Goal: Transaction & Acquisition: Purchase product/service

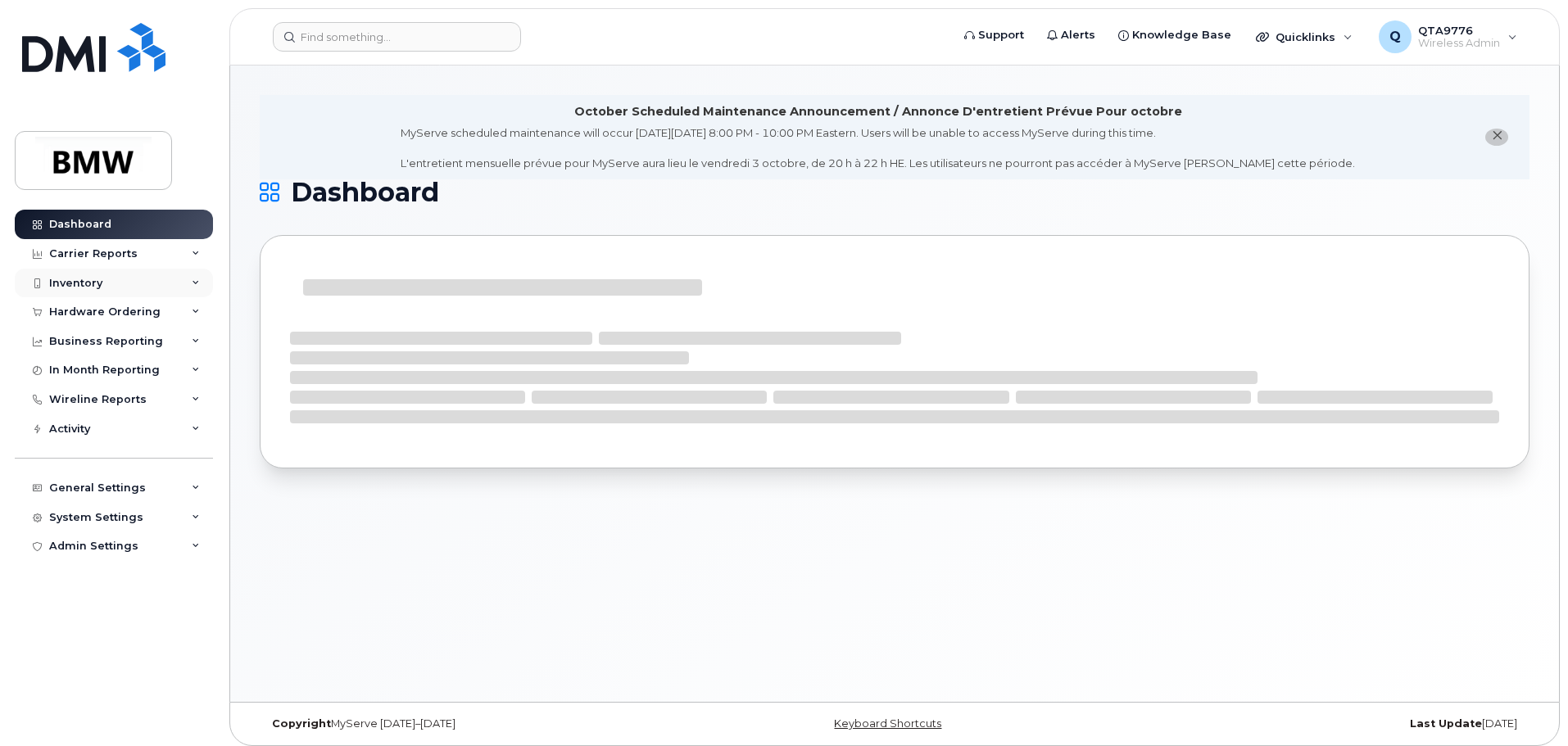
click at [91, 274] on div "Inventory" at bounding box center [114, 283] width 198 height 30
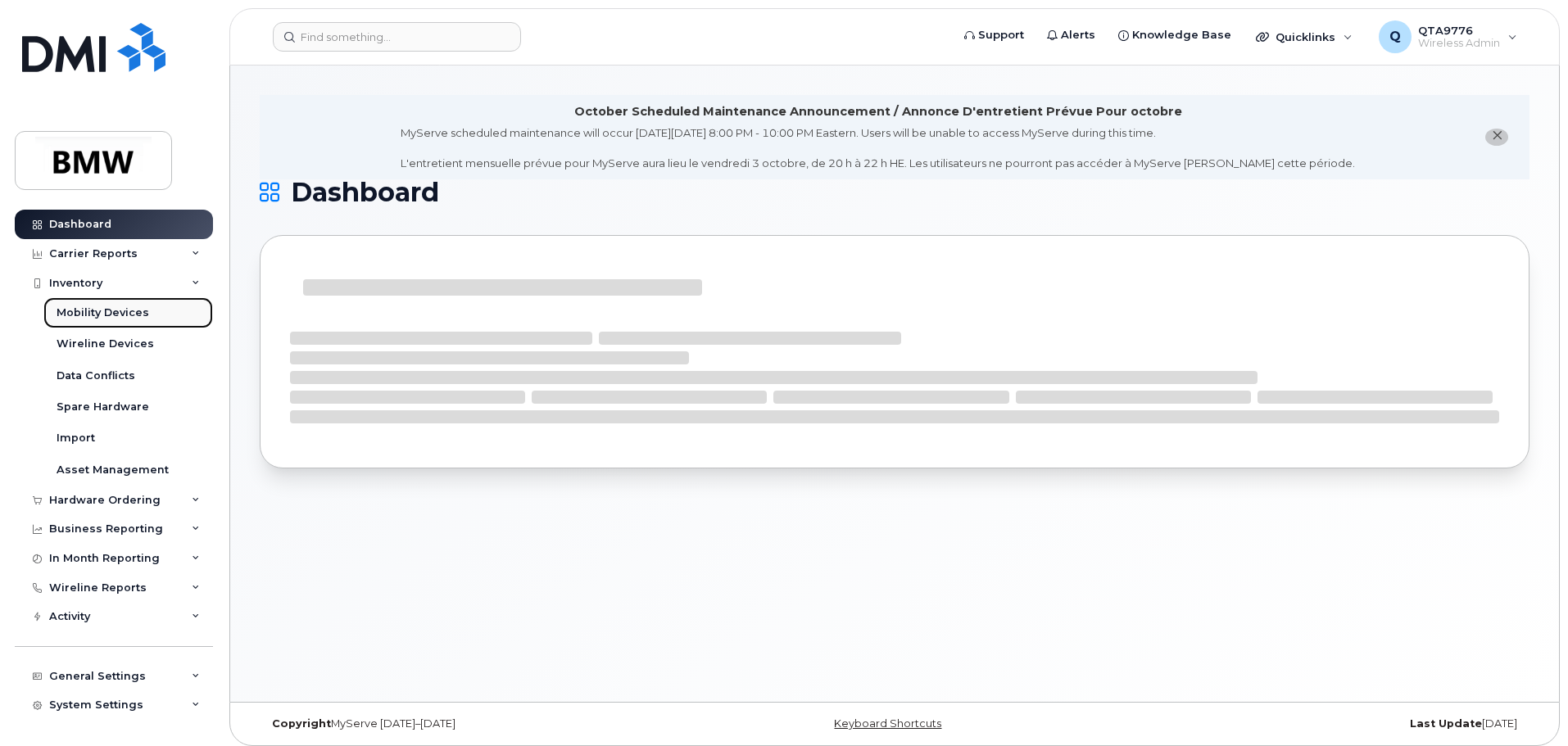
click at [107, 309] on div "Mobility Devices" at bounding box center [102, 312] width 92 height 15
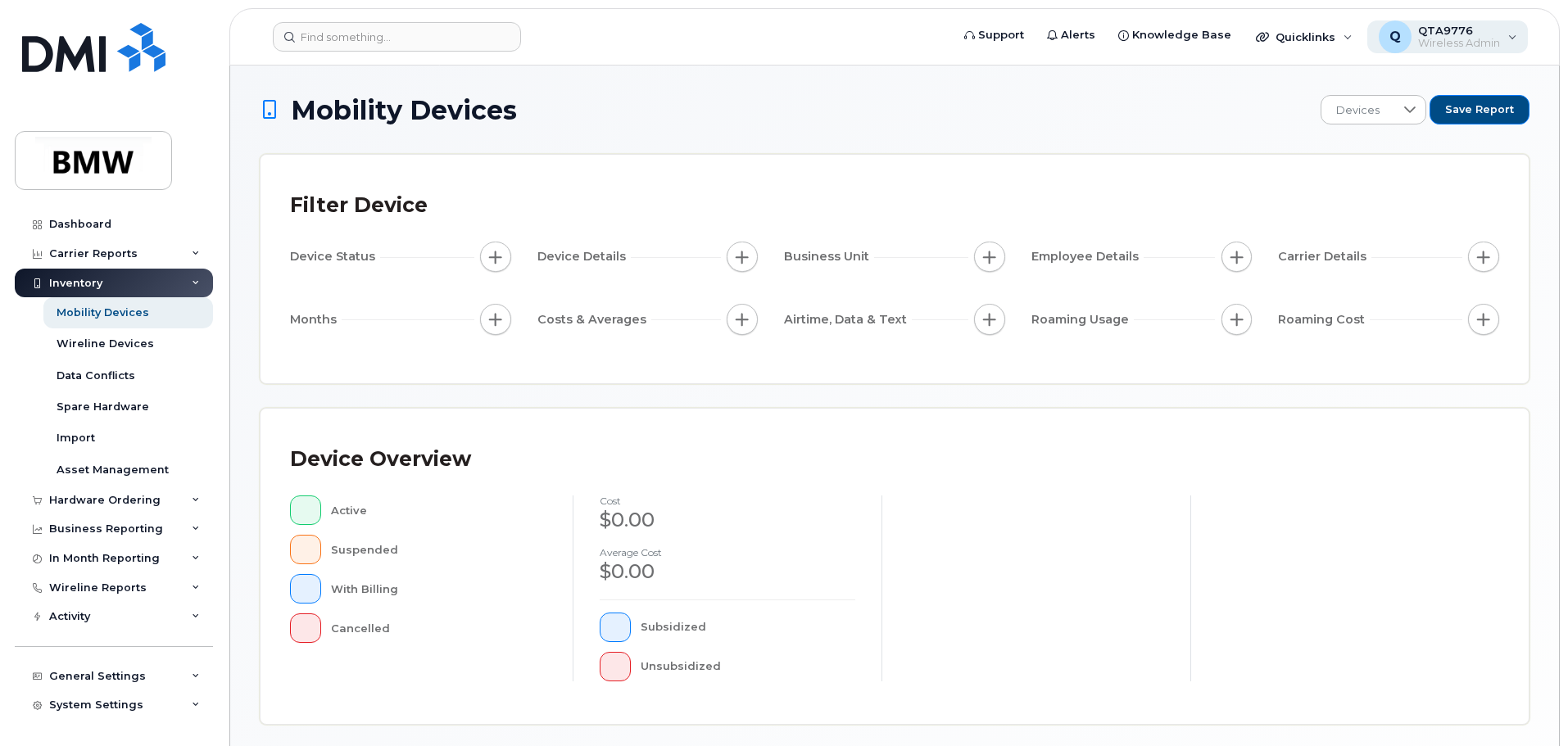
click at [1485, 38] on span "Wireless Admin" at bounding box center [1460, 43] width 82 height 13
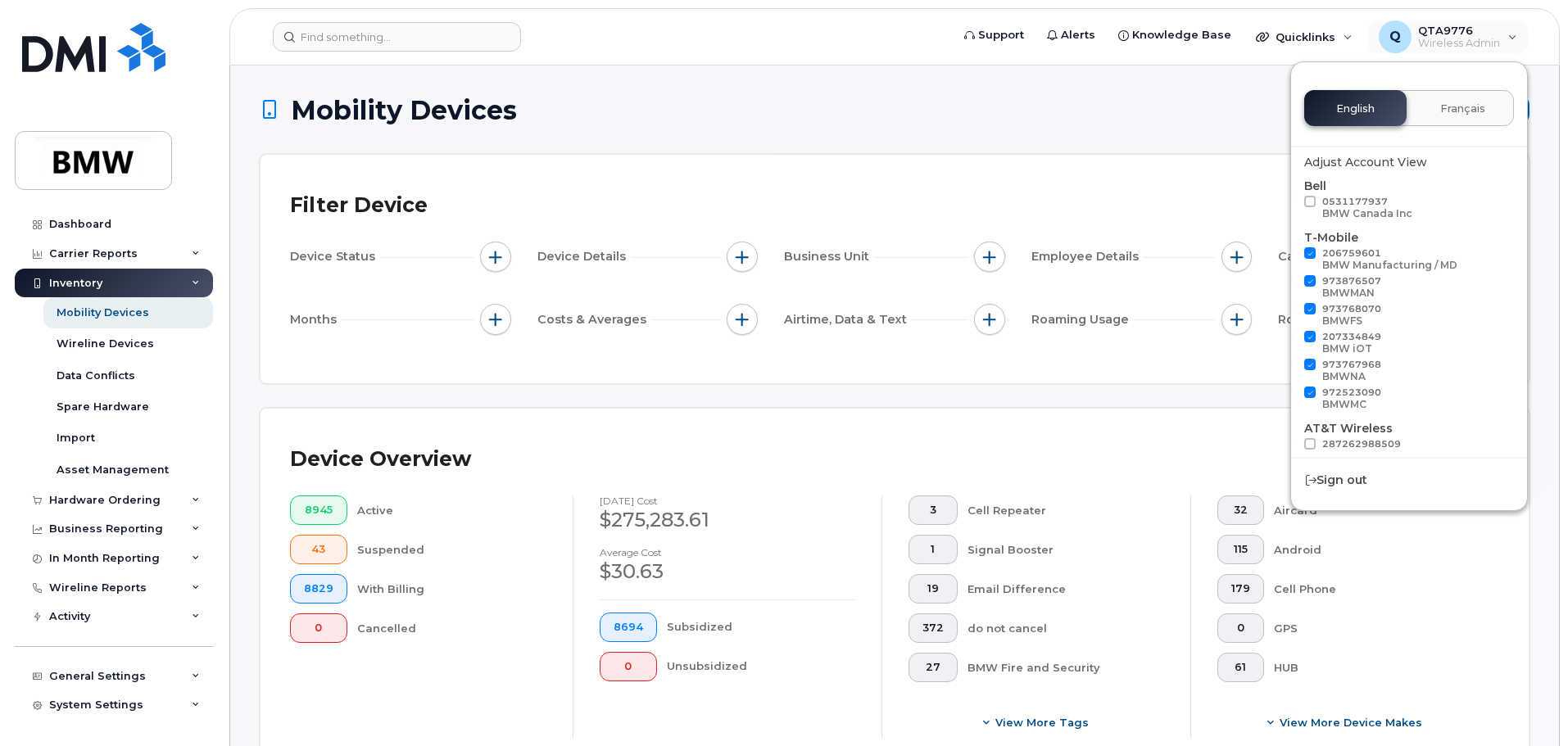
click at [1202, 462] on div "Device Overview" at bounding box center [895, 459] width 1209 height 43
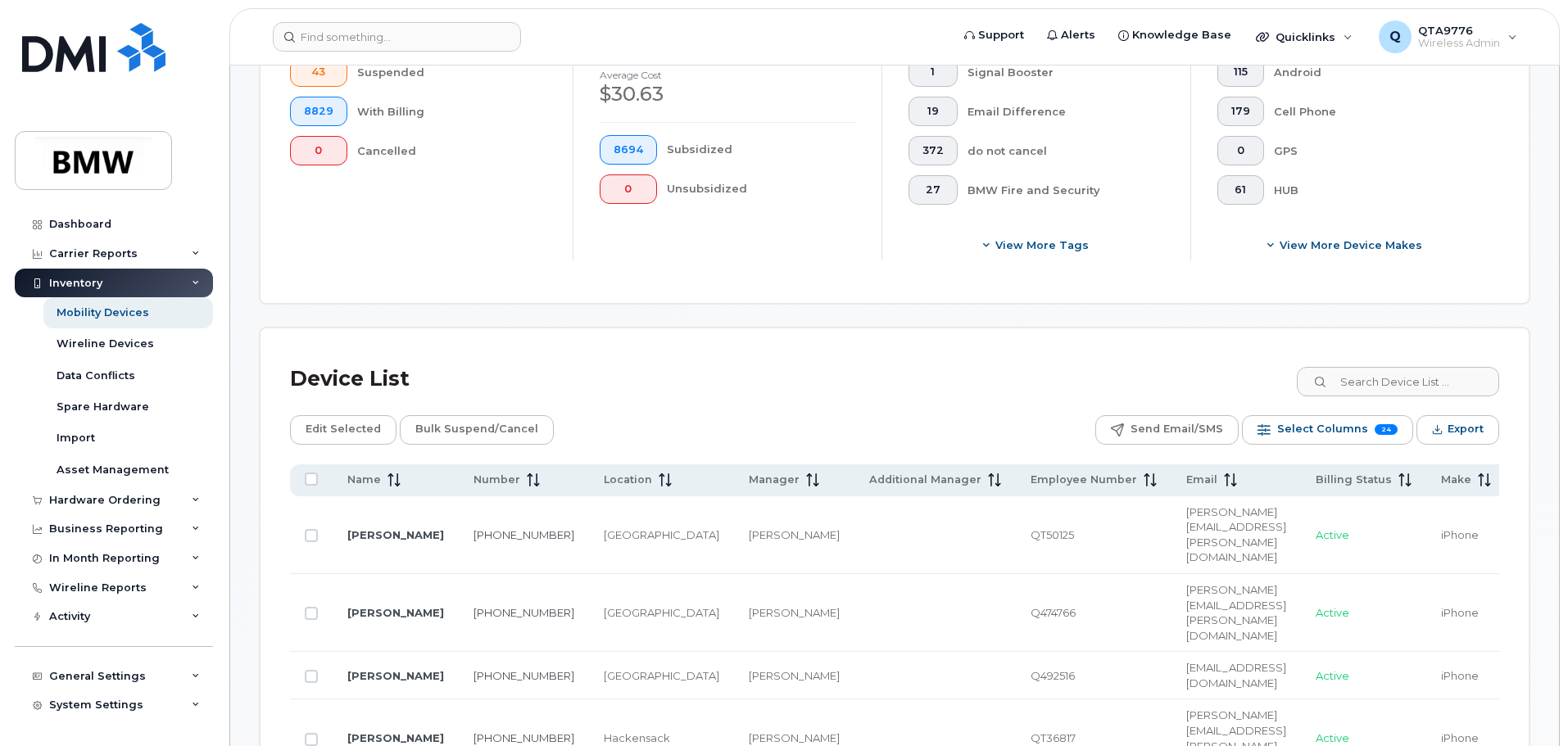
scroll to position [492, 0]
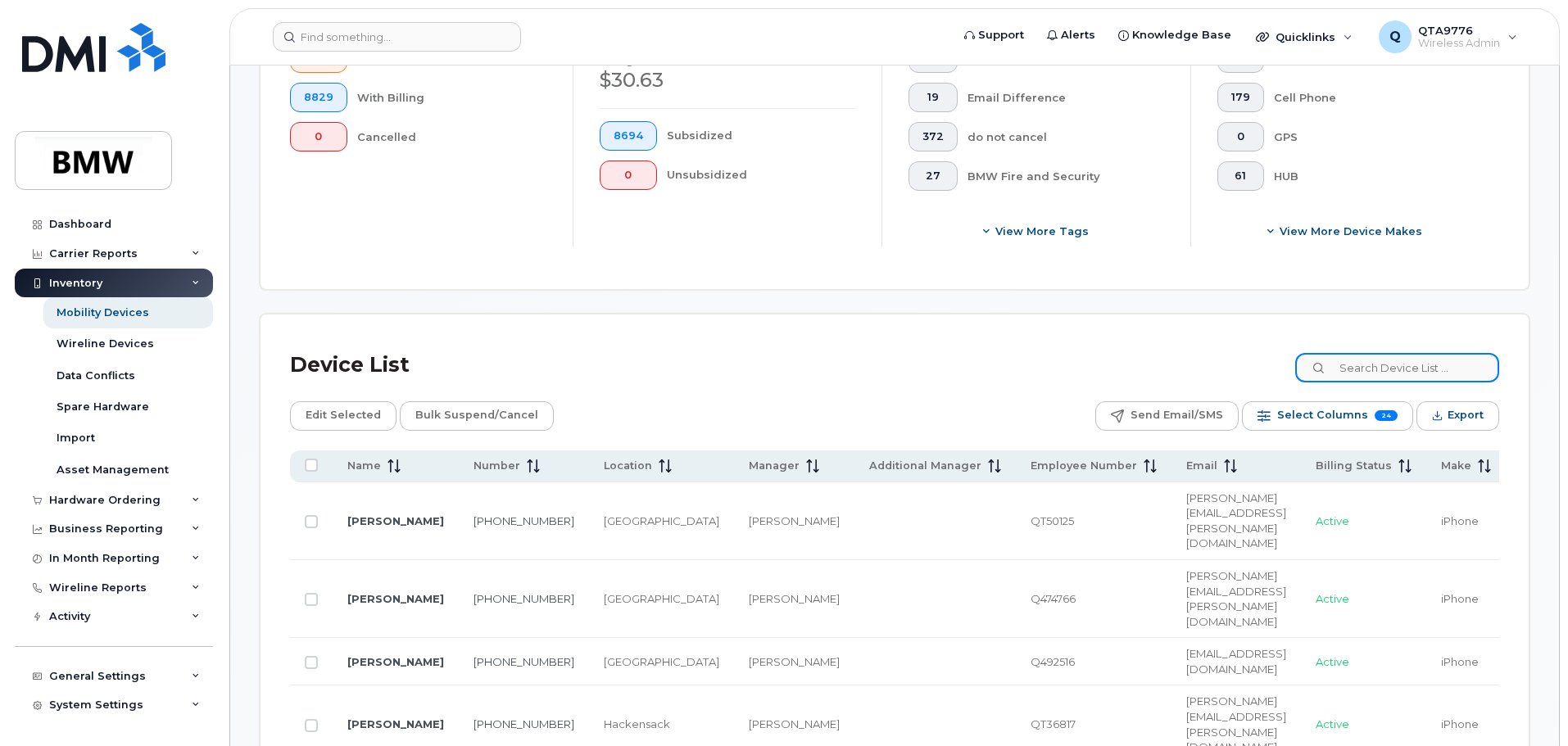
click at [1359, 375] on input at bounding box center [1397, 368] width 204 height 30
click at [1400, 363] on input at bounding box center [1397, 368] width 204 height 30
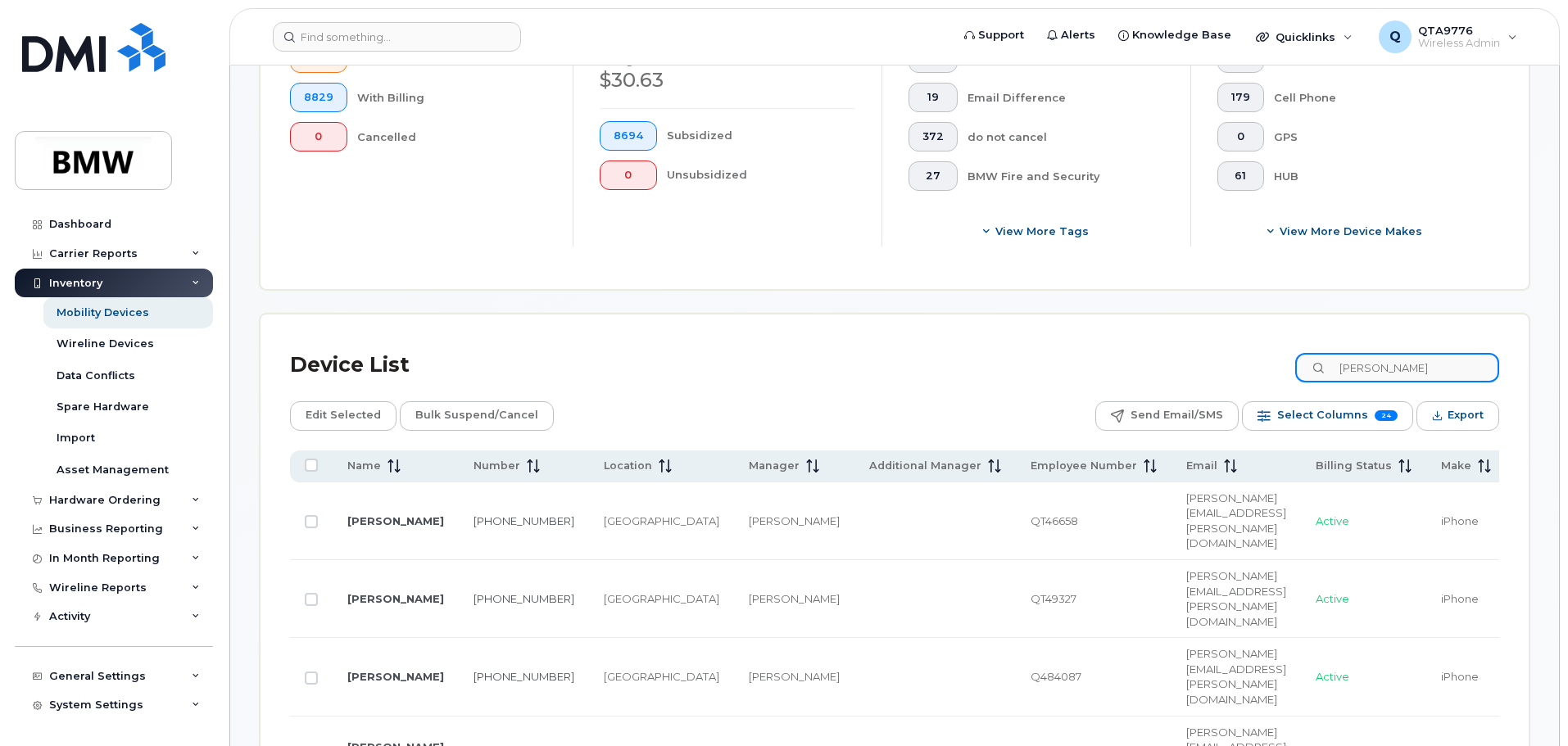
drag, startPoint x: 1406, startPoint y: 374, endPoint x: 1337, endPoint y: 362, distance: 70.0
click at [1337, 362] on div "mike" at bounding box center [1397, 368] width 204 height 30
paste input "Peyton"
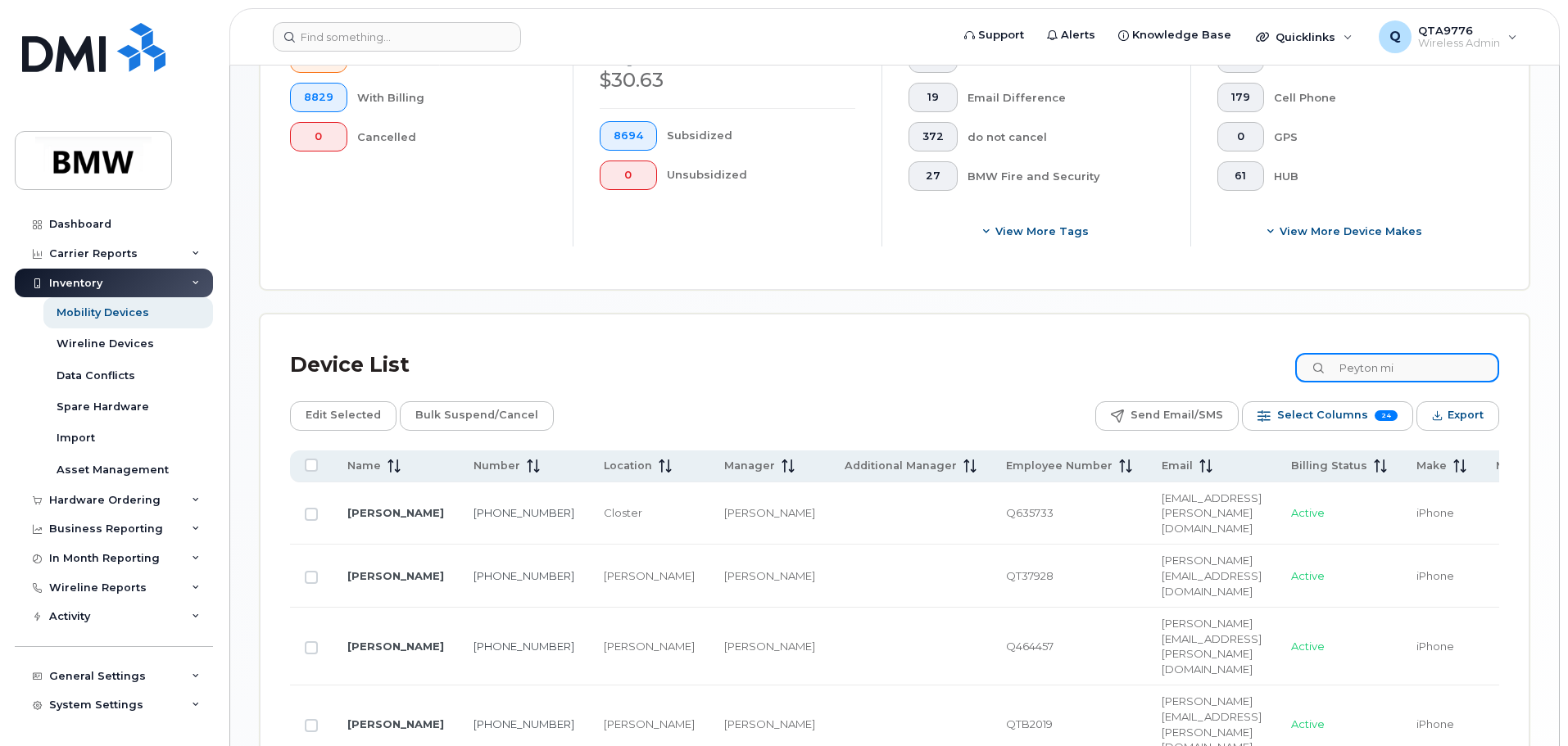
scroll to position [574, 0]
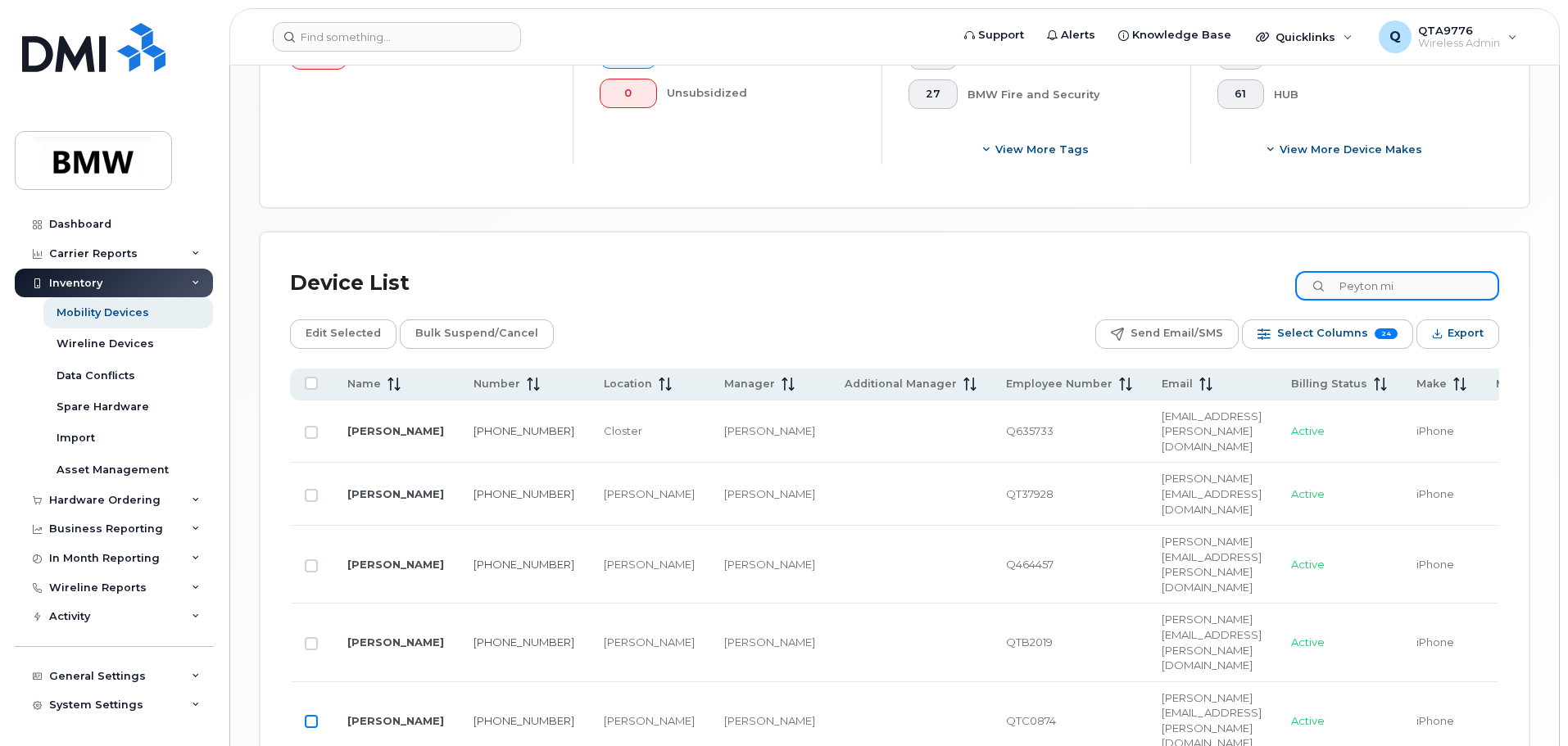
type input "Peyton mi"
click at [308, 715] on input "Row Unselected" at bounding box center [311, 721] width 13 height 13
checkbox input "true"
click at [371, 714] on link "[PERSON_NAME]" at bounding box center [395, 720] width 97 height 13
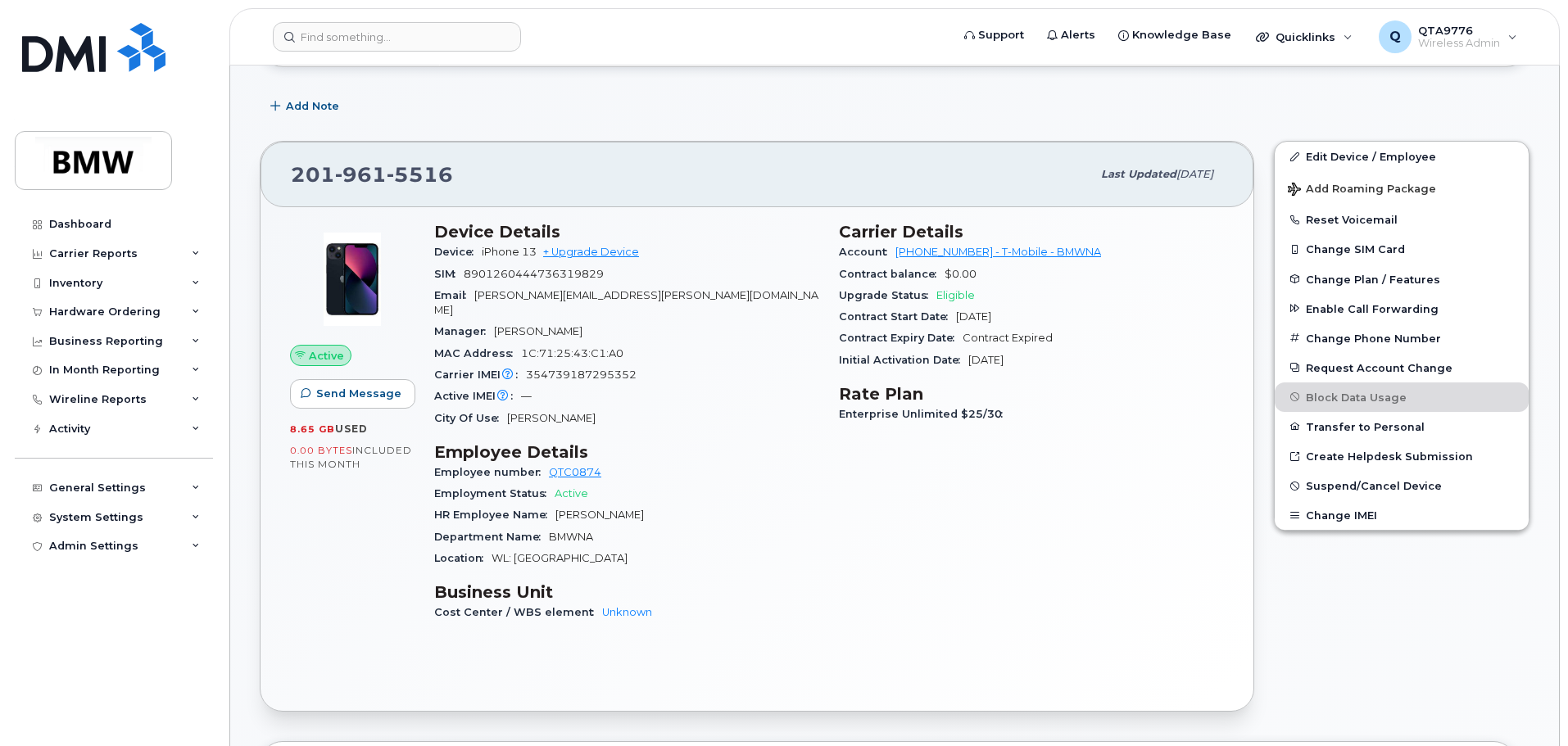
scroll to position [410, 0]
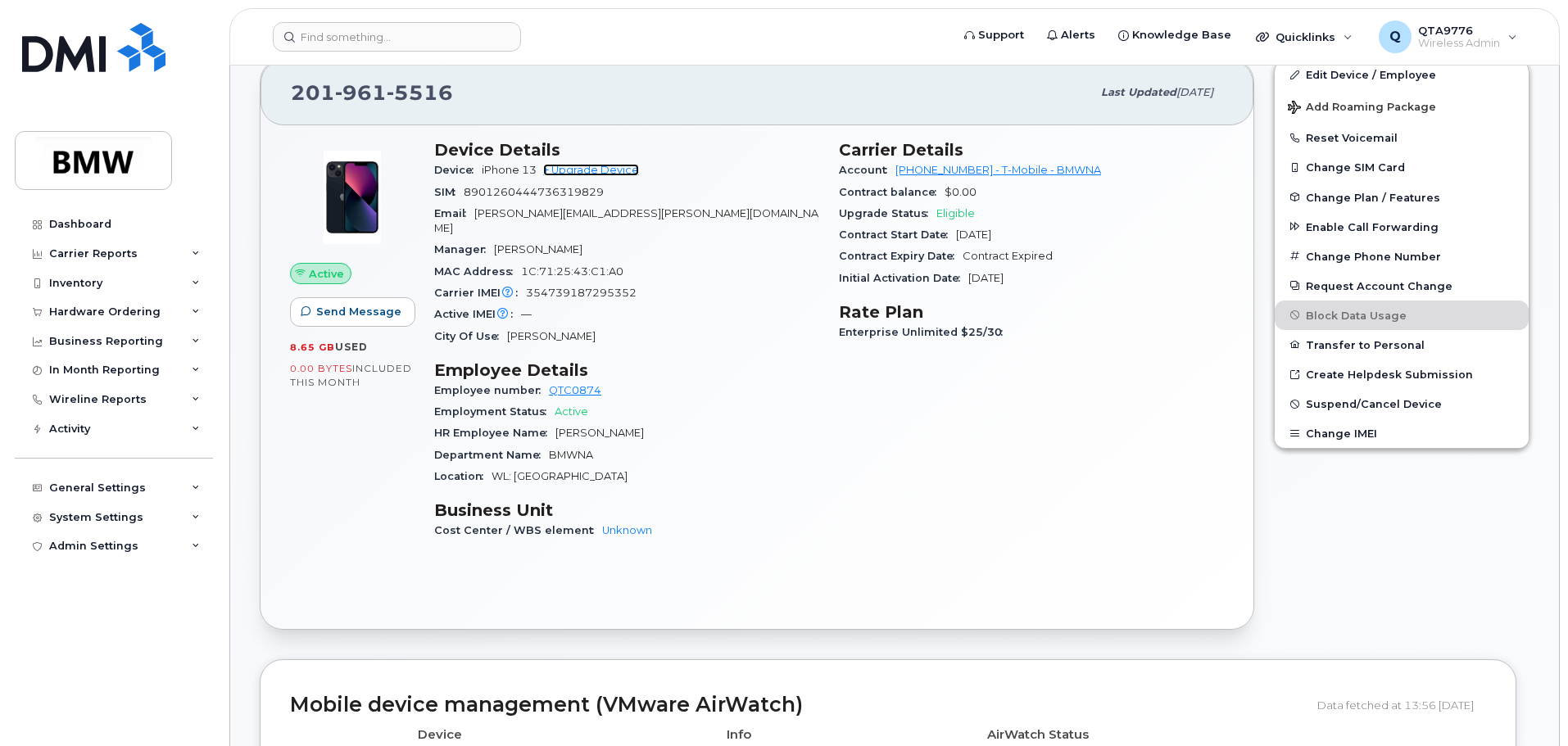
click at [585, 164] on link "+ Upgrade Device" at bounding box center [591, 170] width 96 height 12
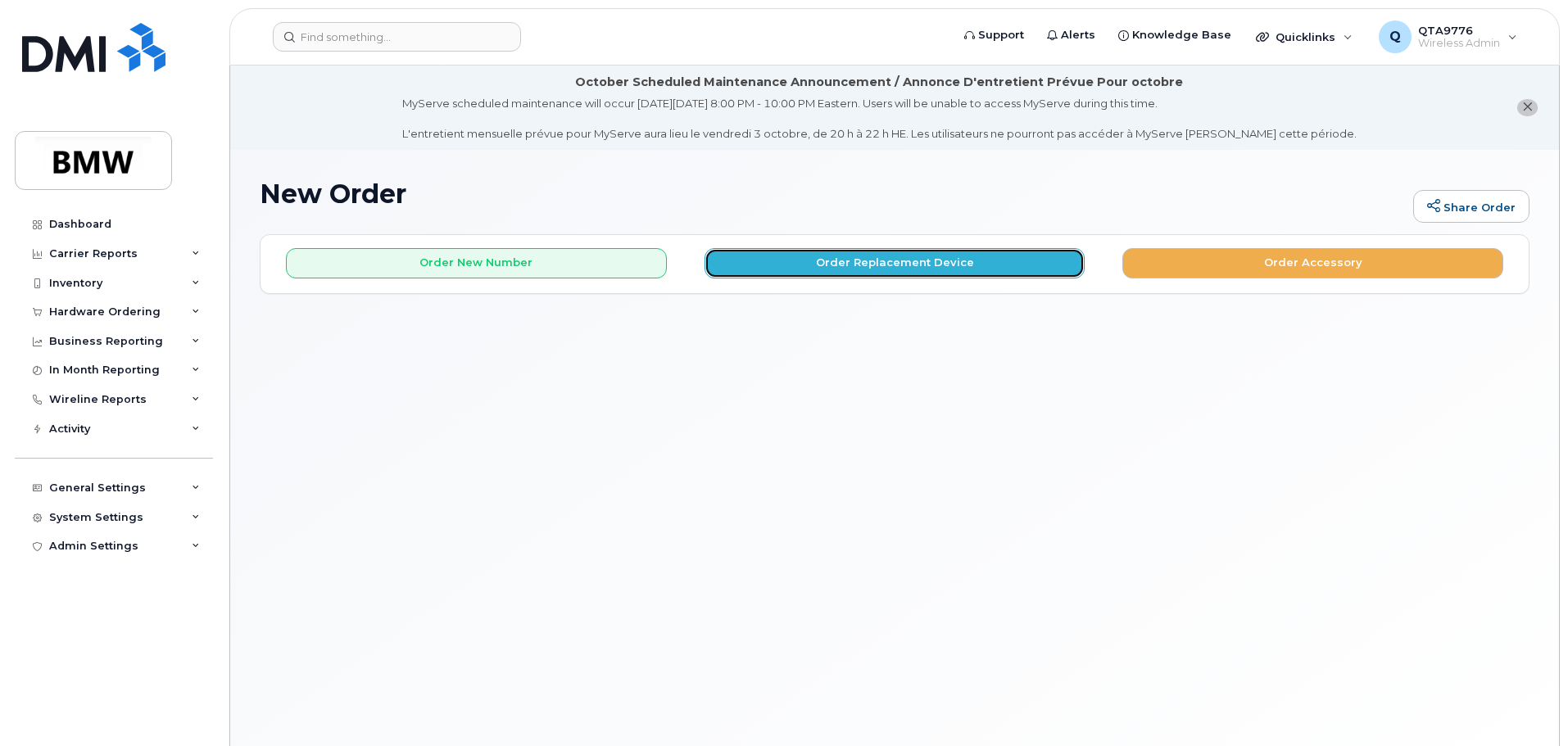
click at [901, 262] on button "Order Replacement Device" at bounding box center [895, 264] width 381 height 31
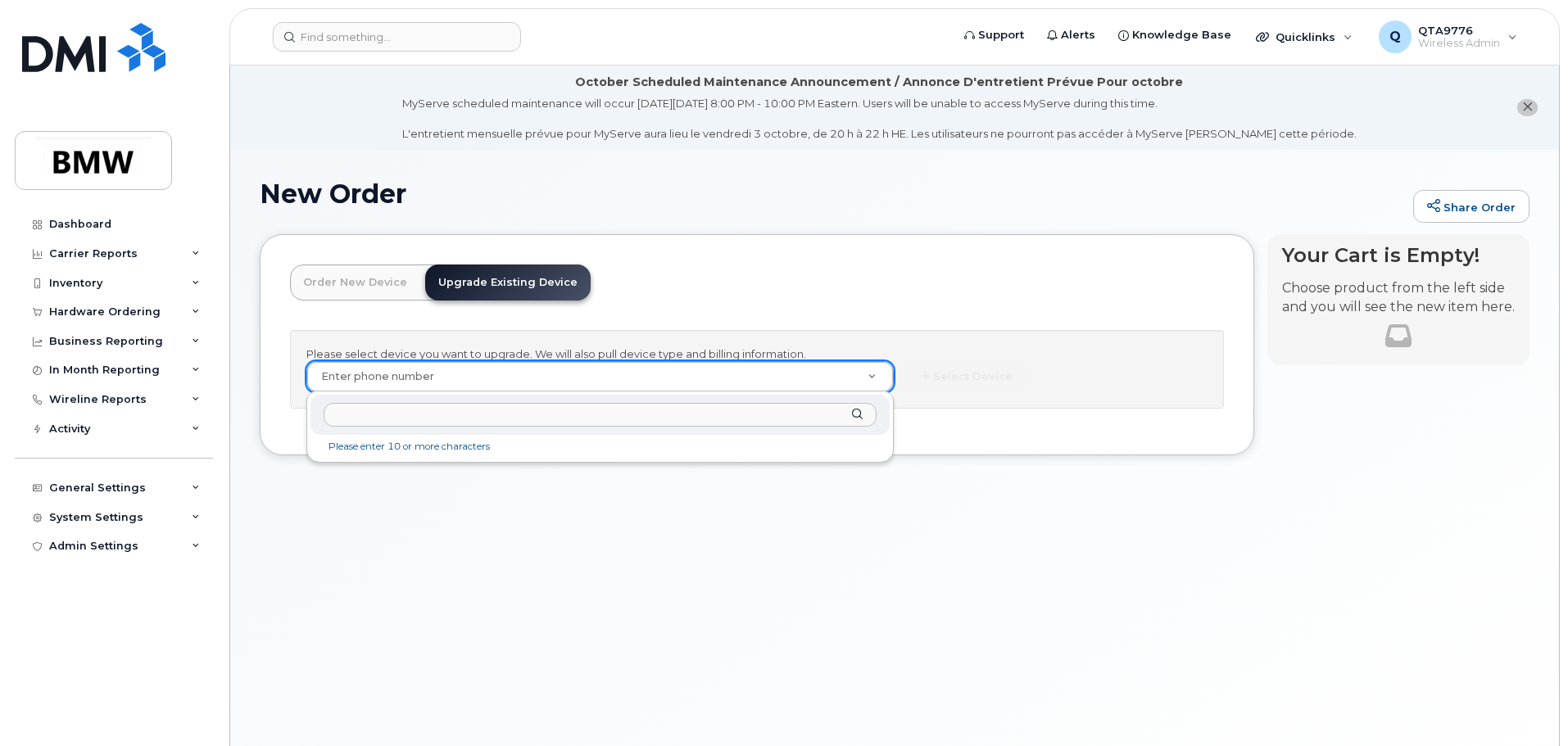
click at [463, 411] on input "text" at bounding box center [600, 415] width 553 height 24
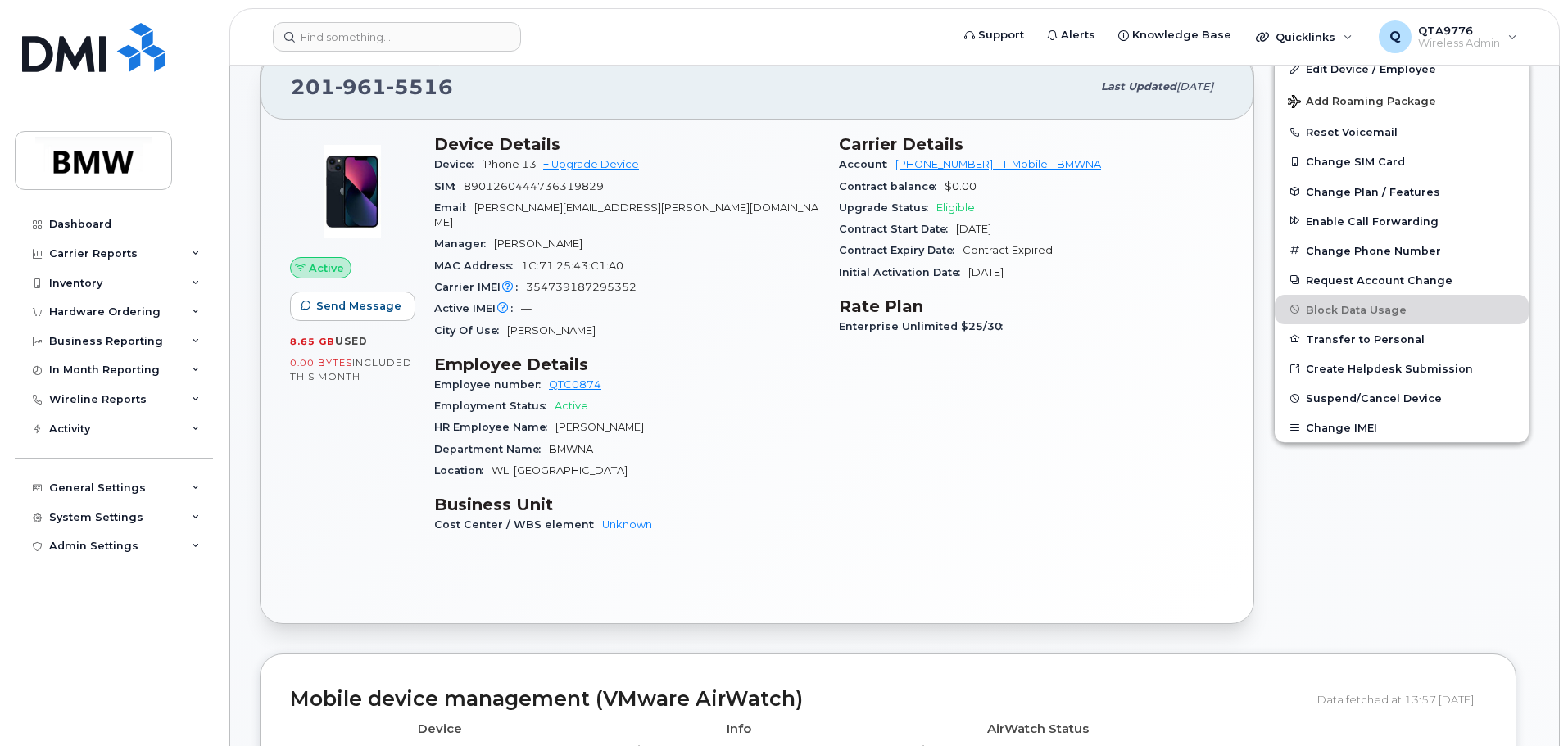
scroll to position [410, 0]
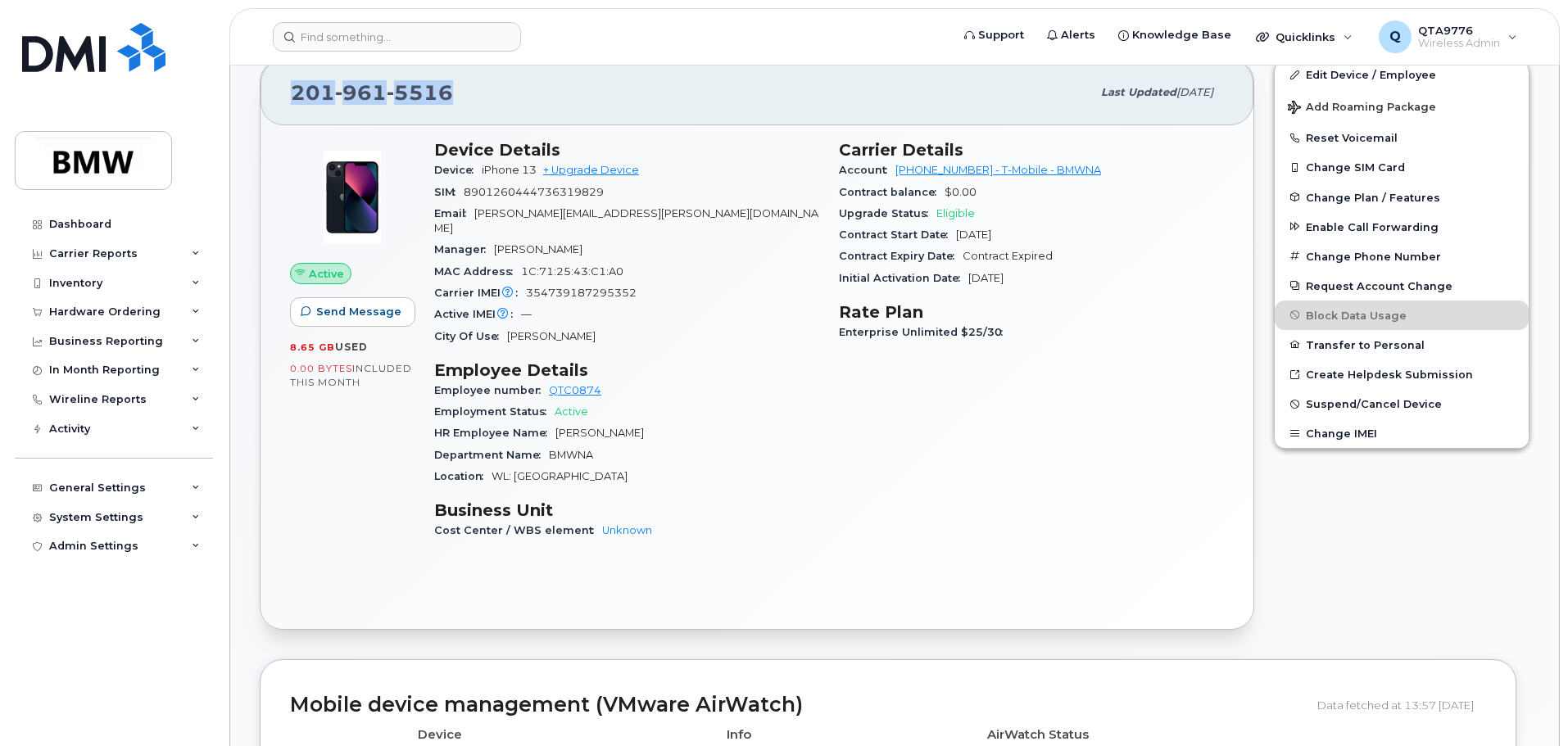
drag, startPoint x: 455, startPoint y: 92, endPoint x: 295, endPoint y: 91, distance: 160.0
click at [295, 91] on div "201 961 5516" at bounding box center [691, 92] width 800 height 34
copy span "201 961 5516"
drag, startPoint x: 599, startPoint y: 171, endPoint x: 596, endPoint y: 188, distance: 17.3
click at [599, 171] on link "+ Upgrade Device" at bounding box center [591, 170] width 96 height 12
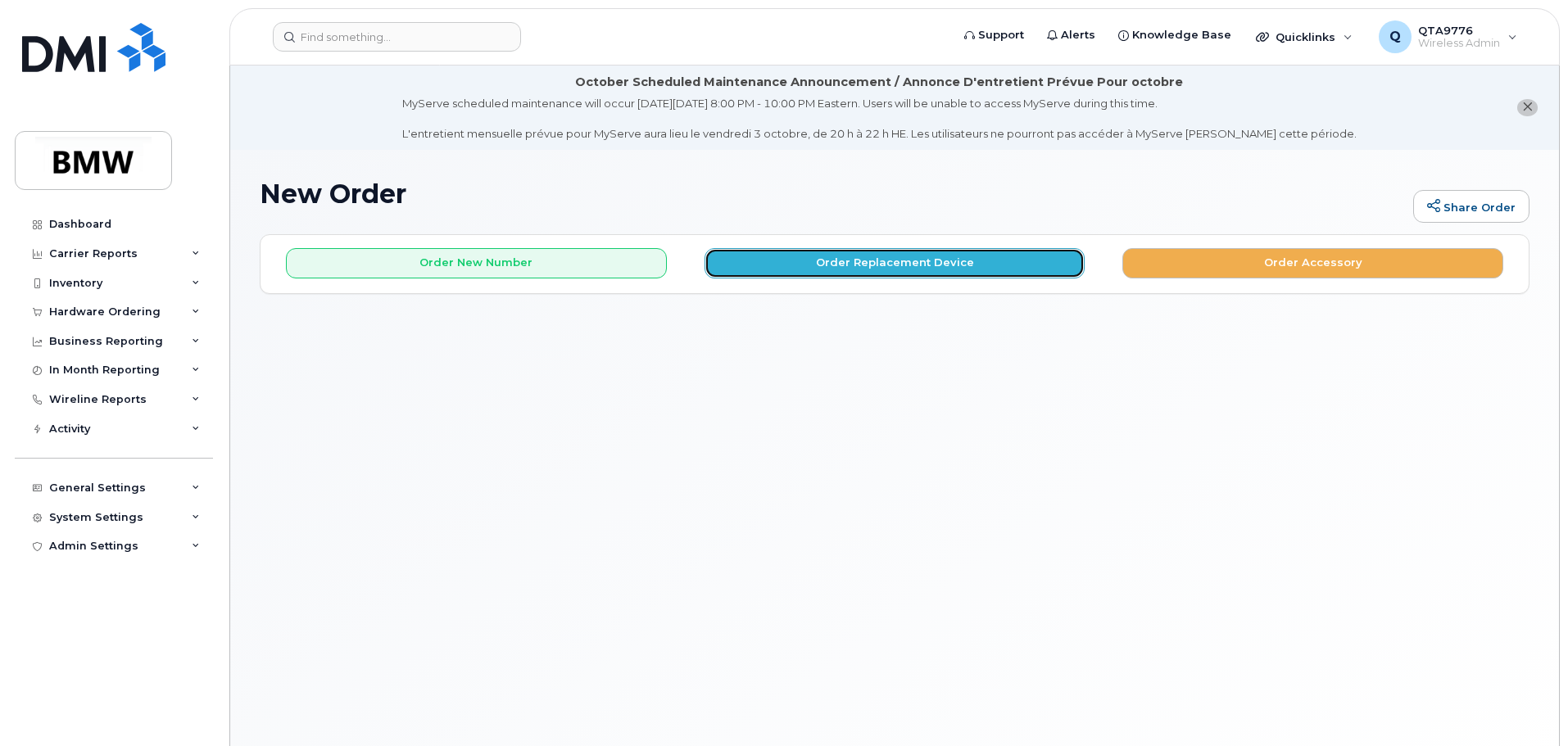
click at [882, 255] on button "Order Replacement Device" at bounding box center [895, 264] width 381 height 31
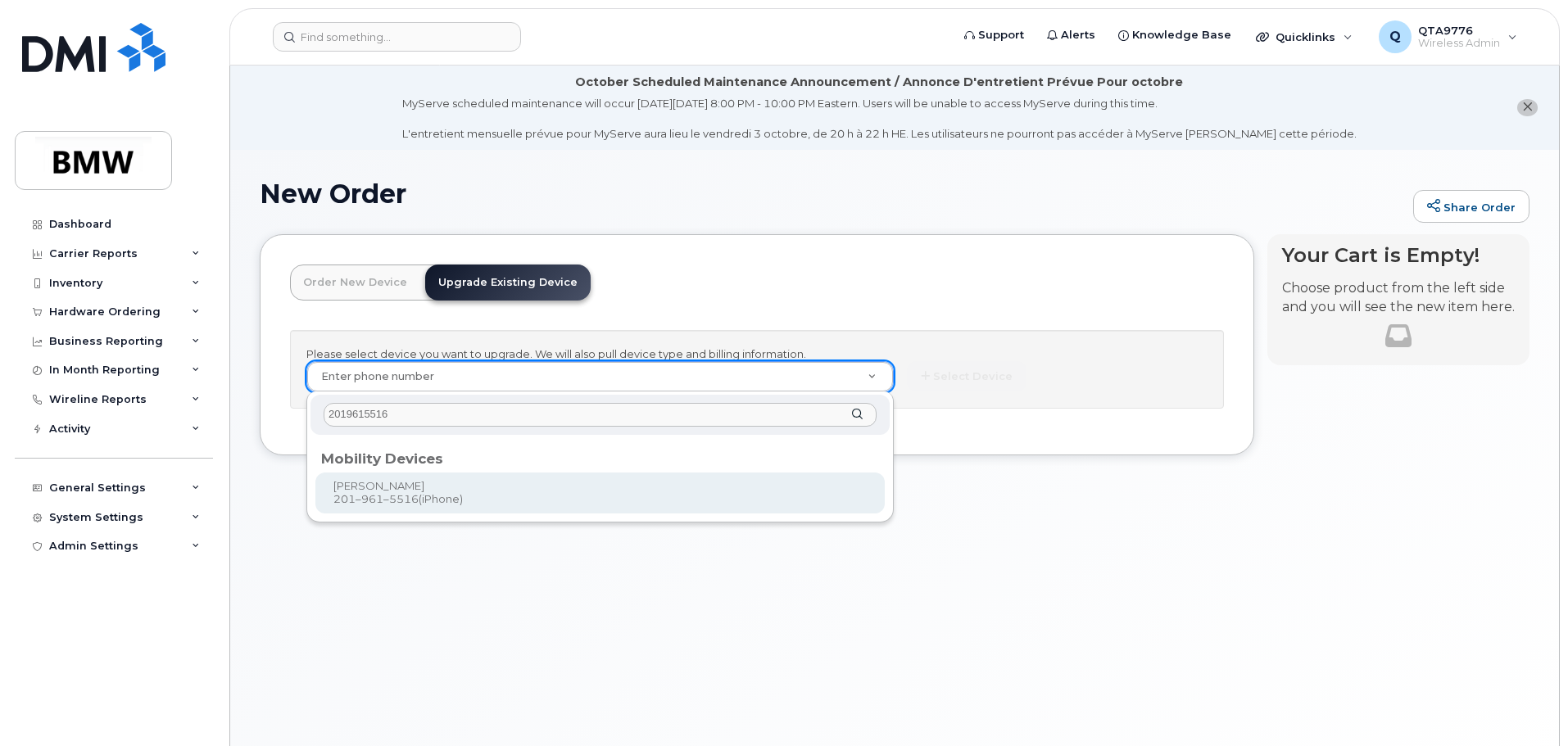
type input "2019615516"
type input "912695"
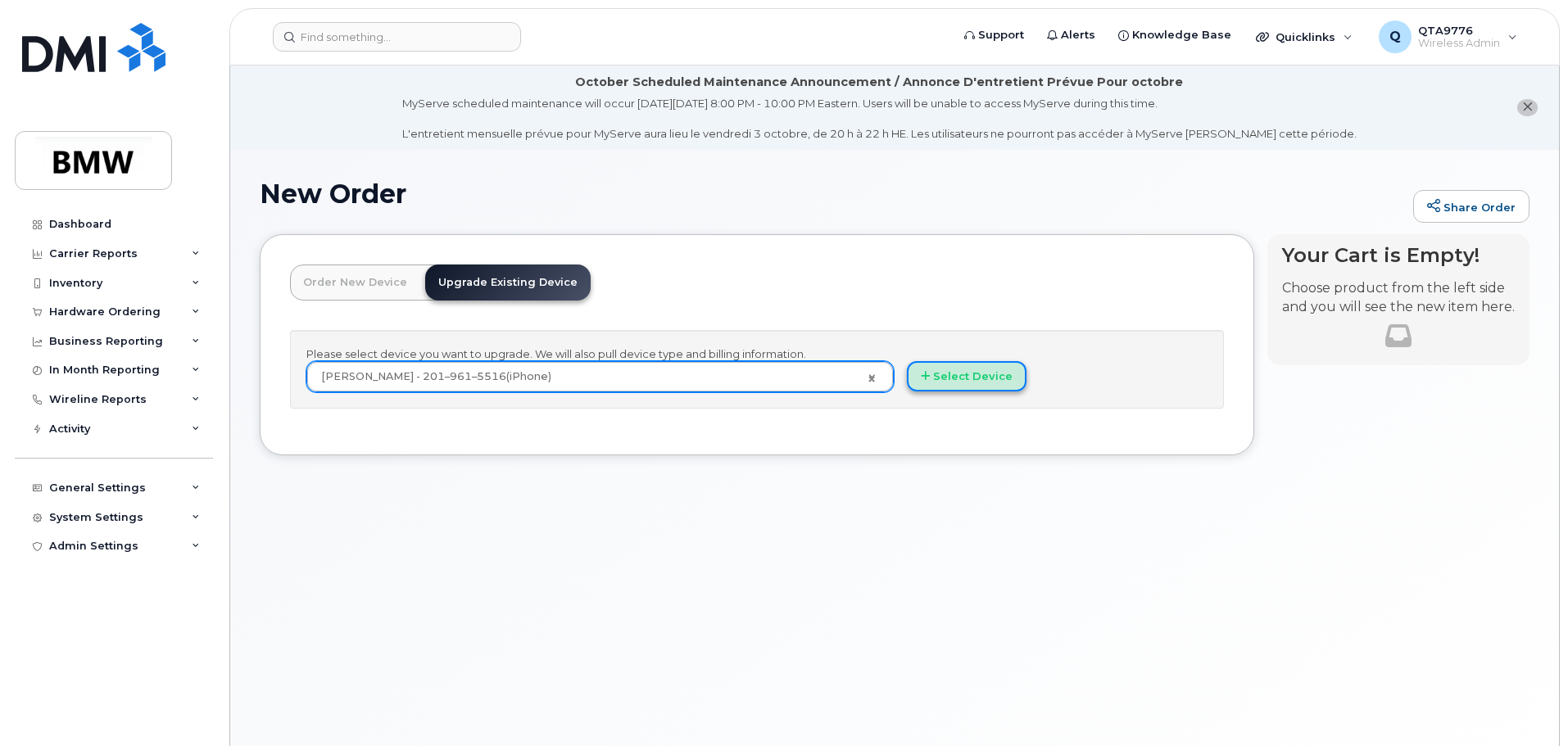
click at [967, 377] on button "Select Device" at bounding box center [967, 376] width 120 height 31
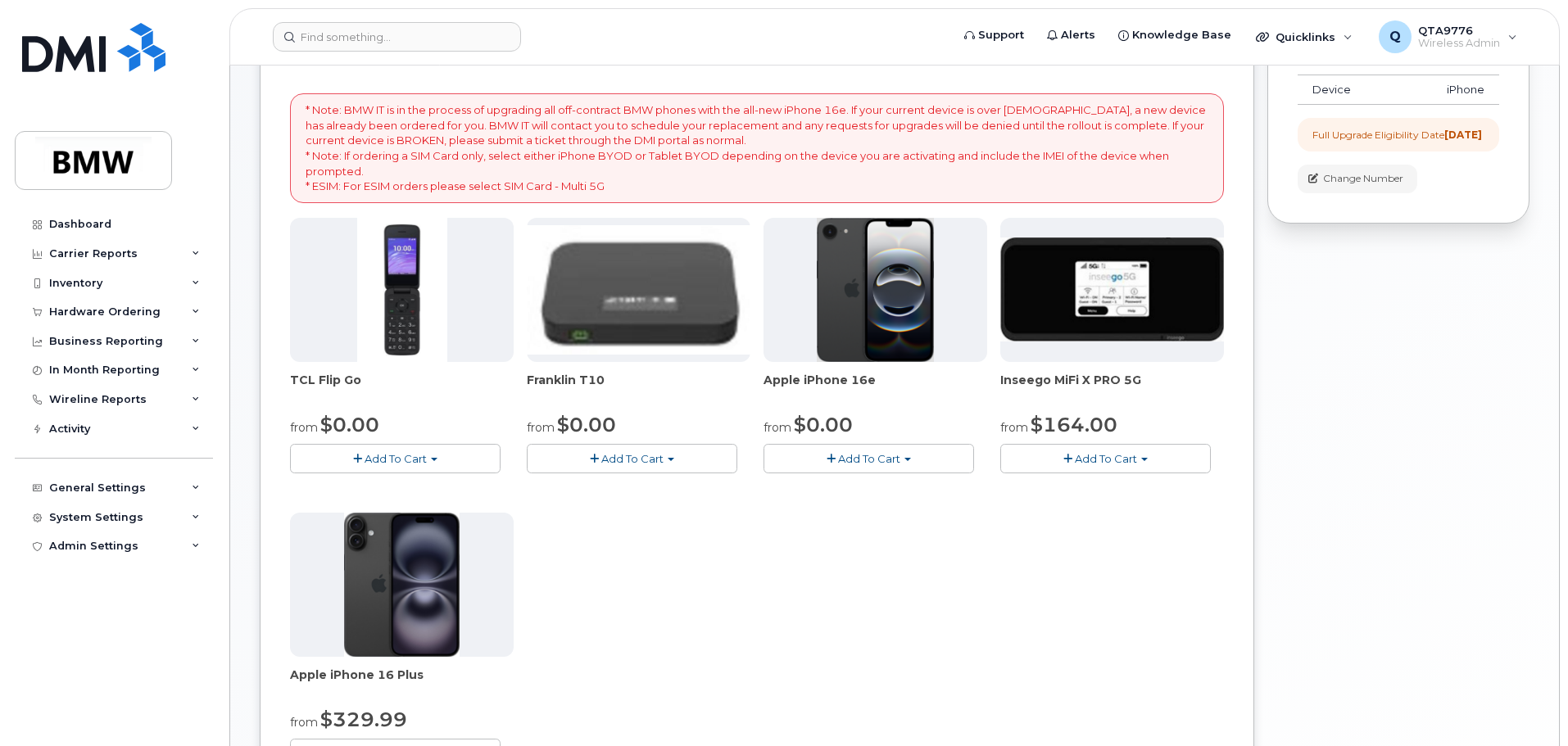
scroll to position [328, 0]
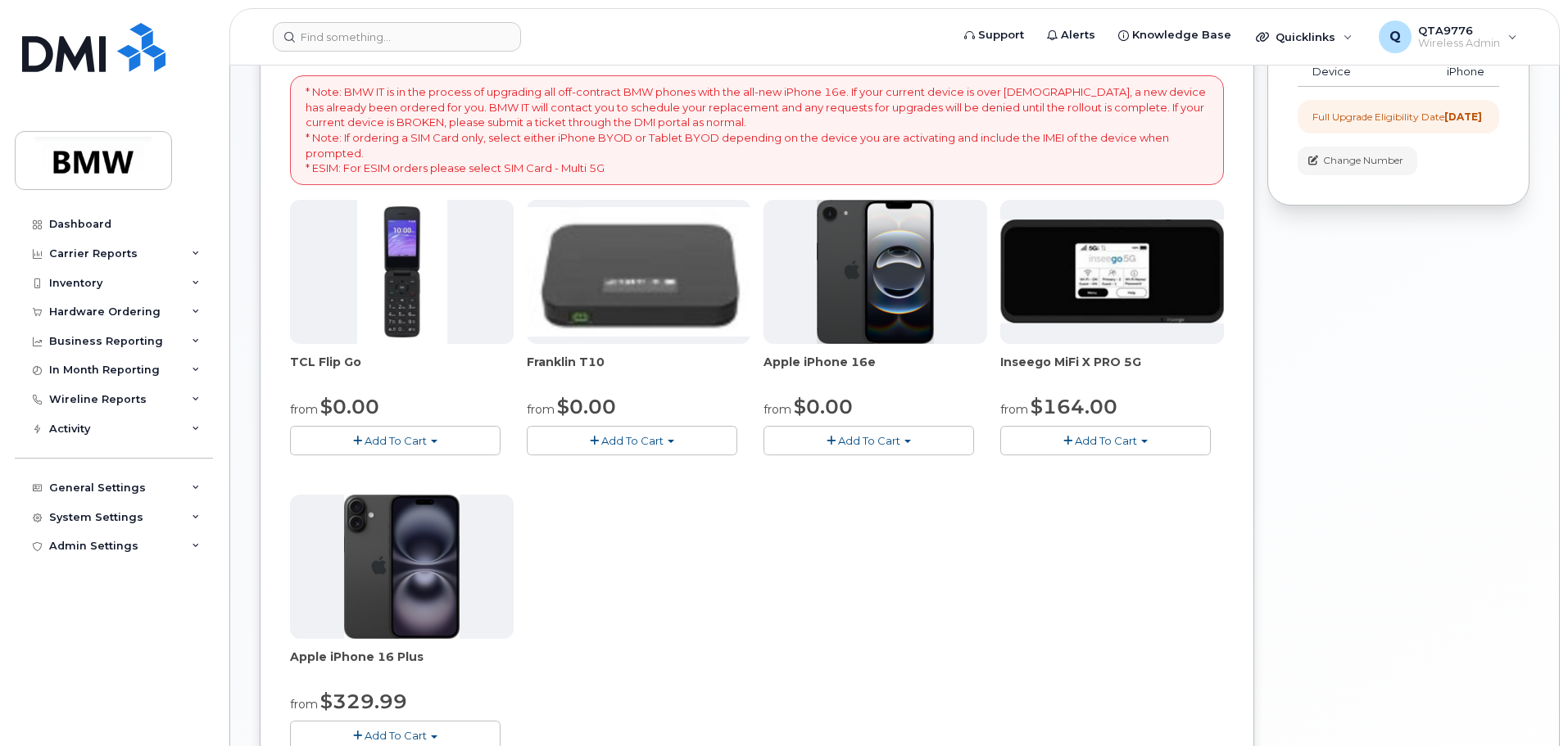
click at [887, 440] on span "Add To Cart" at bounding box center [869, 440] width 62 height 13
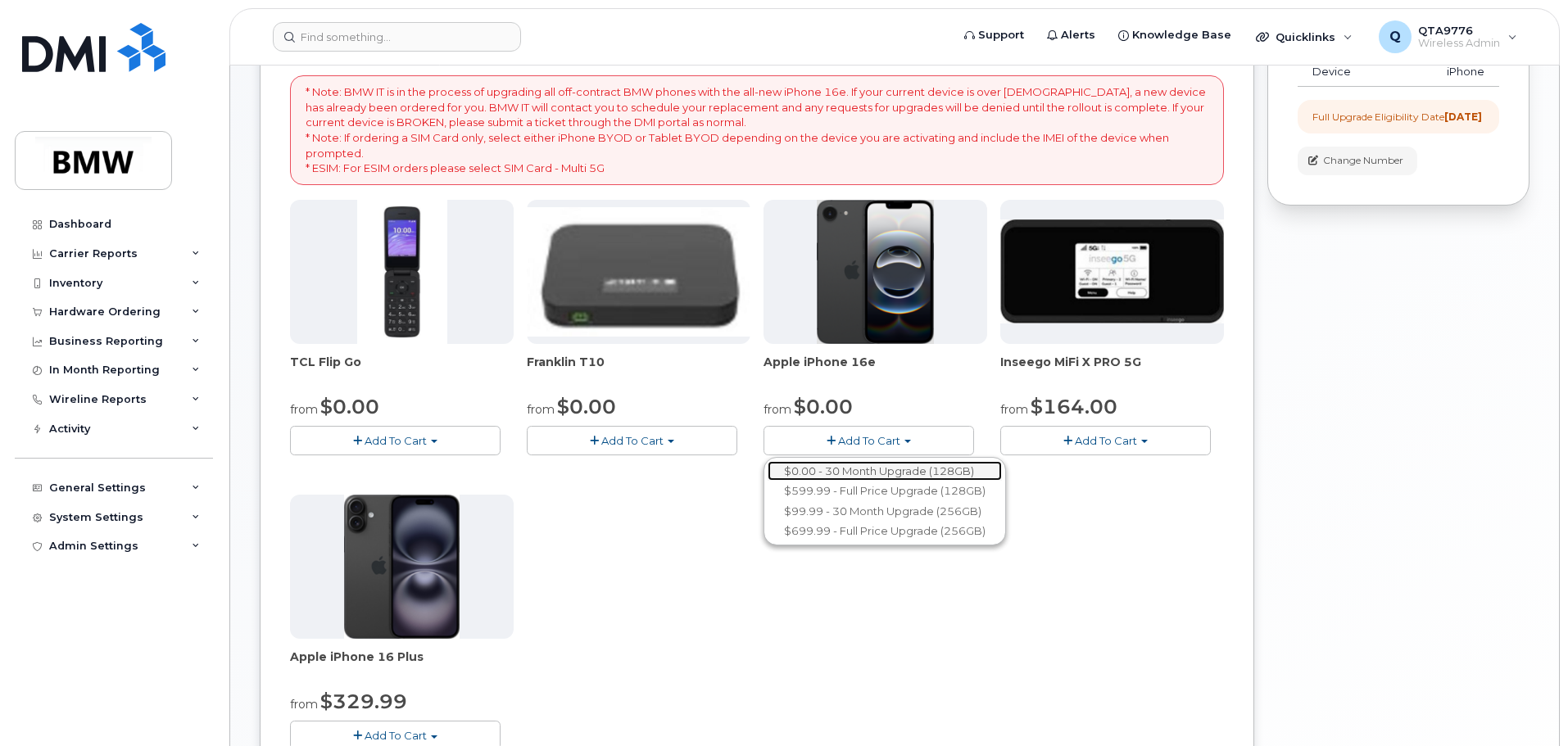
click at [882, 467] on link "$0.00 - 30 Month Upgrade (128GB)" at bounding box center [885, 471] width 234 height 20
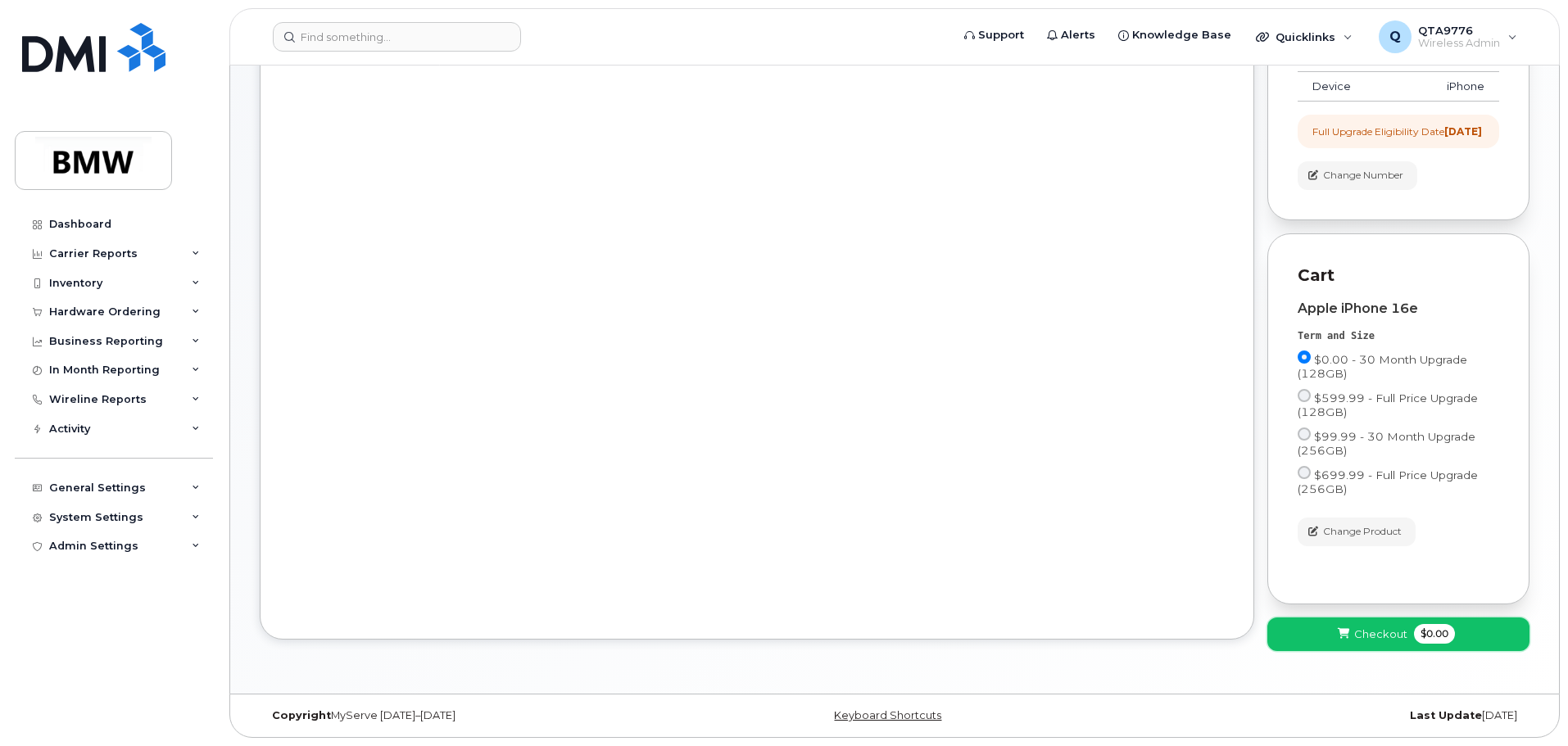
click at [1348, 631] on icon at bounding box center [1343, 634] width 11 height 10
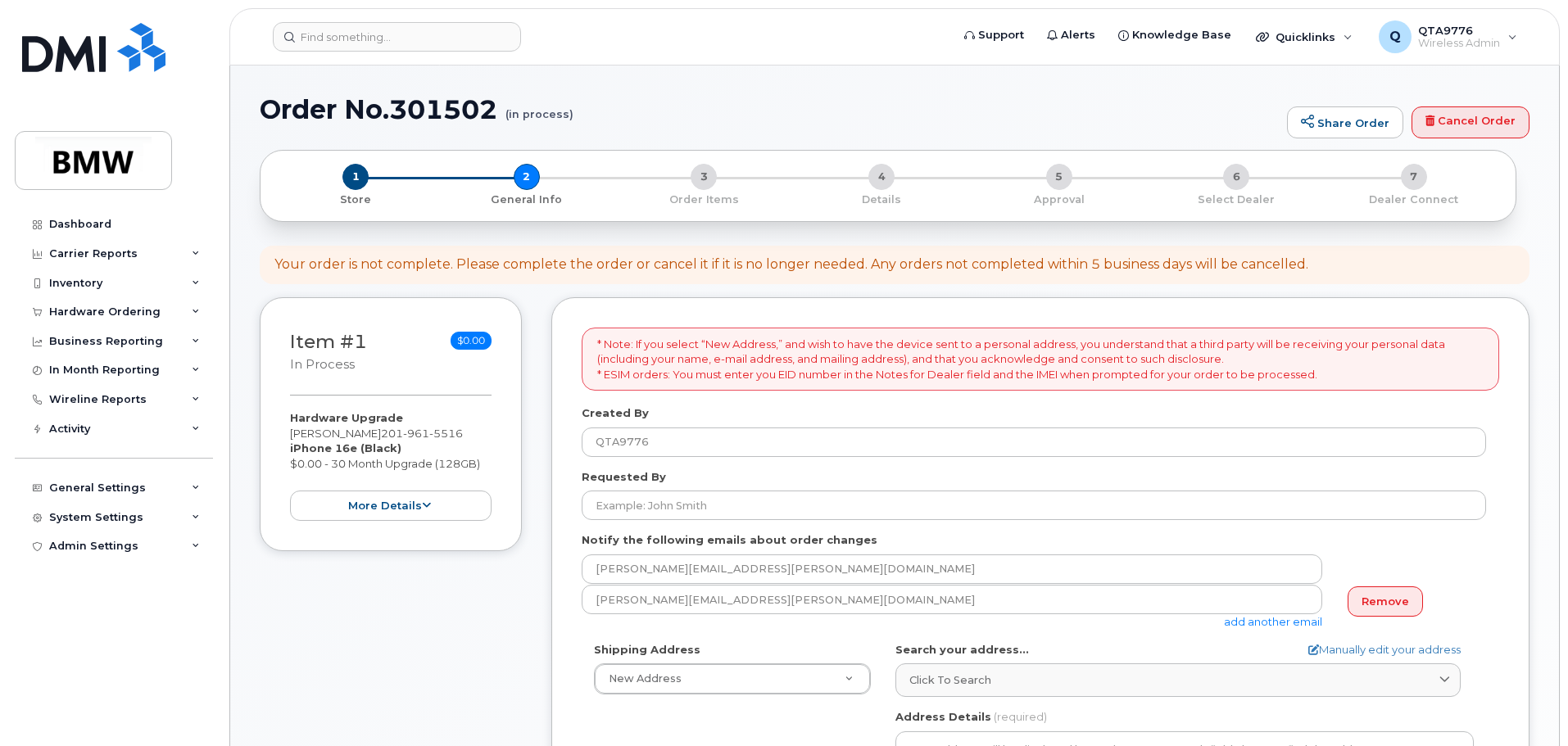
select select
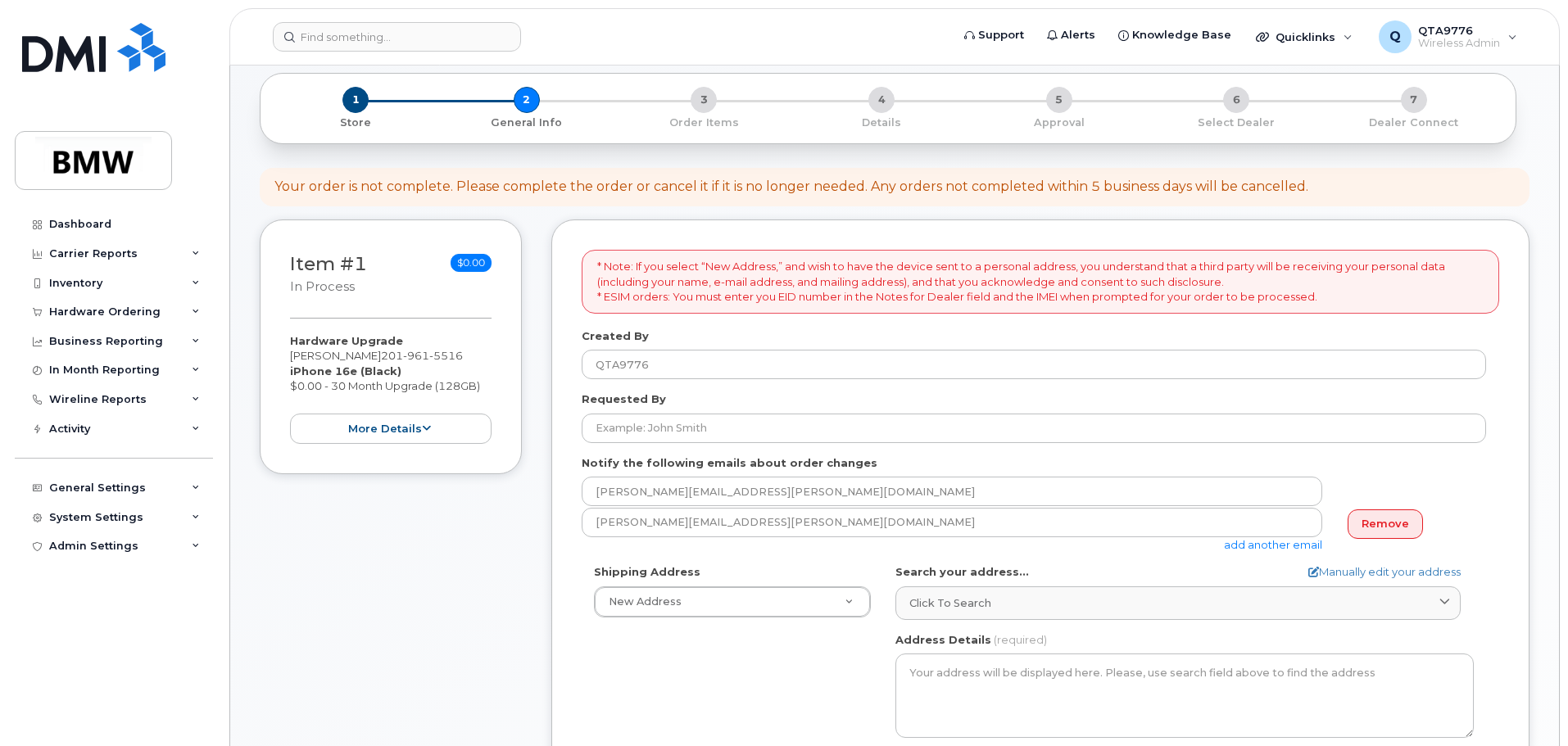
scroll to position [164, 0]
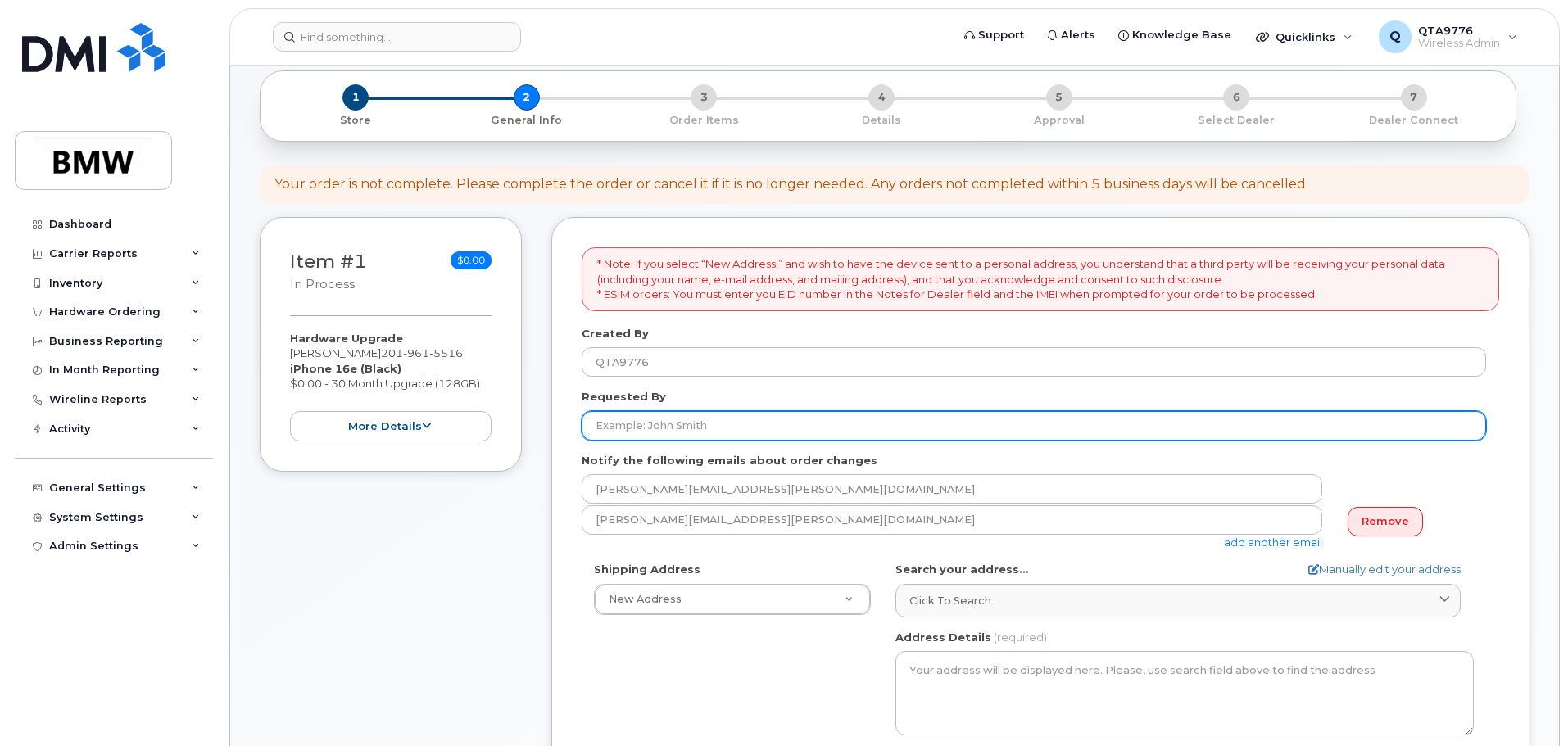
click at [724, 424] on input "Requested By" at bounding box center [1033, 426] width 904 height 30
click at [754, 429] on input "[PERSON_NAME] and" at bounding box center [1033, 426] width 904 height 30
type input "[PERSON_NAME] and [PERSON_NAME]"
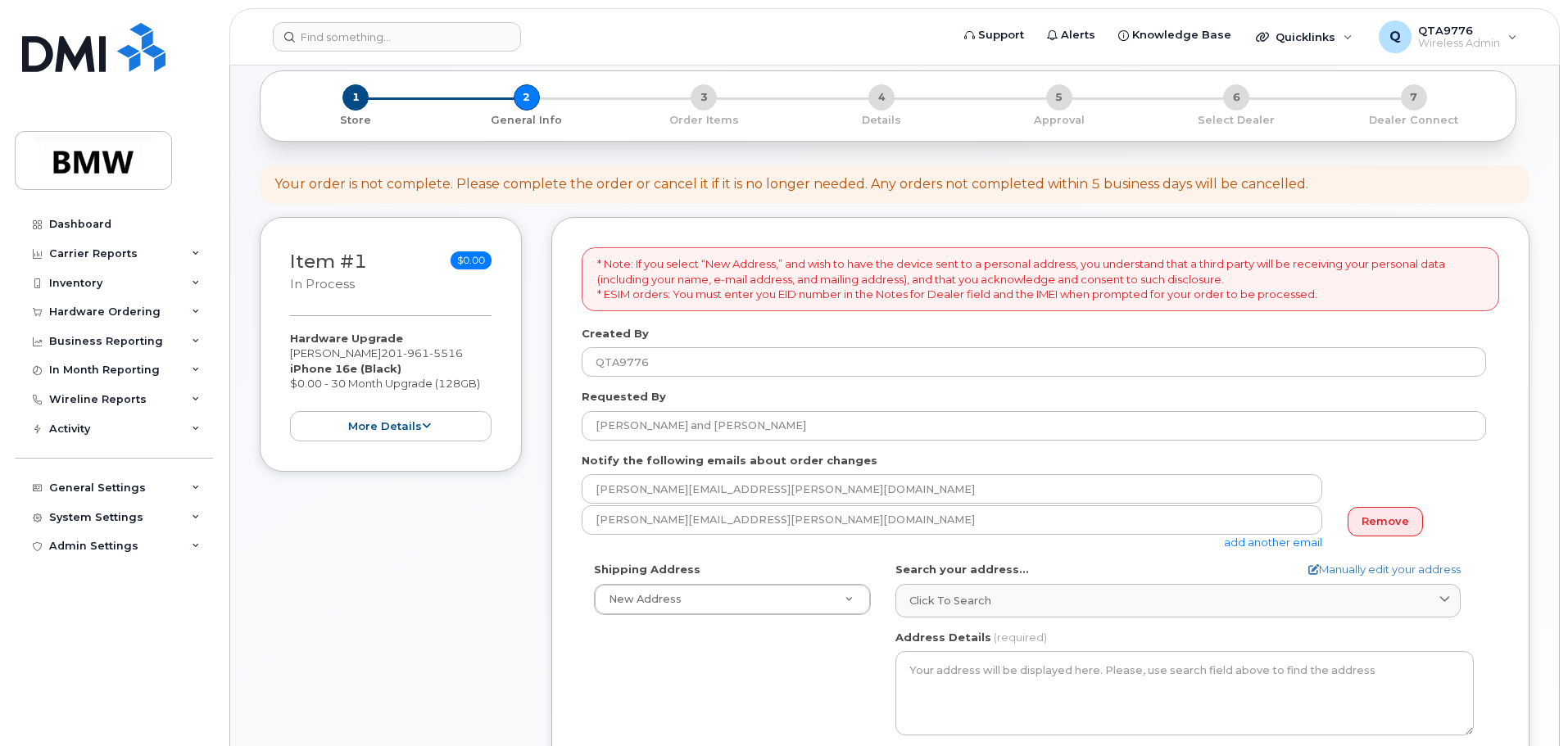
click at [1264, 539] on link "add another email" at bounding box center [1273, 541] width 98 height 13
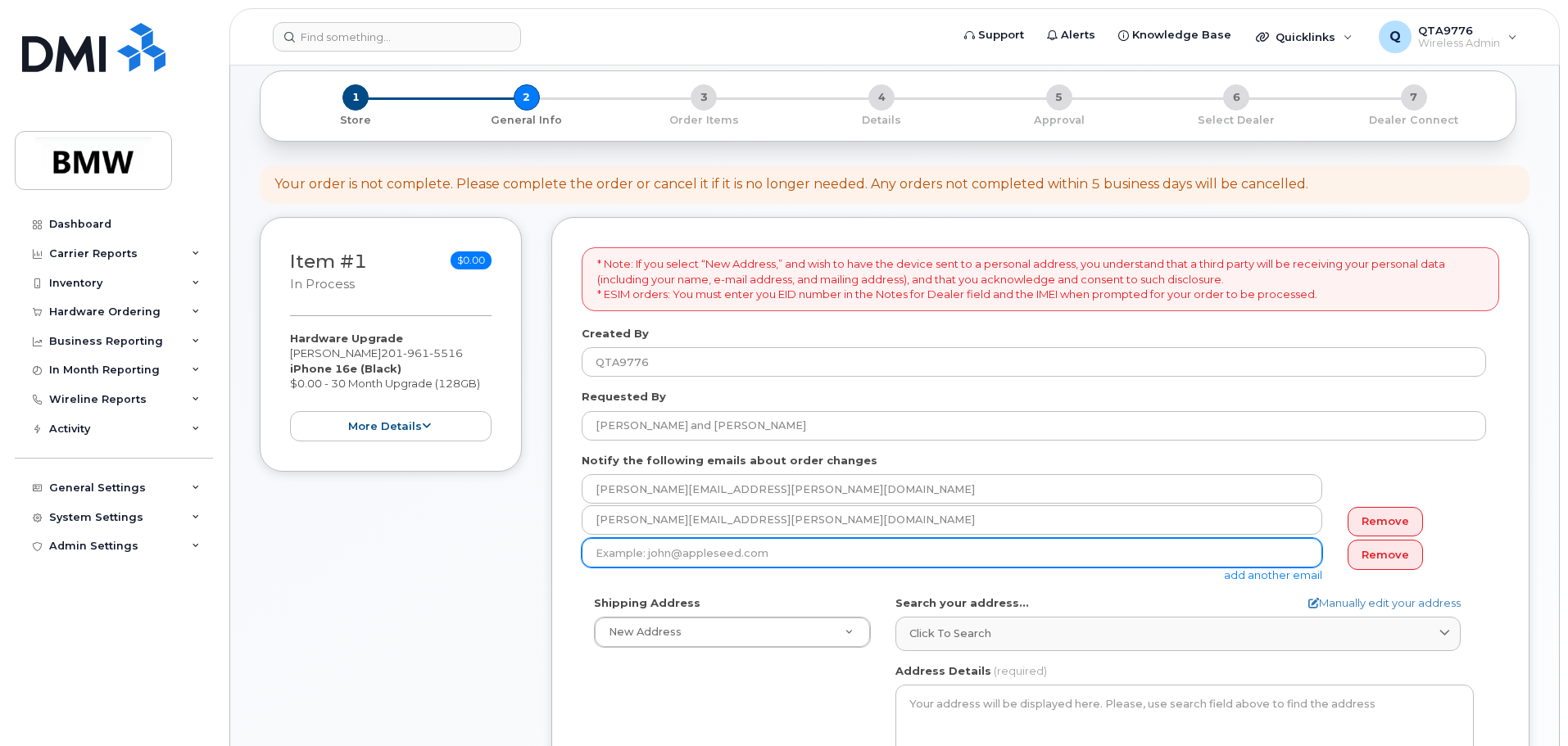
click at [822, 554] on input "email" at bounding box center [951, 552] width 740 height 30
paste input "[PERSON_NAME][EMAIL_ADDRESS][PERSON_NAME][DOMAIN_NAME]"
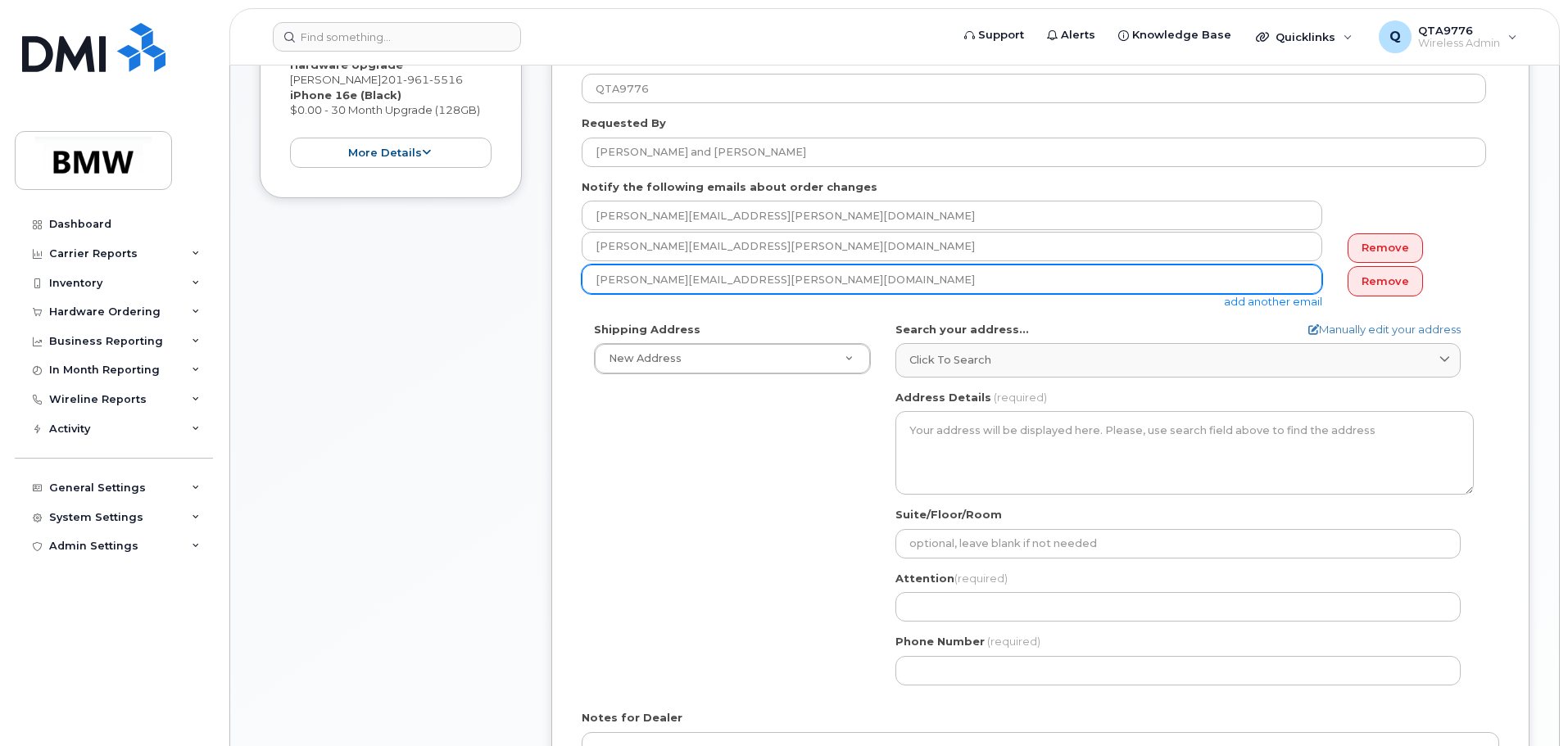
scroll to position [492, 0]
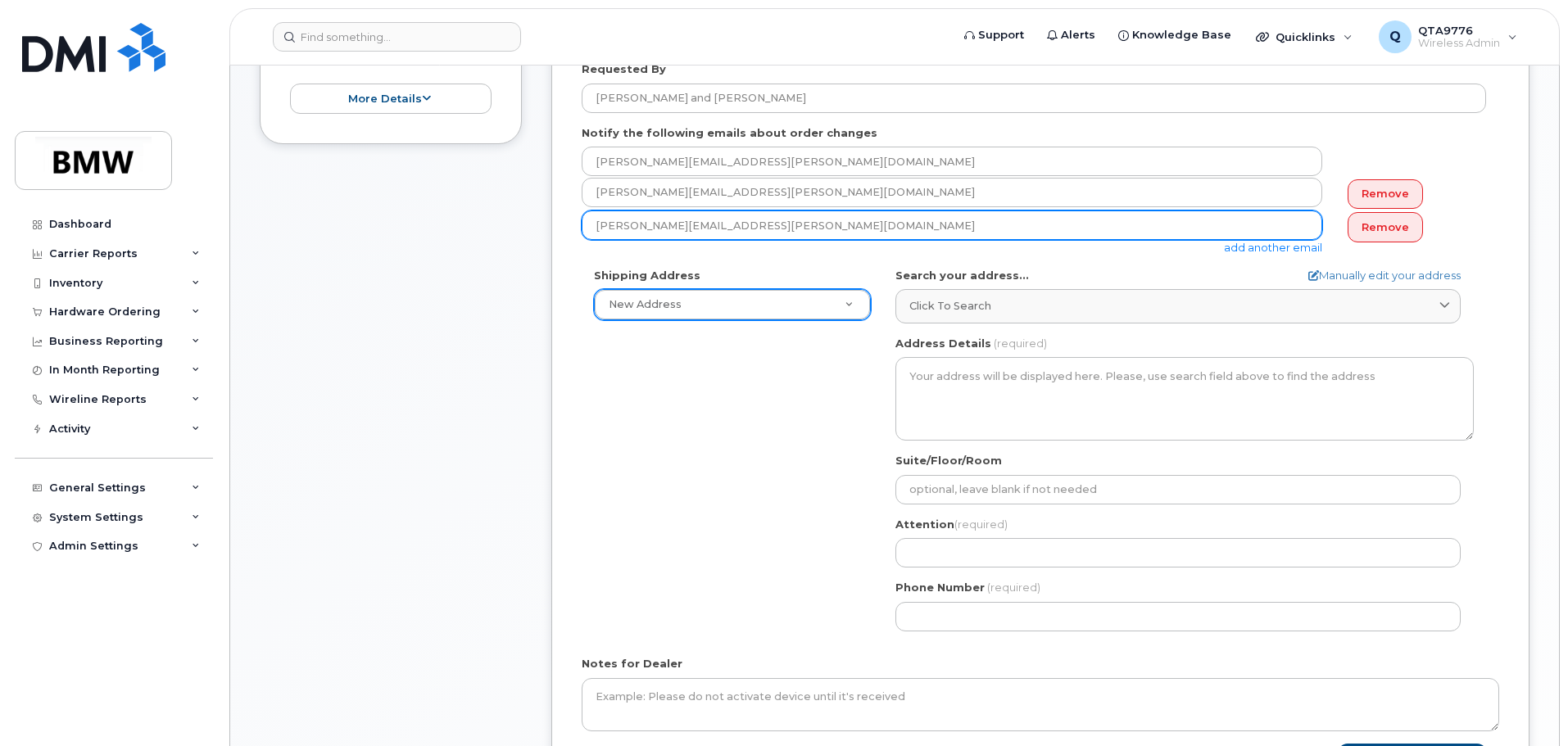
type input "[PERSON_NAME][EMAIL_ADDRESS][PERSON_NAME][DOMAIN_NAME]"
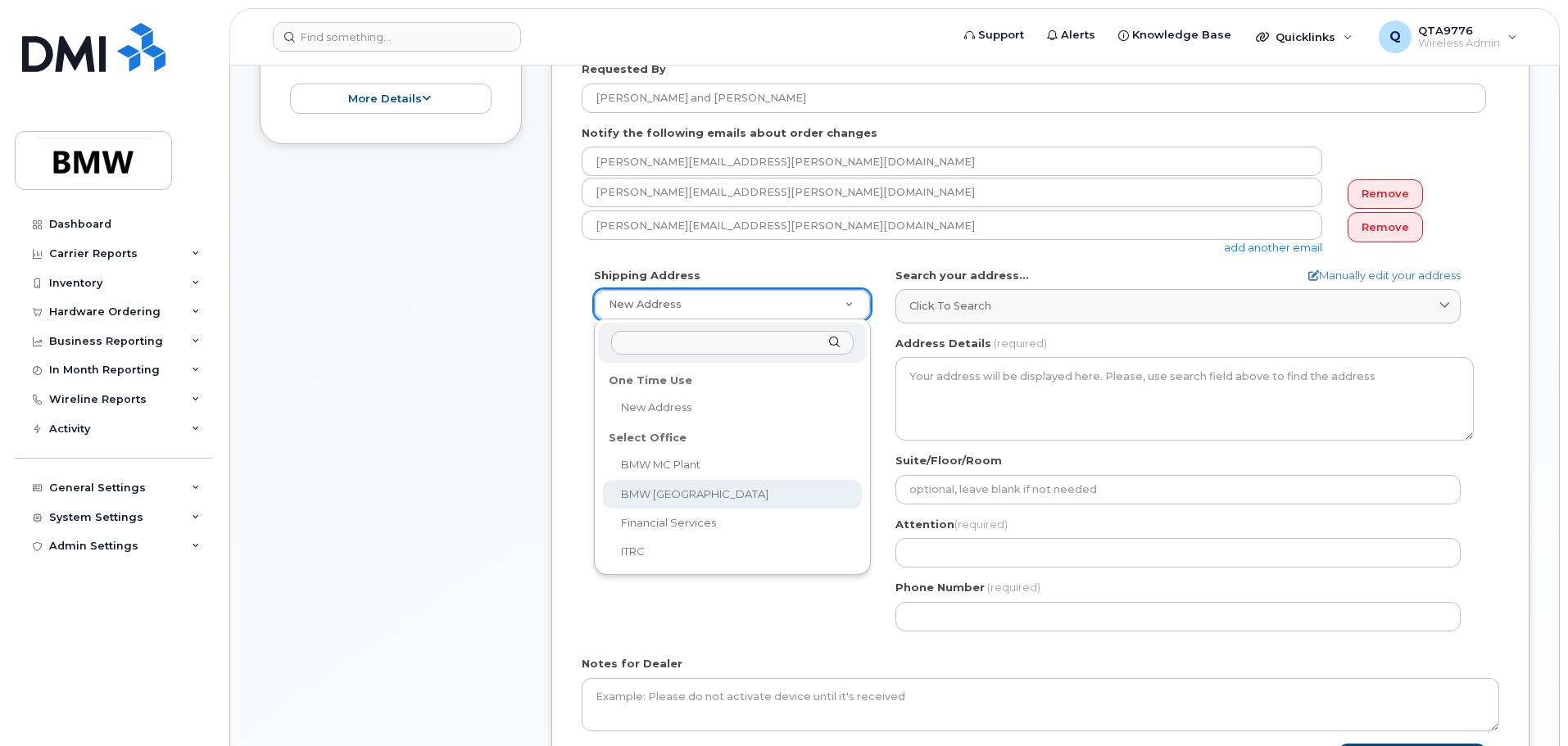
select select
type textarea "[GEOGRAPHIC_DATA] [GEOGRAPHIC_DATA][US_STATE]"
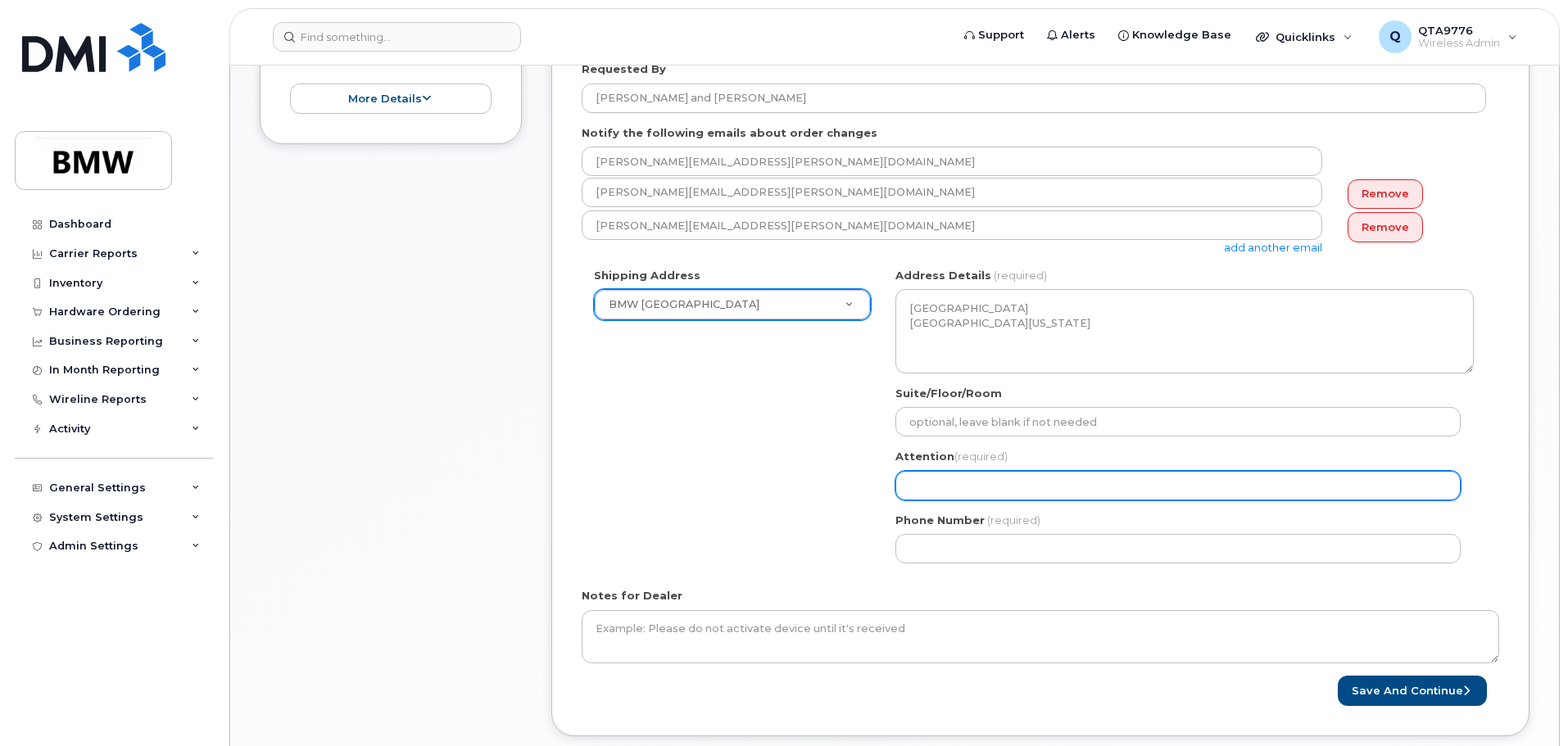
click at [1023, 490] on input "Attention (required)" at bounding box center [1179, 486] width 565 height 30
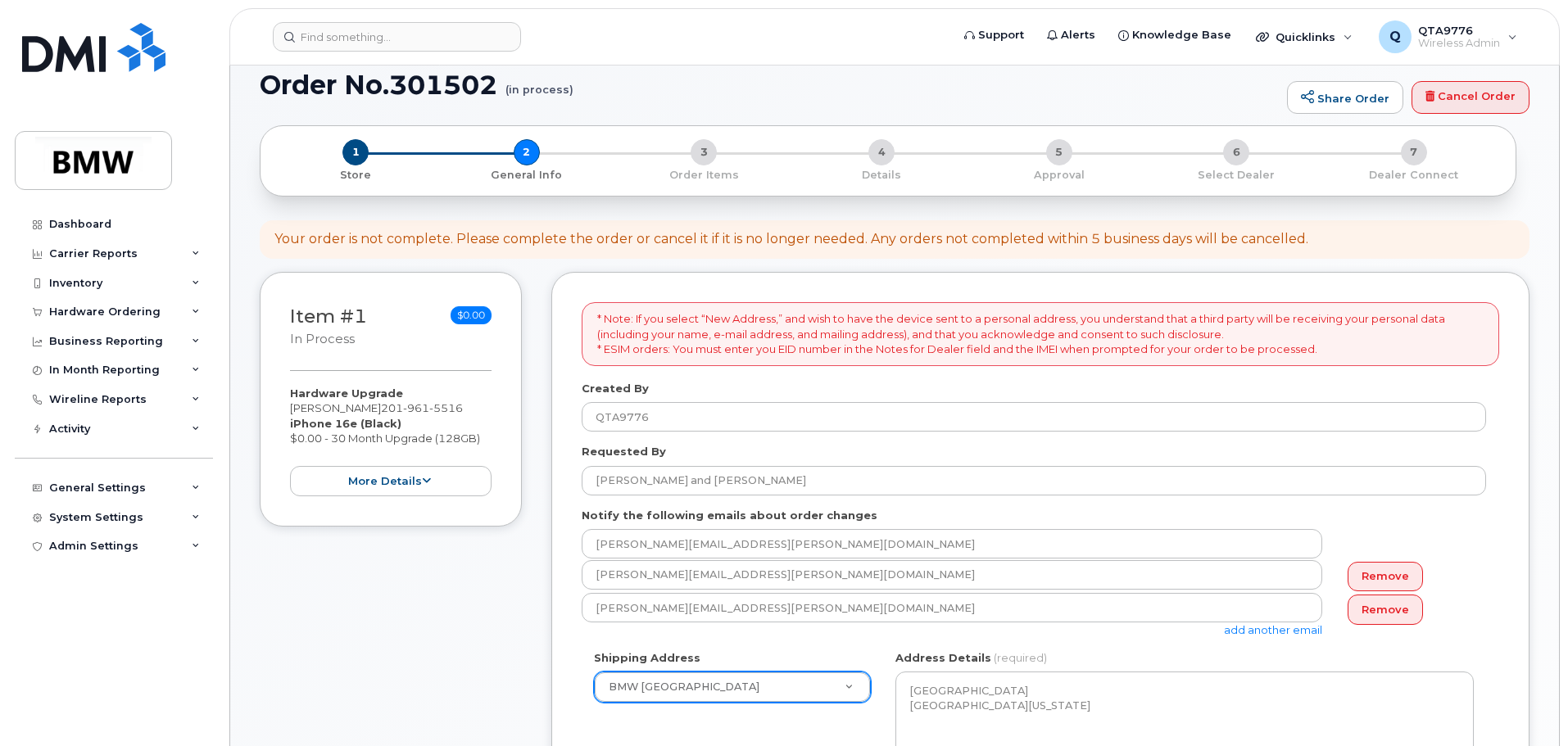
scroll to position [82, 0]
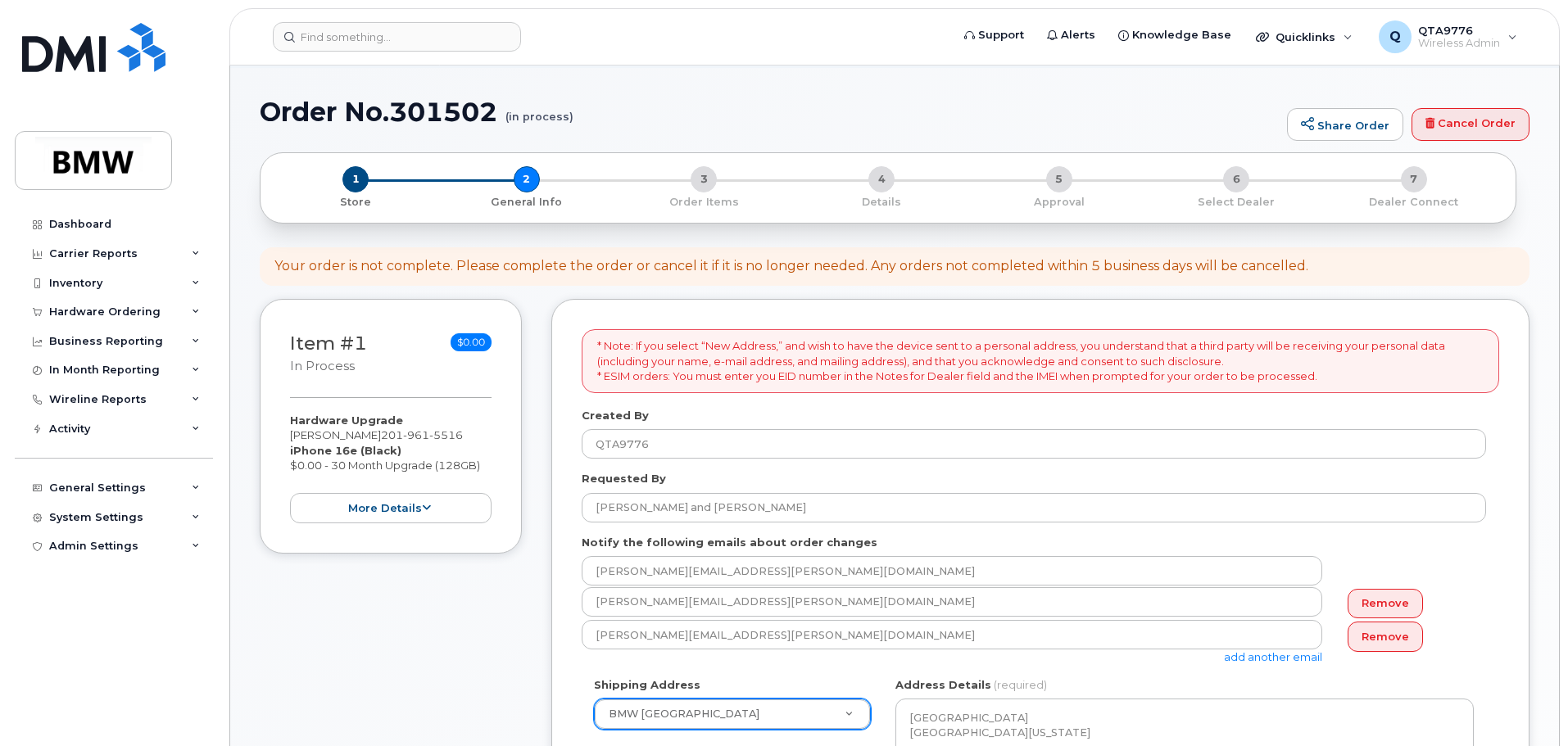
drag, startPoint x: 292, startPoint y: 434, endPoint x: 371, endPoint y: 434, distance: 79.0
click at [371, 434] on div "Hardware Upgrade [PERSON_NAME] [PHONE_NUMBER] iPhone 16e (Black) $0.00 - 30 Mon…" at bounding box center [391, 469] width 202 height 111
copy div "[PERSON_NAME]"
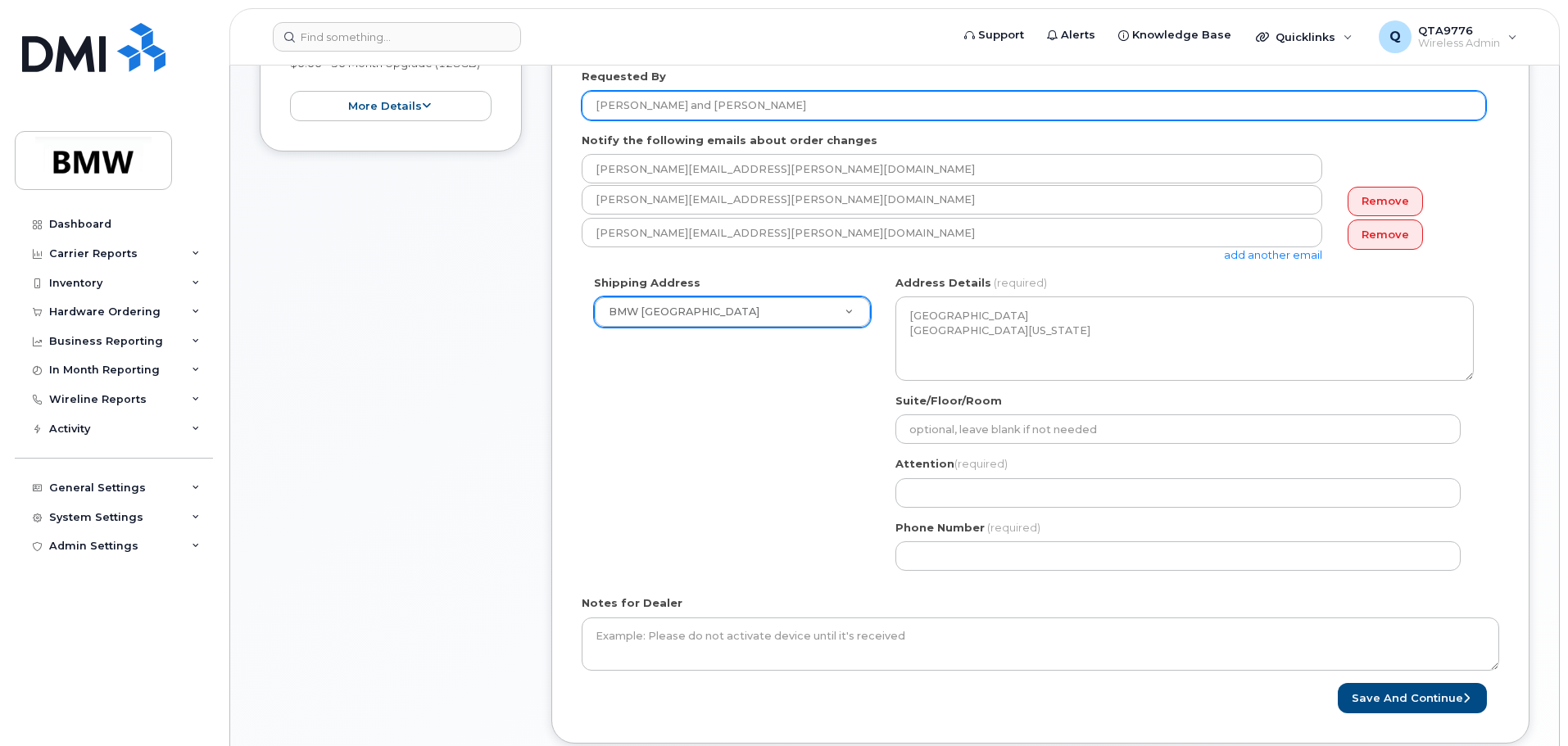
scroll to position [492, 0]
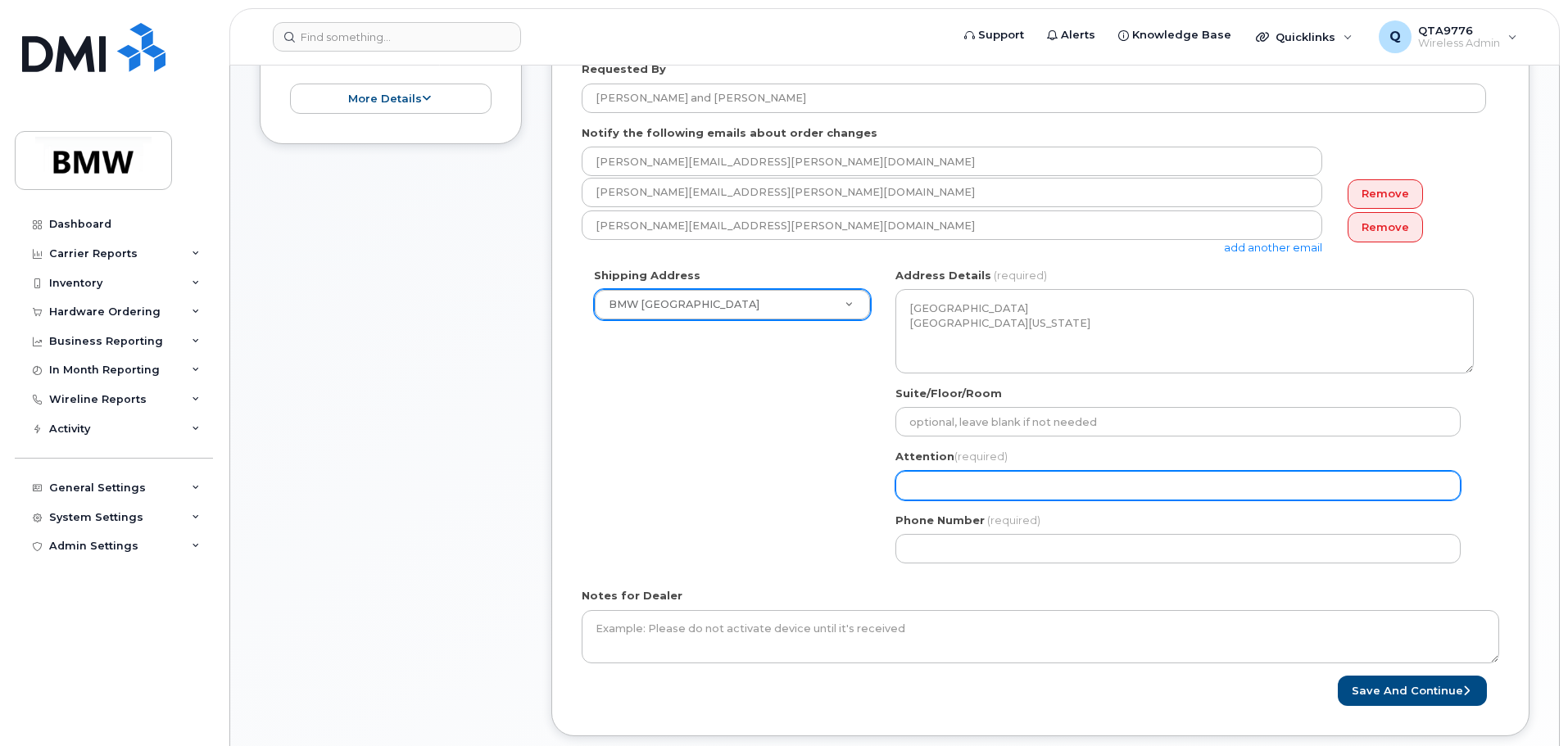
click at [939, 478] on input "Attention (required)" at bounding box center [1179, 486] width 565 height 30
paste input "[PERSON_NAME]"
select select
type input "[PERSON_NAME]"
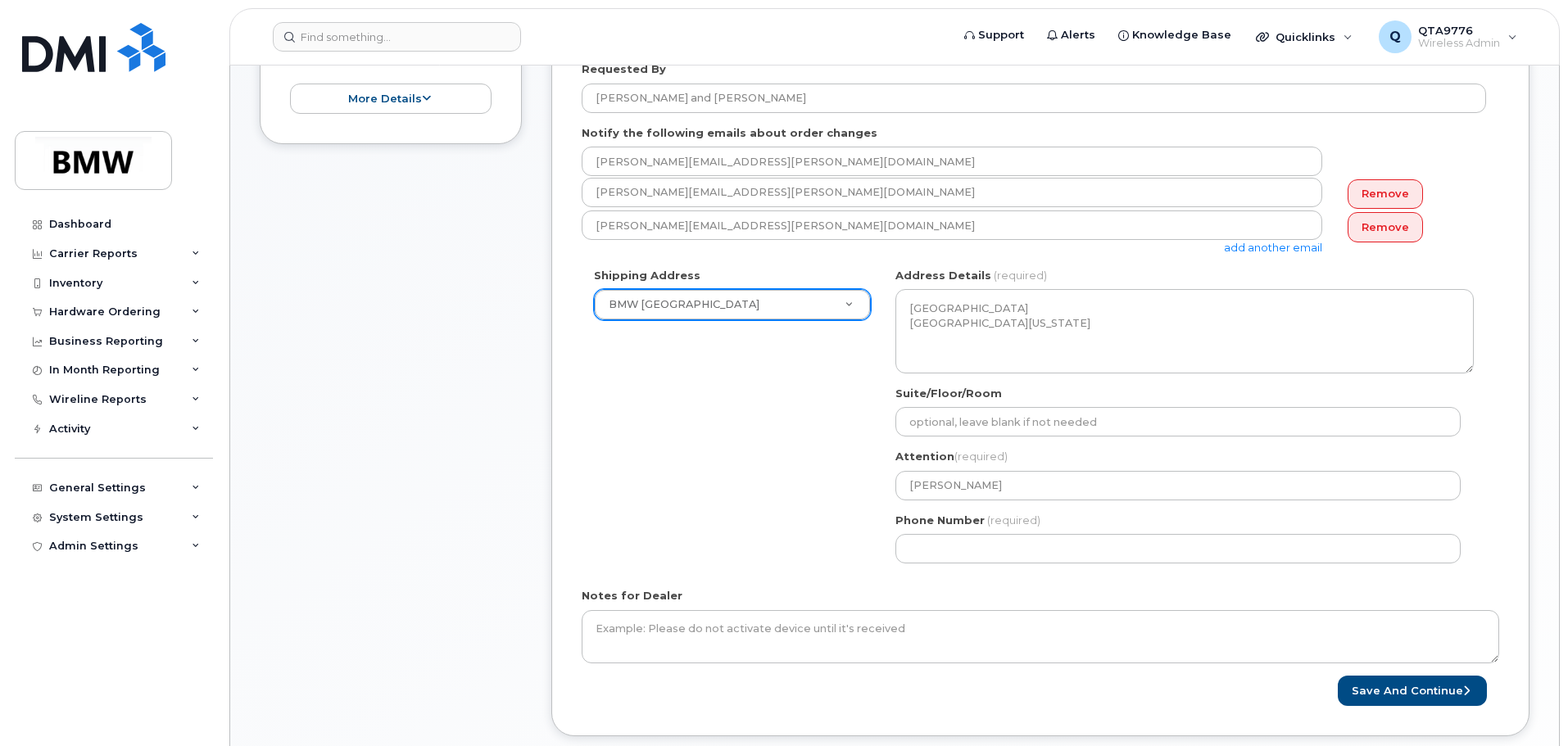
click at [711, 440] on div "Shipping Address BMW North America New Address BMW MC Plant BMW North America F…" at bounding box center [1033, 422] width 904 height 308
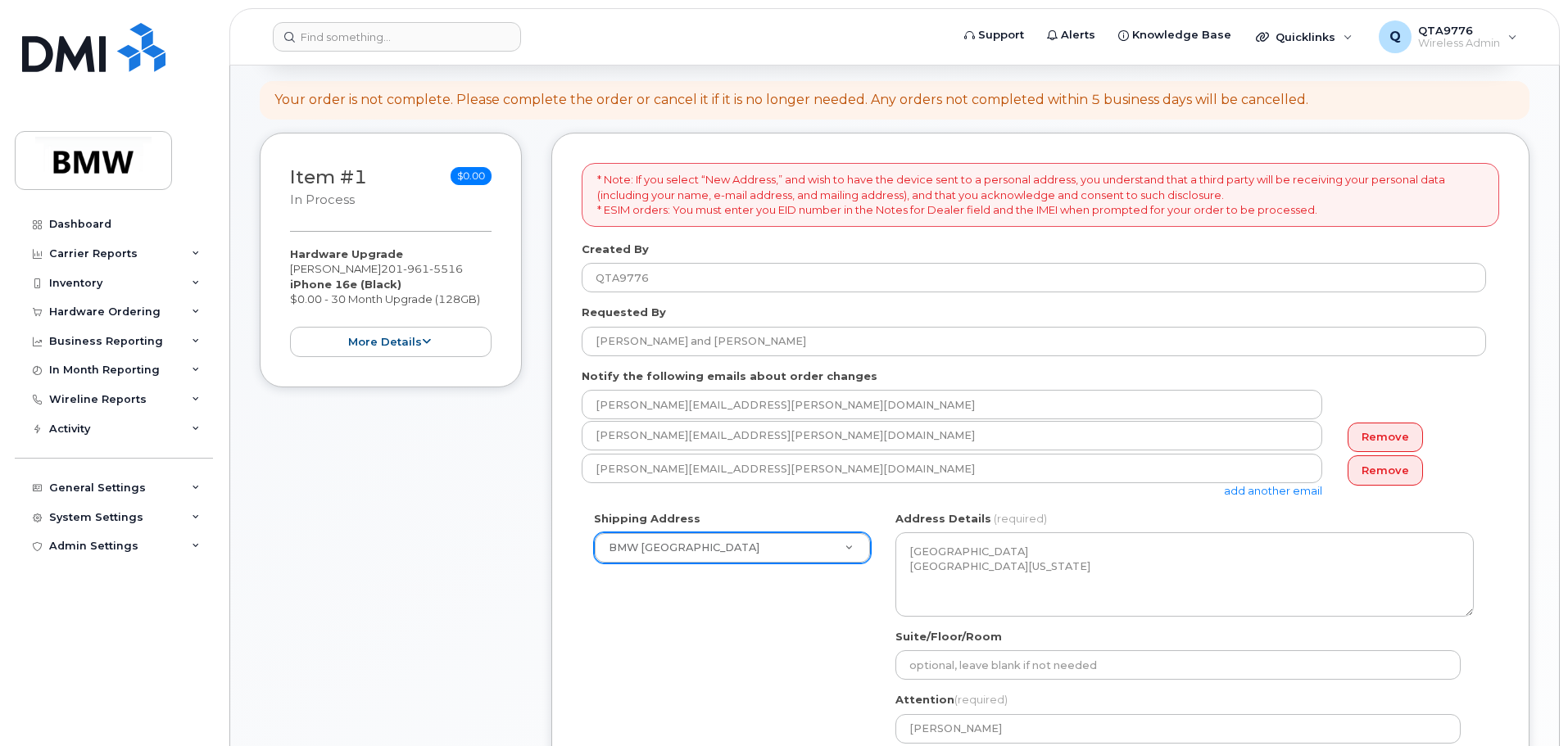
scroll to position [246, 0]
click at [428, 344] on icon at bounding box center [426, 344] width 9 height 10
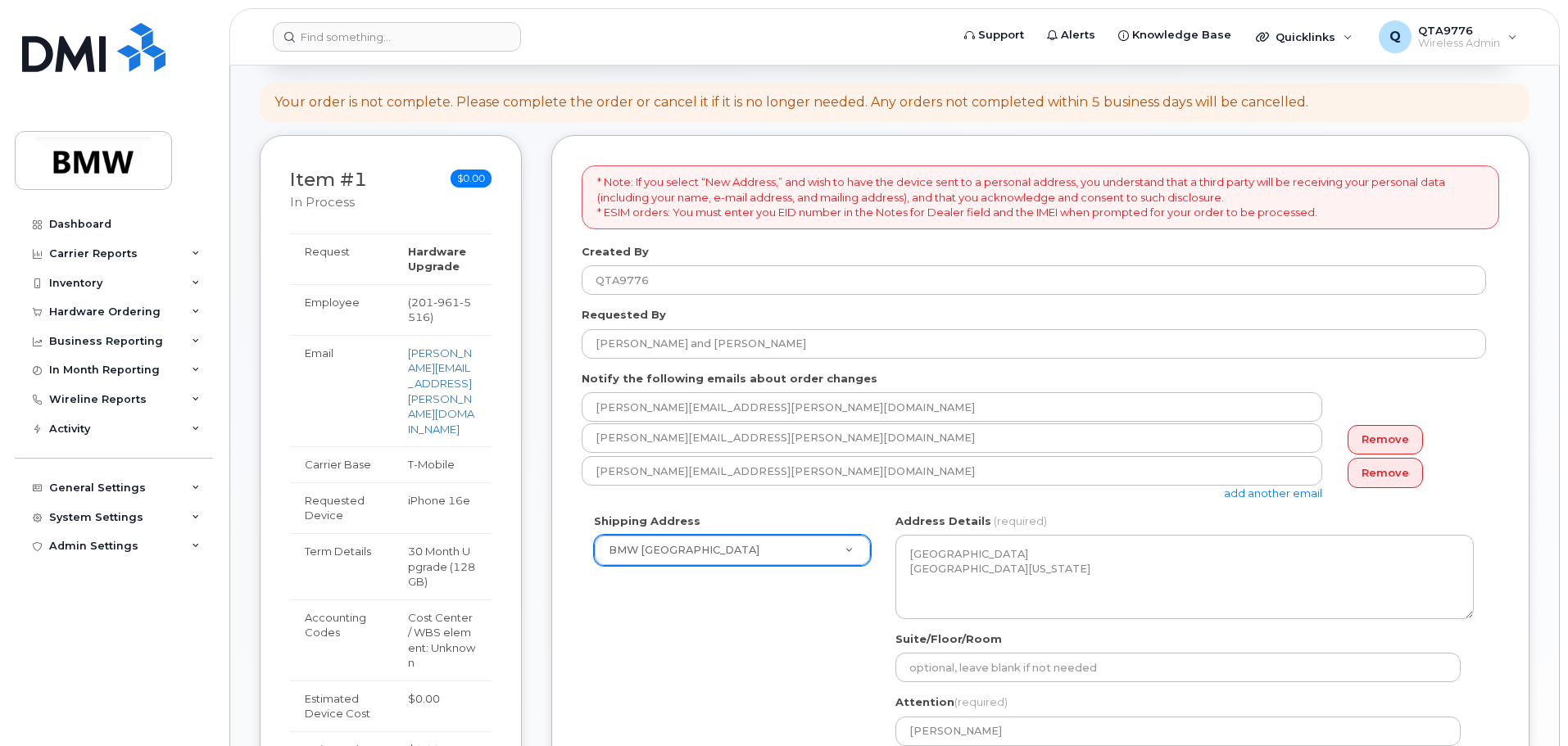
drag, startPoint x: 451, startPoint y: 316, endPoint x: 417, endPoint y: 304, distance: 36.1
click at [417, 304] on td "( 201 961 5516 )" at bounding box center [442, 309] width 98 height 50
copy td "( 201 961 5516 )"
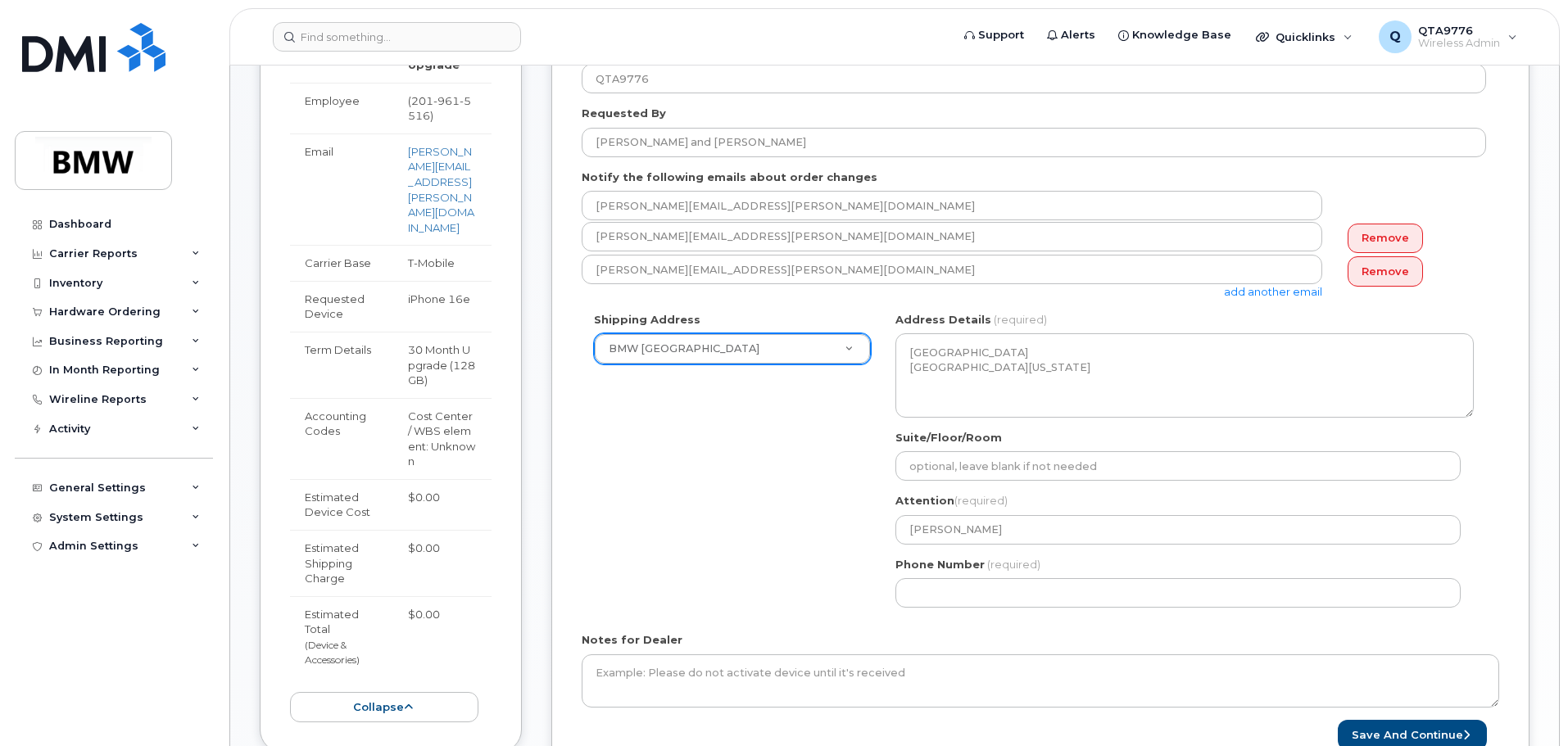
scroll to position [574, 0]
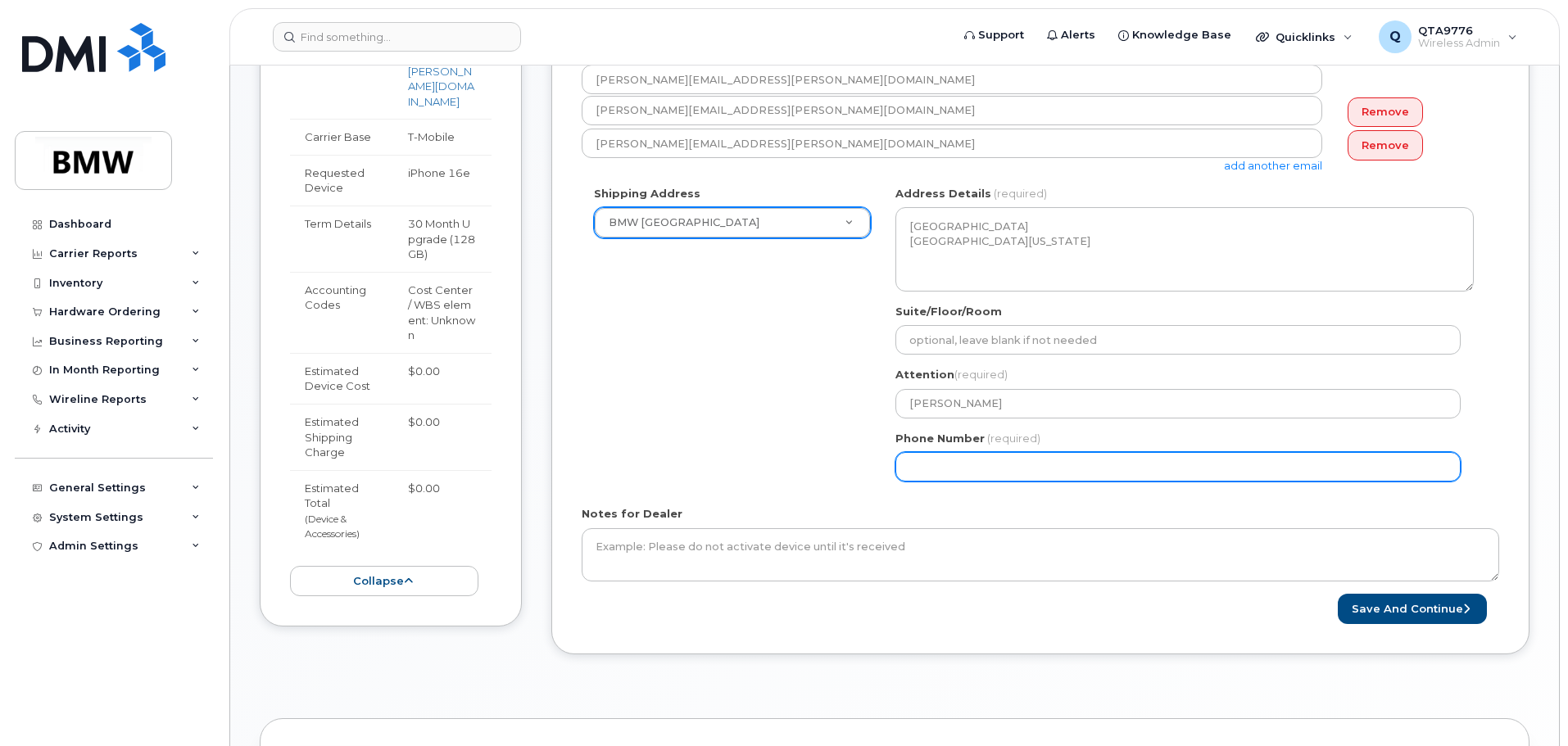
click at [970, 458] on input "Phone Number" at bounding box center [1179, 467] width 565 height 30
paste input "2019615516"
select select
type input "2019615516"
select select
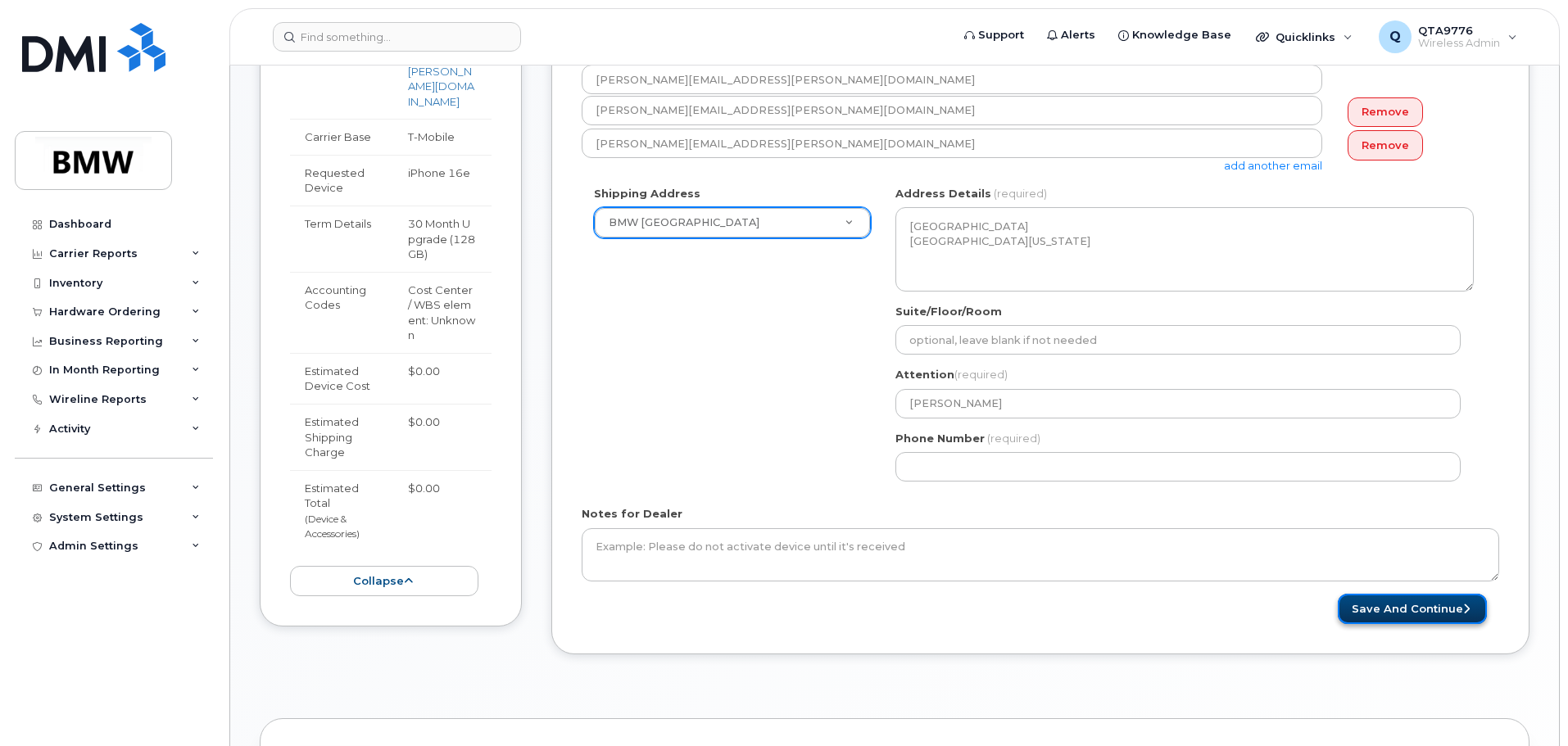
click at [1375, 609] on button "Save and Continue" at bounding box center [1413, 609] width 149 height 31
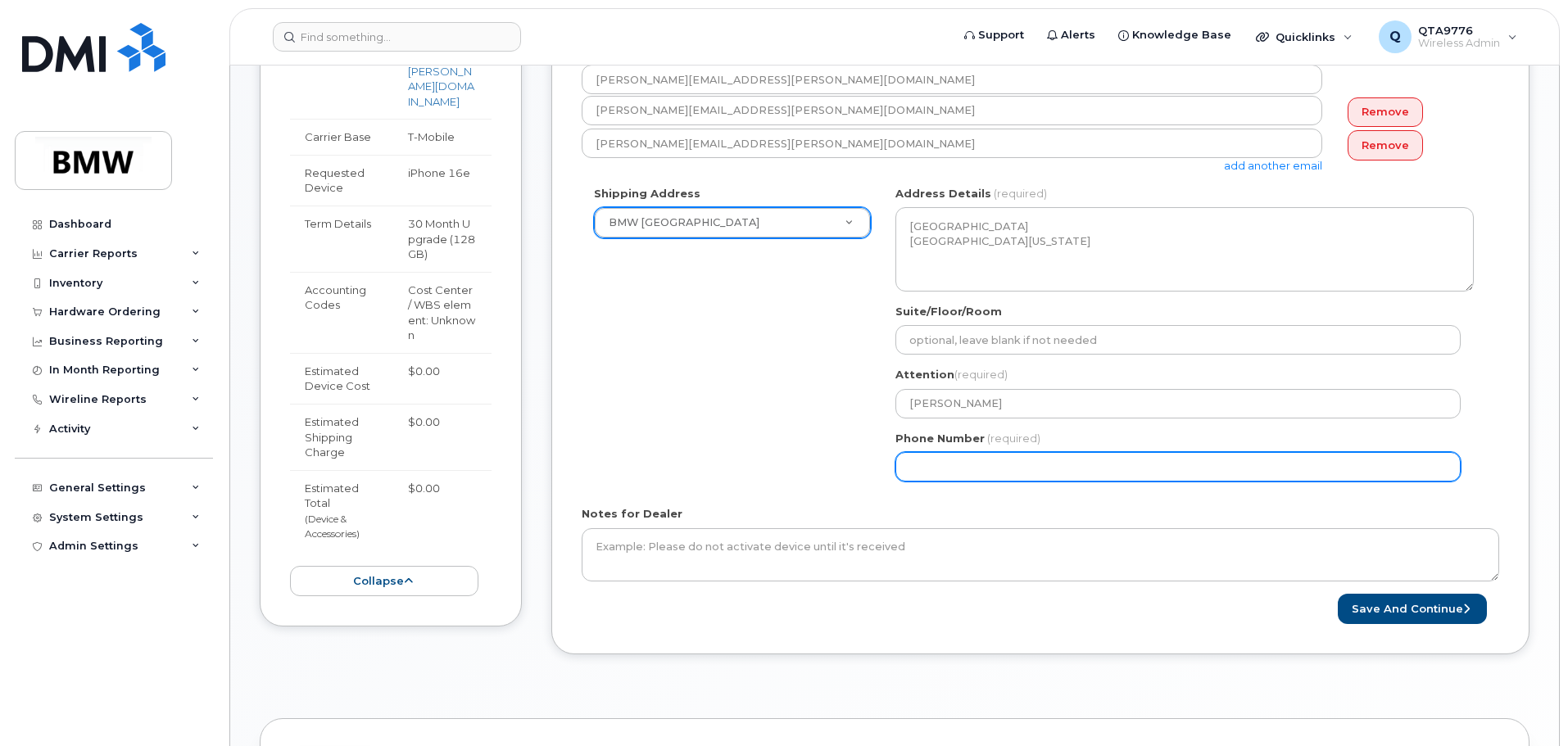
click at [1036, 466] on input "Phone Number" at bounding box center [1179, 467] width 565 height 30
click at [936, 467] on input "Phone Number" at bounding box center [1179, 467] width 565 height 30
select select
type input "2019615516"
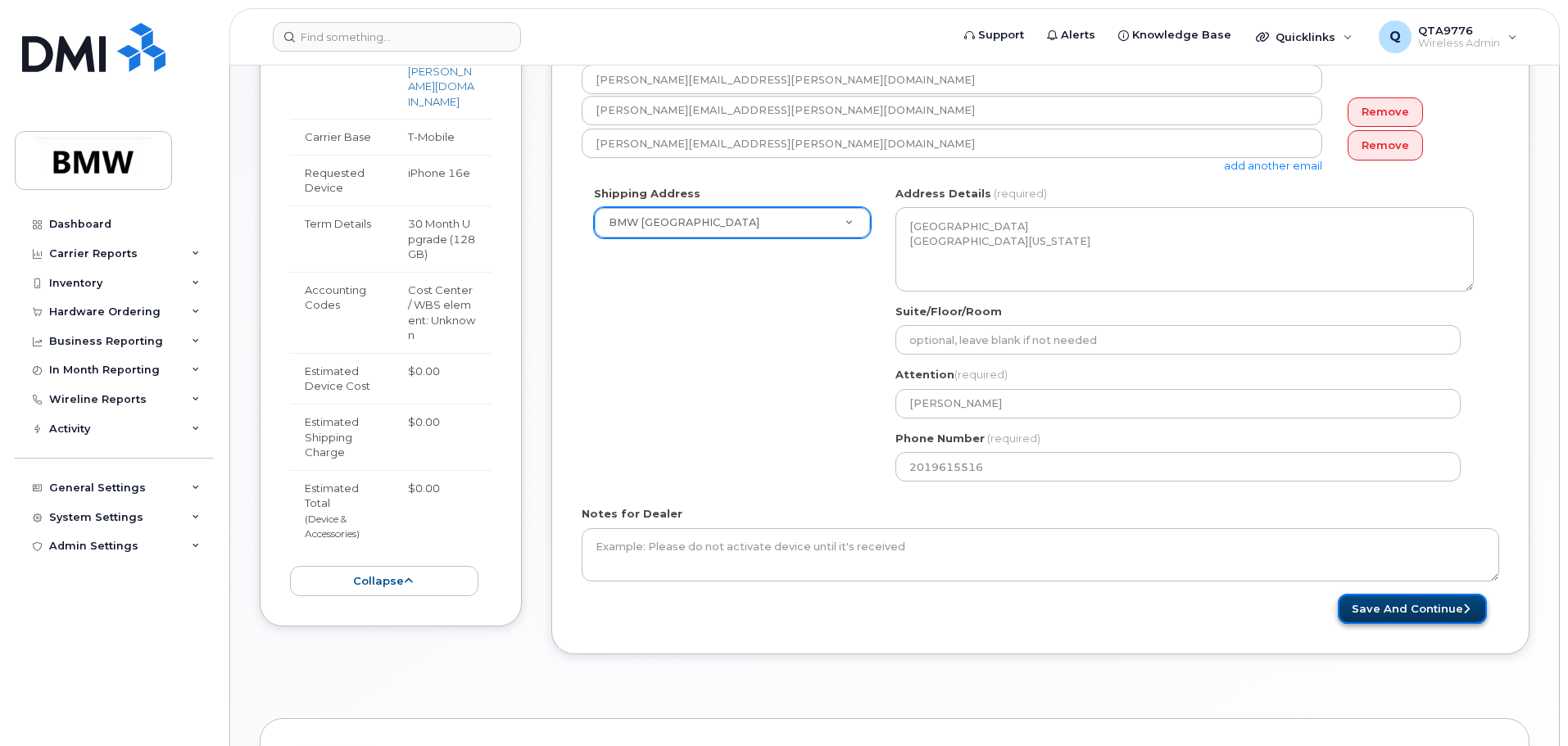
click at [1422, 609] on button "Save and Continue" at bounding box center [1413, 609] width 149 height 31
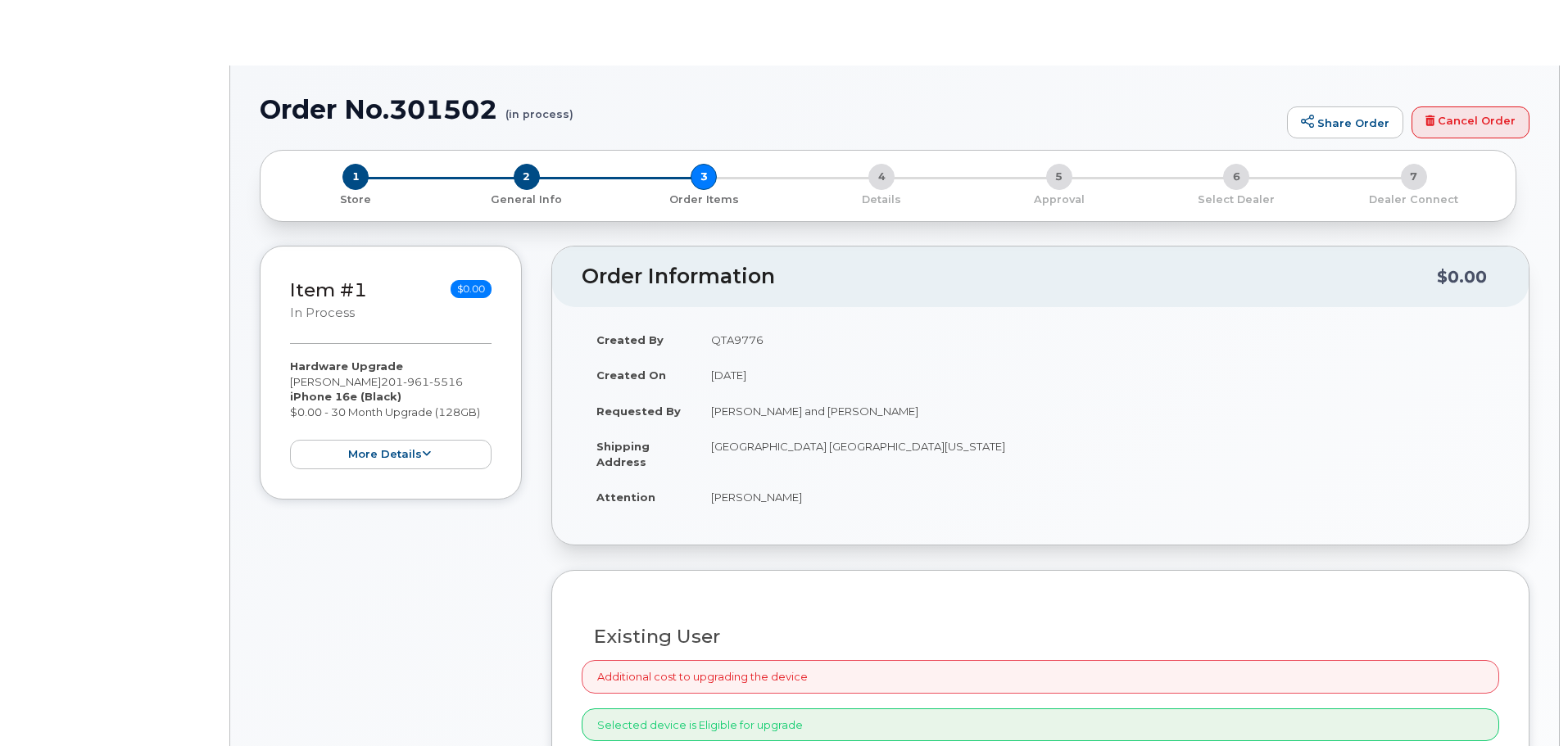
type input "[PERSON_NAME]"
select select "1897024"
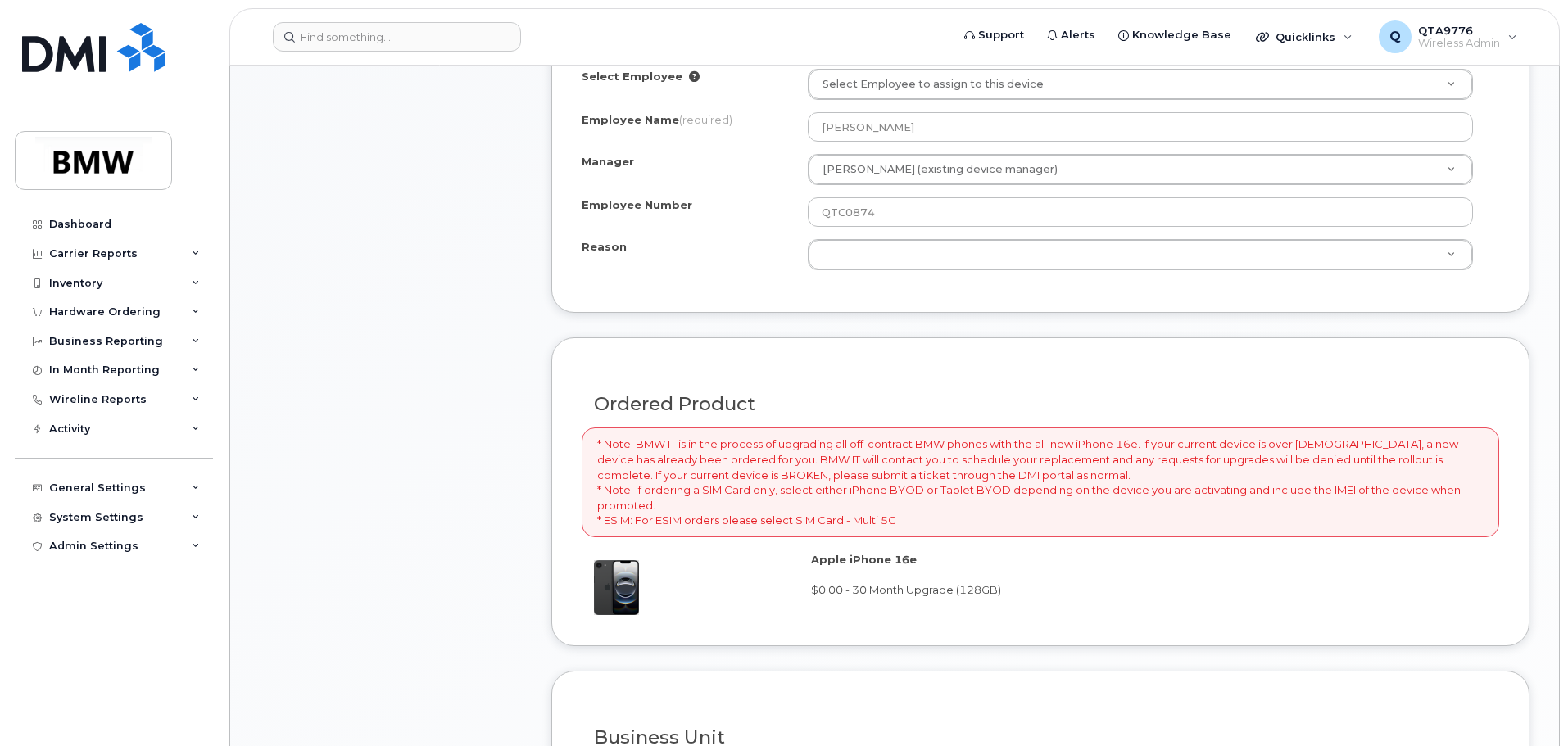
scroll to position [900, 0]
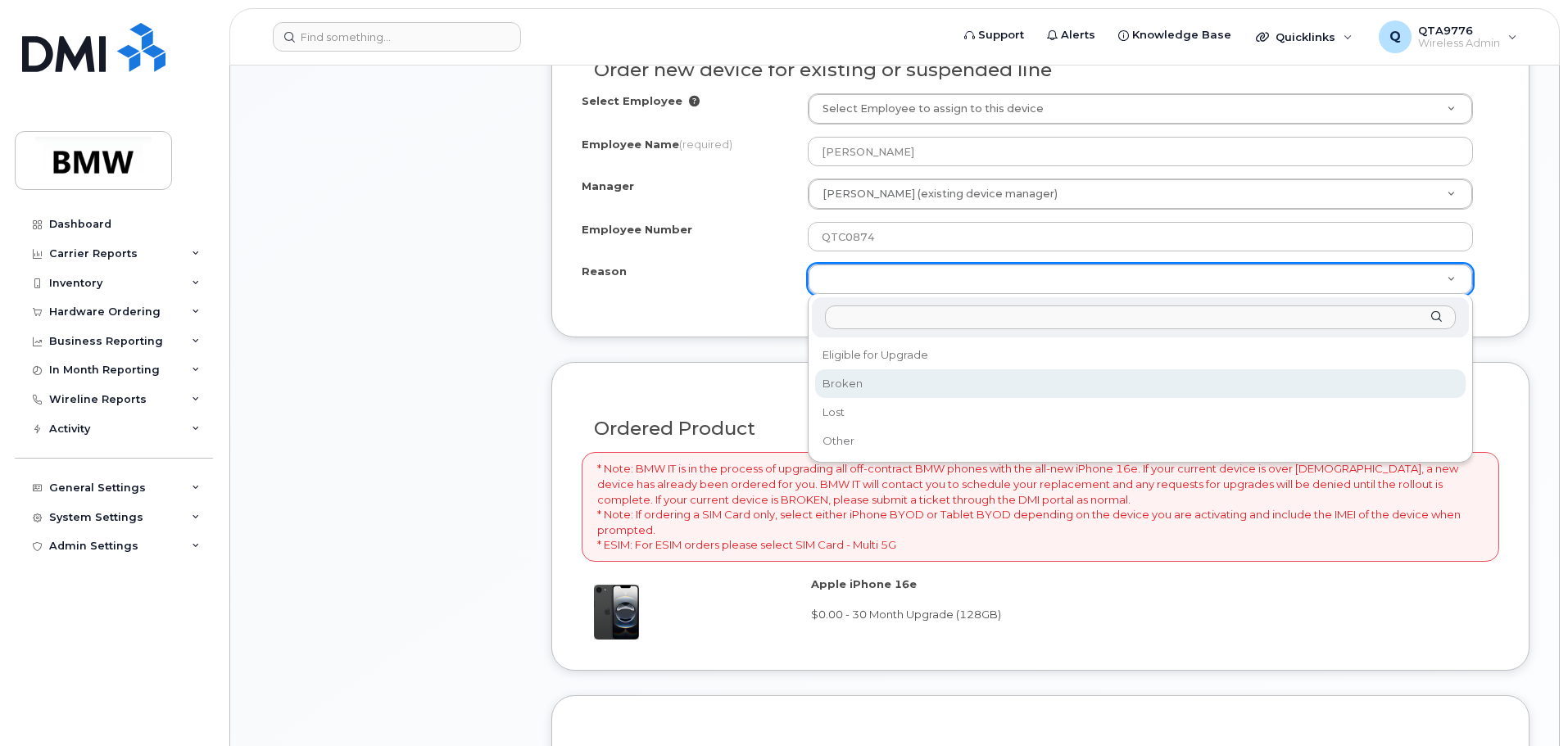
select select "broken"
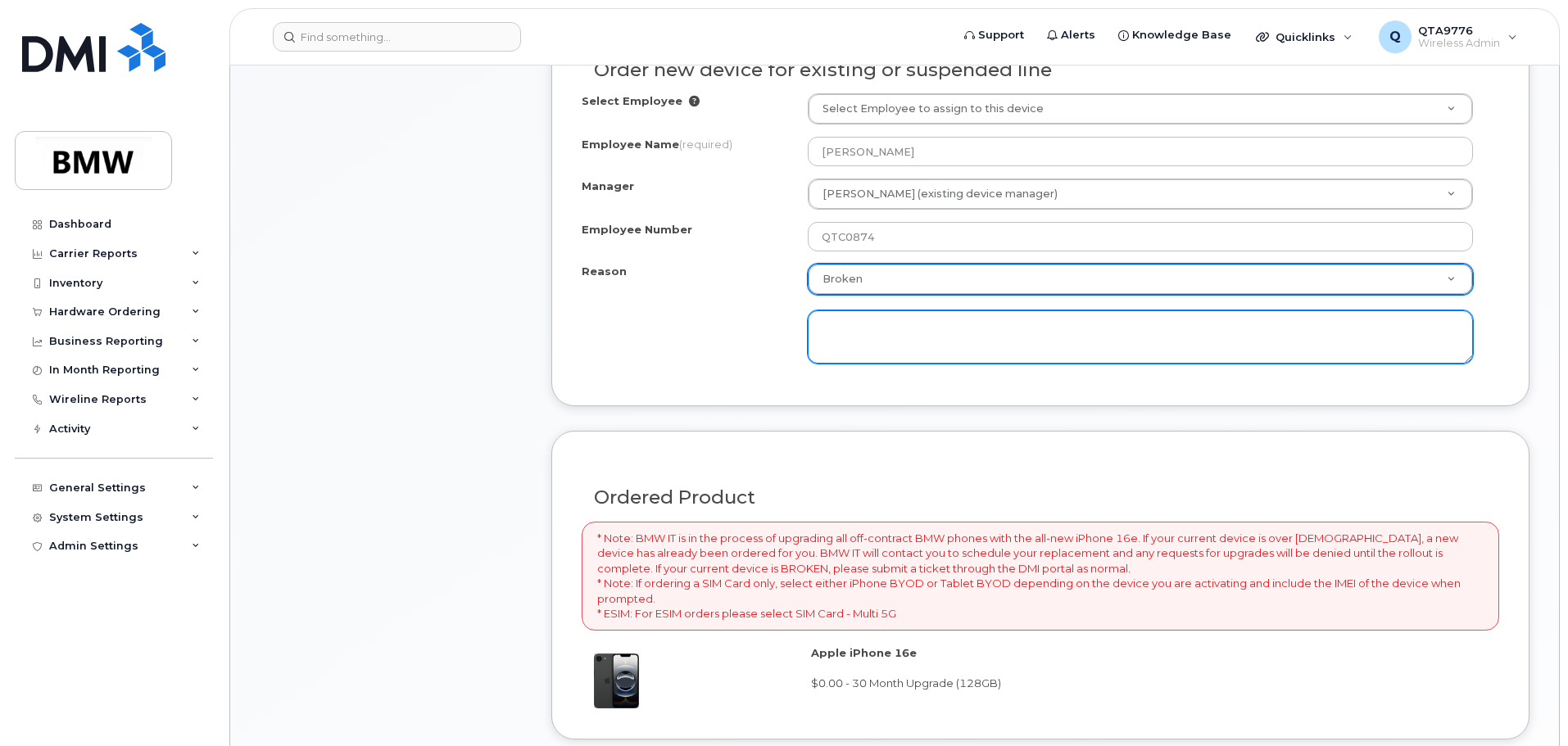
click at [842, 334] on textarea at bounding box center [1140, 337] width 665 height 54
type textarea "wont charge"
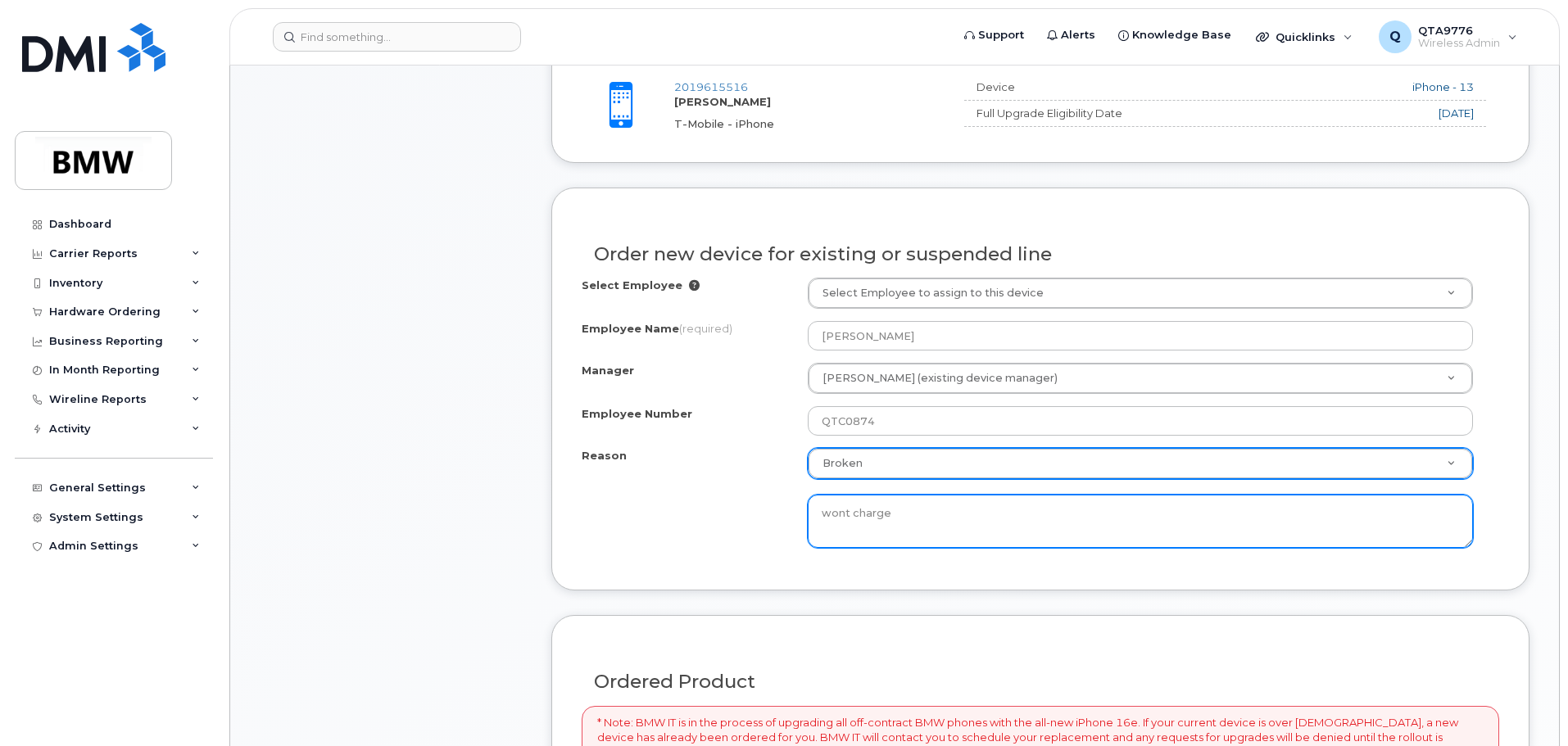
scroll to position [656, 0]
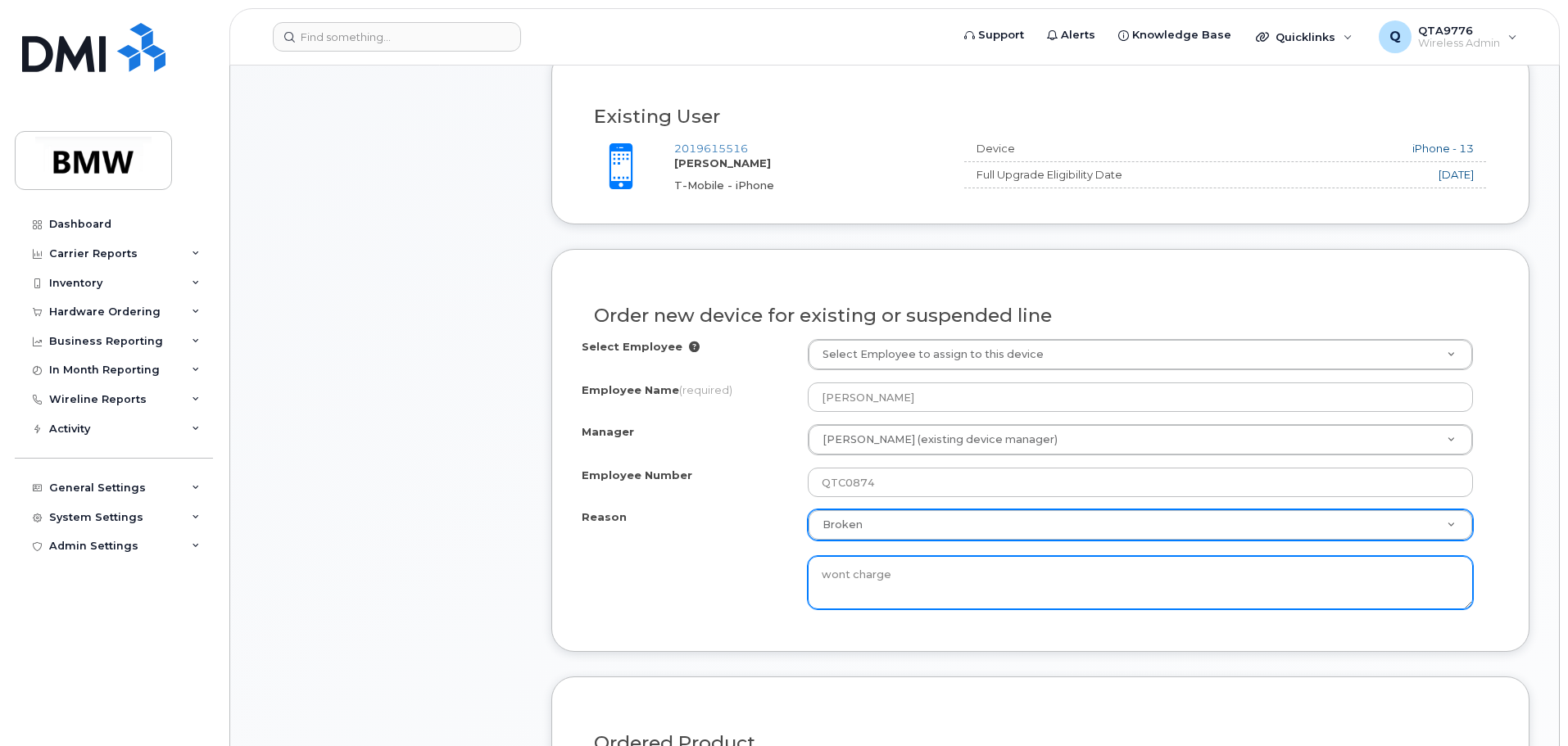
drag, startPoint x: 926, startPoint y: 575, endPoint x: 815, endPoint y: 569, distance: 111.2
click at [815, 569] on textarea "wont charge" at bounding box center [1140, 582] width 665 height 54
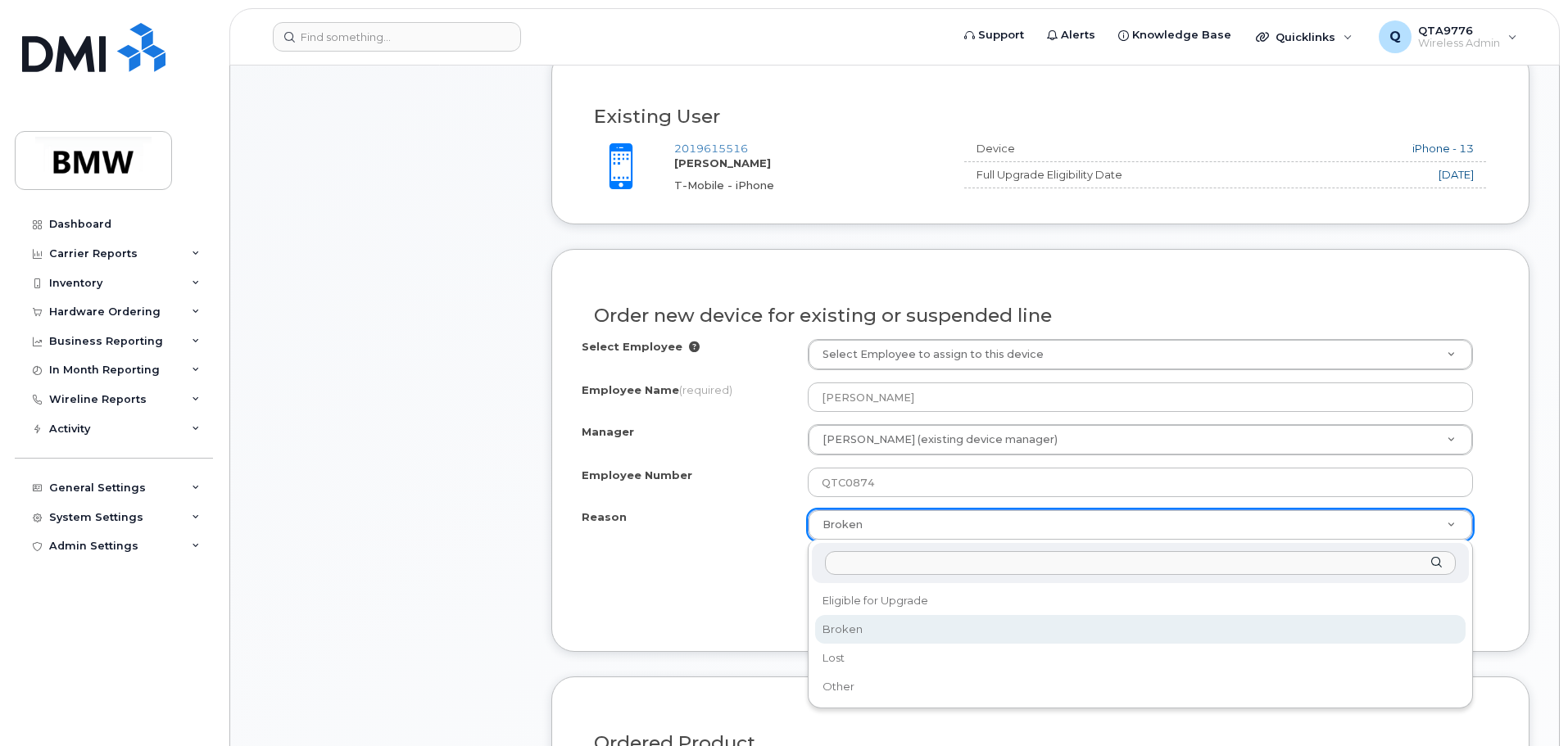
drag, startPoint x: 870, startPoint y: 520, endPoint x: 779, endPoint y: 535, distance: 92.2
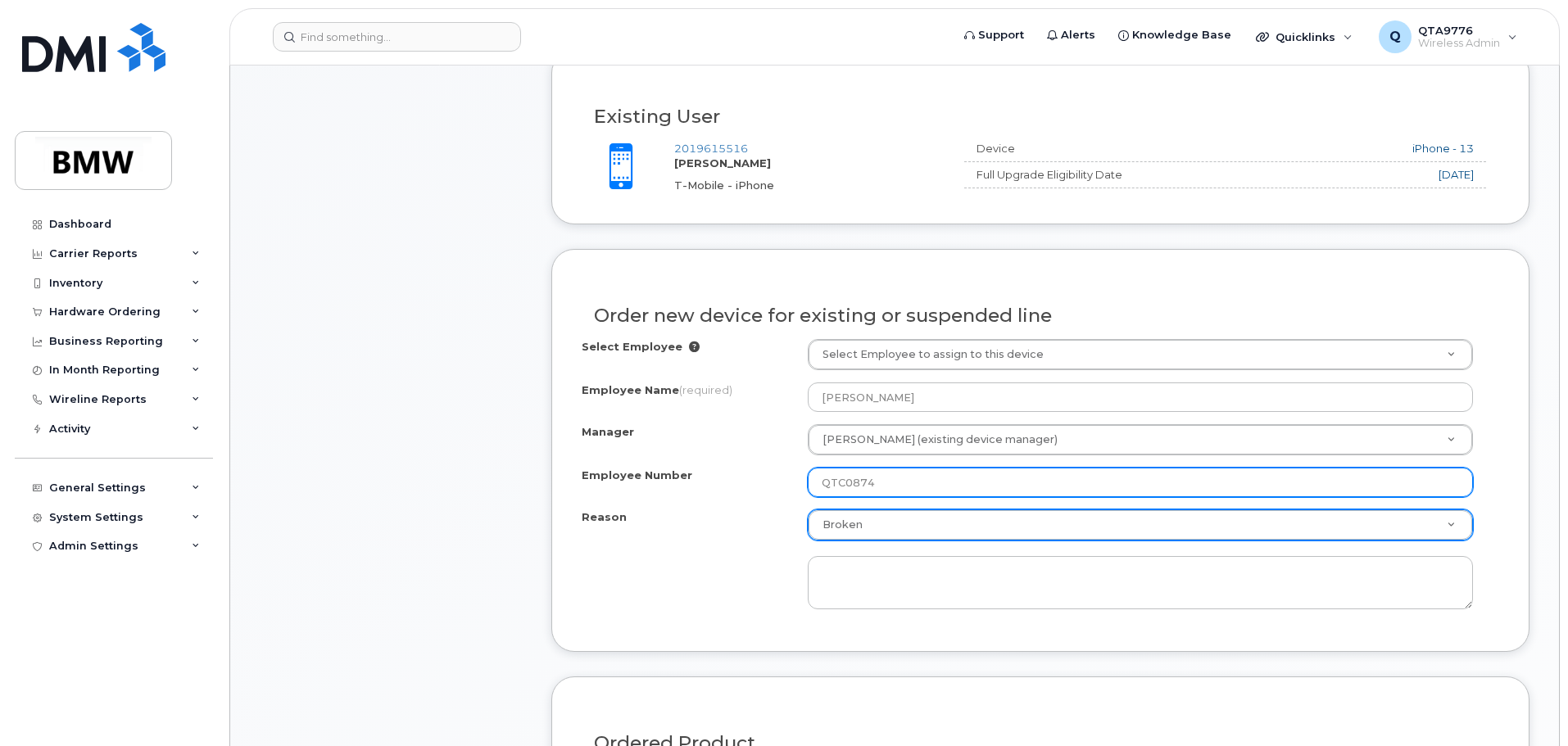
drag, startPoint x: 880, startPoint y: 480, endPoint x: 757, endPoint y: 496, distance: 124.0
click at [757, 496] on div "Employee Number QTC0874" at bounding box center [1040, 482] width 918 height 30
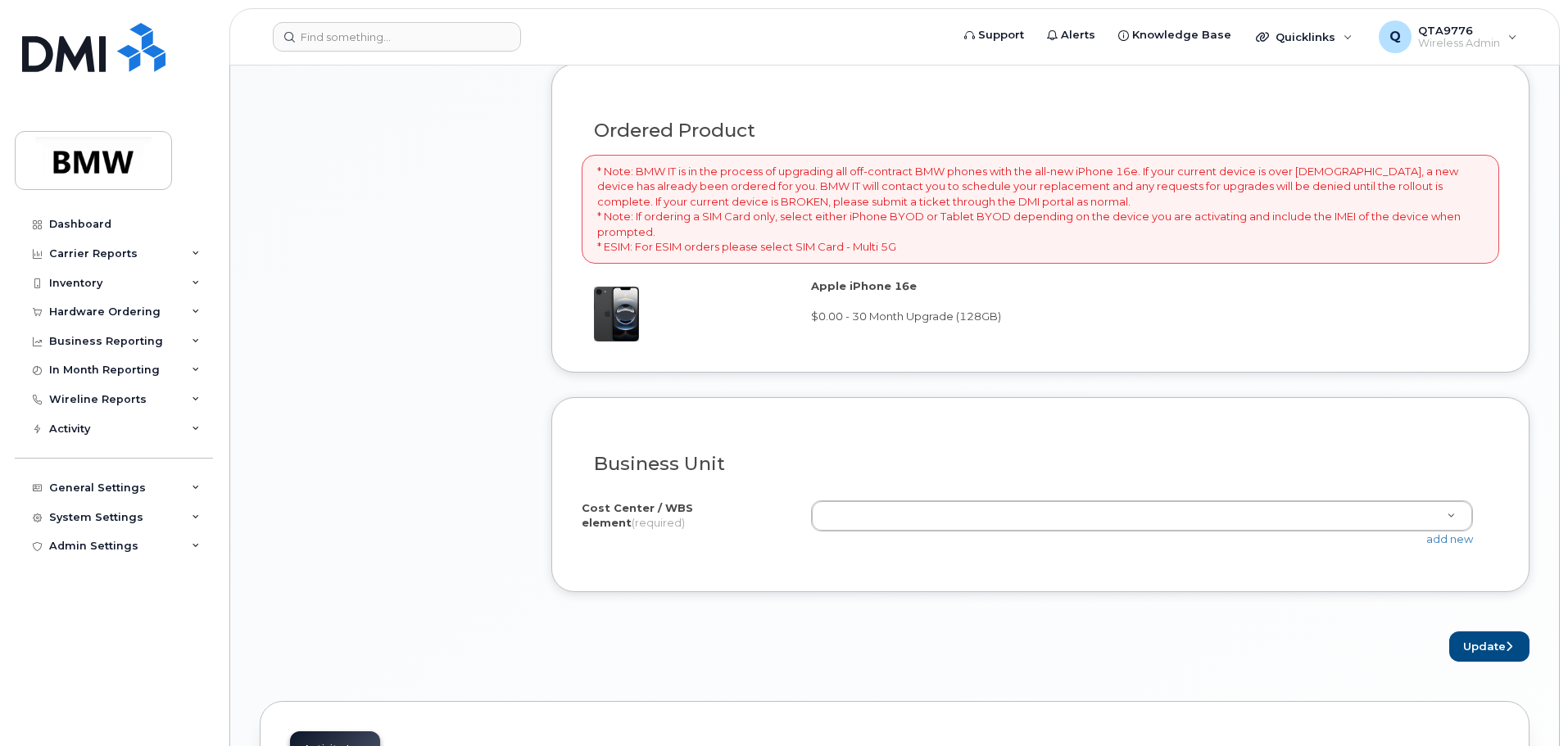
scroll to position [1392, 0]
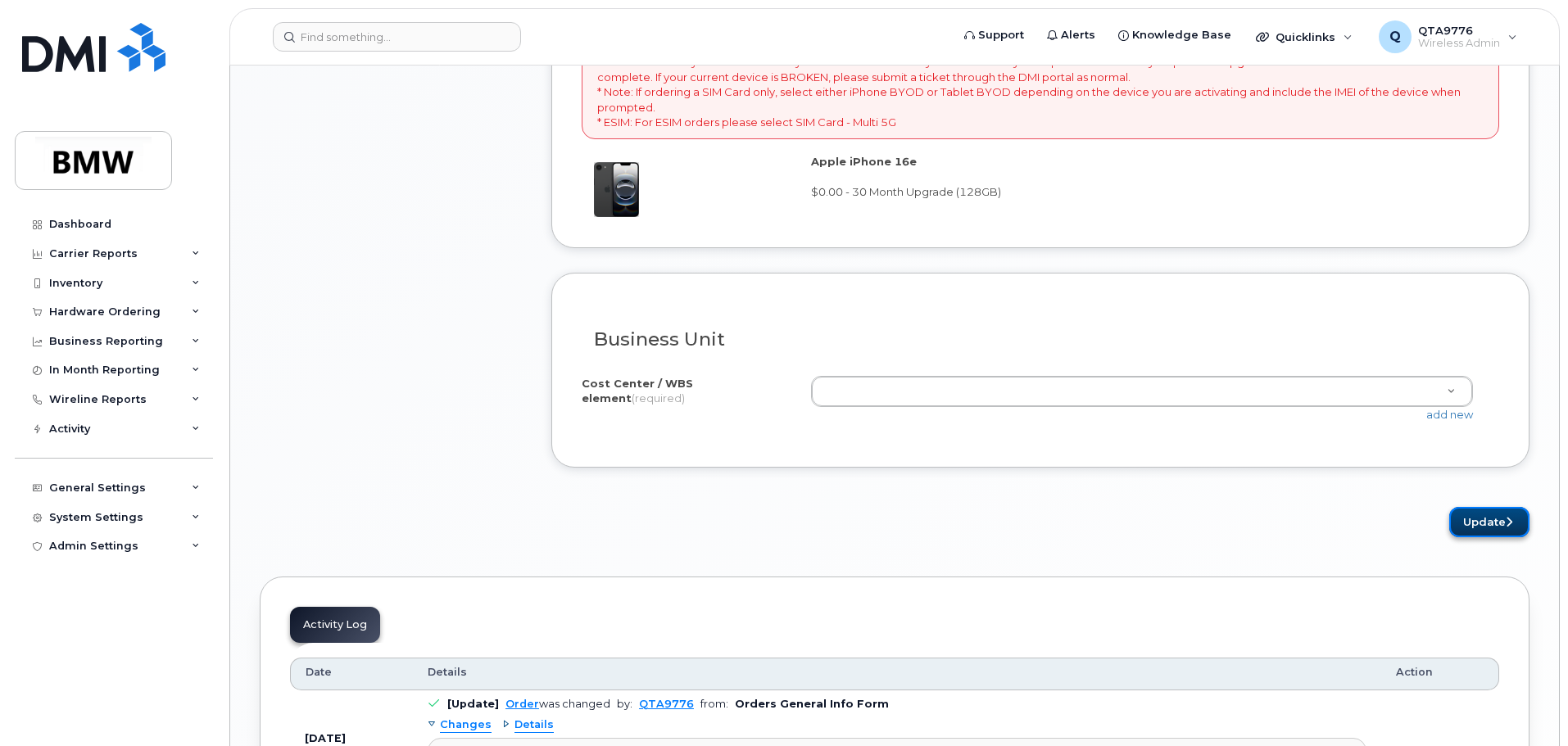
click at [1489, 521] on button "Update" at bounding box center [1489, 522] width 80 height 31
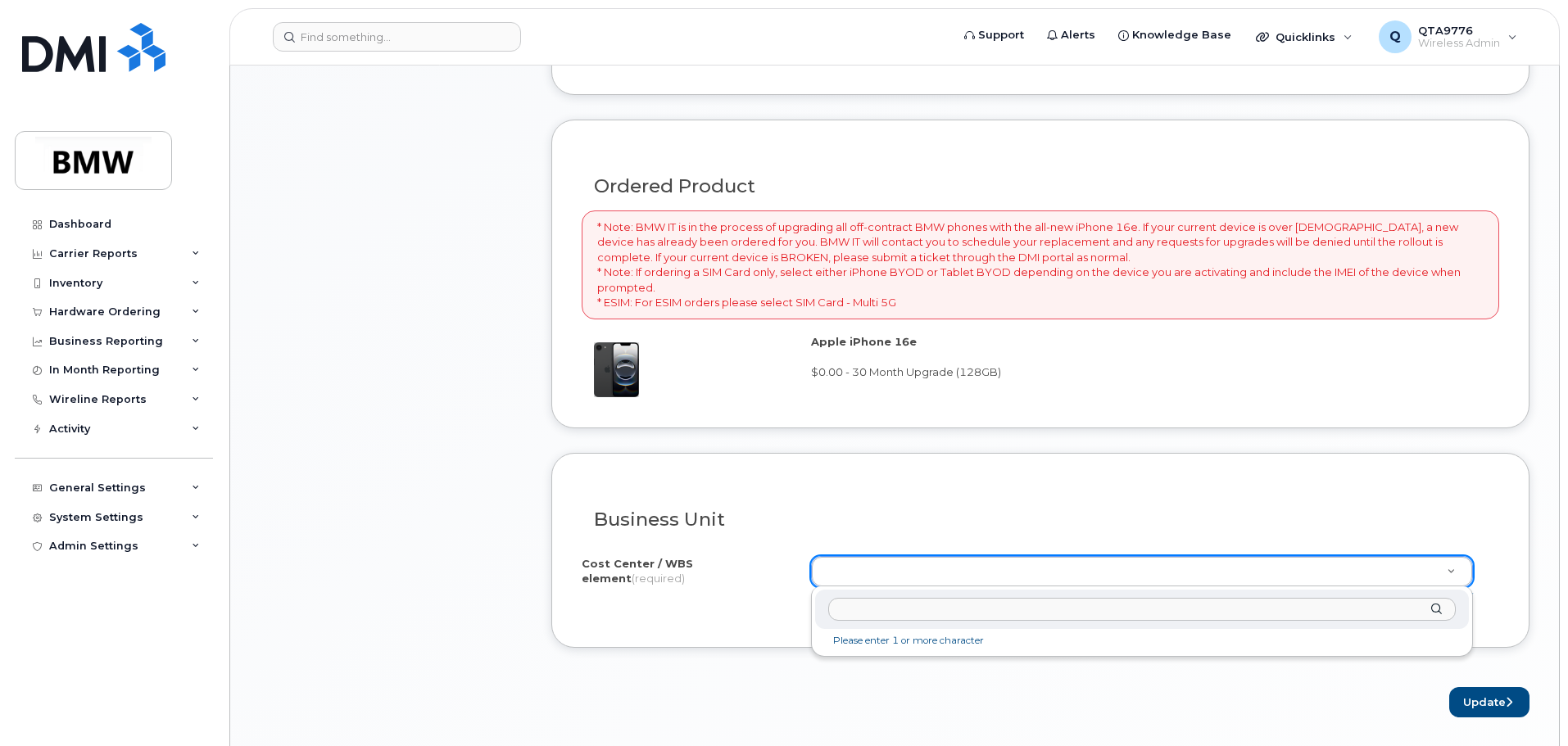
click at [1231, 605] on input "text" at bounding box center [1142, 609] width 628 height 24
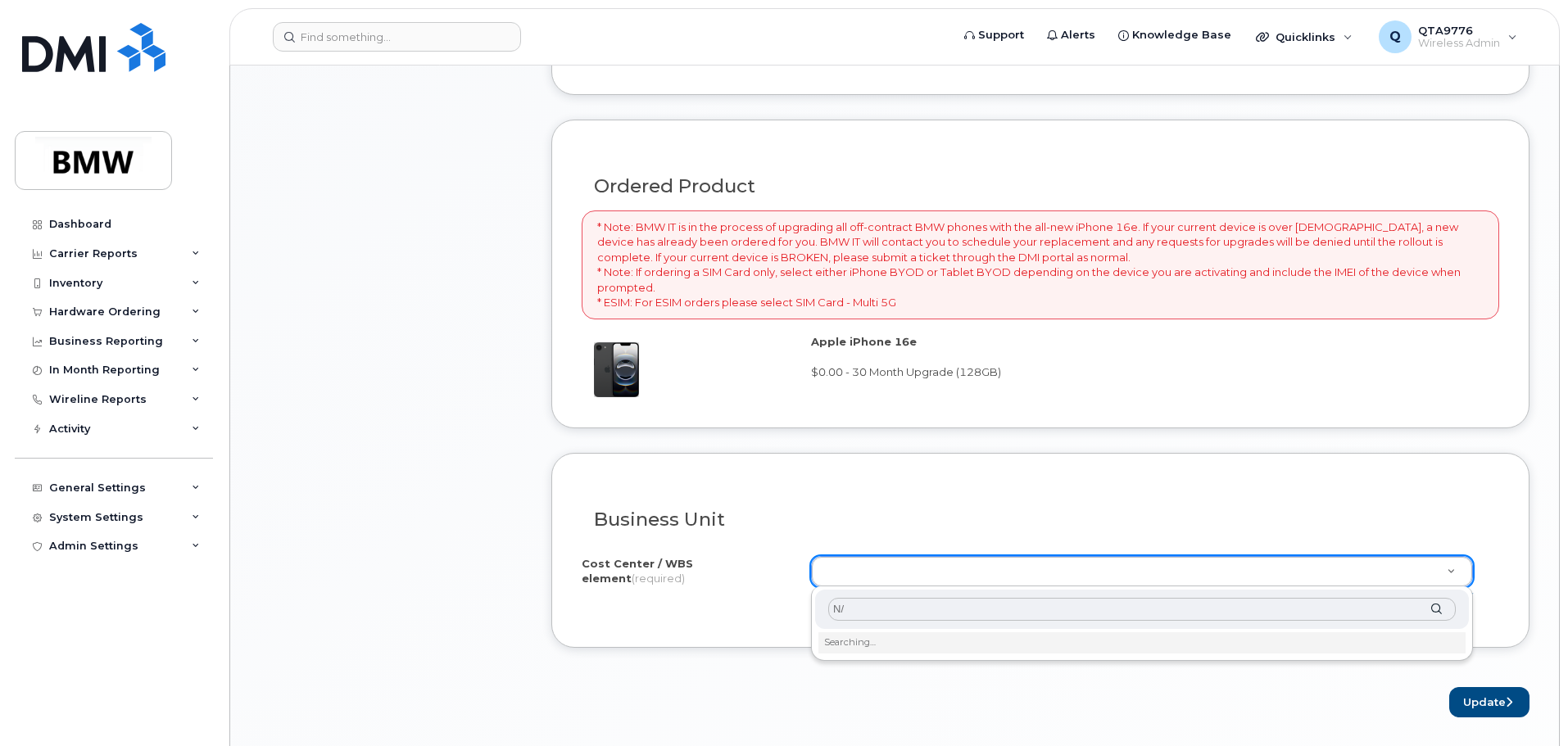
type input "N/A"
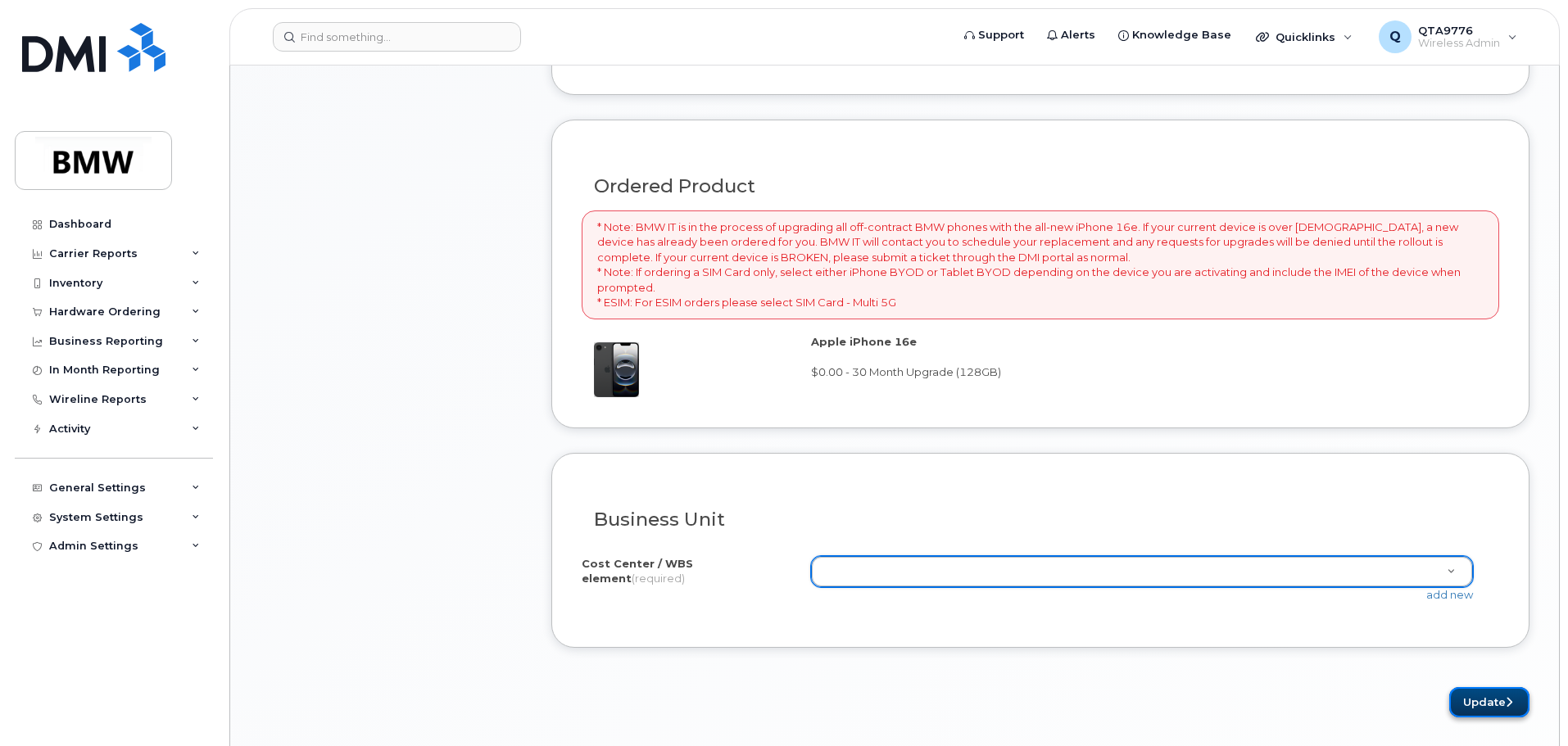
click at [1485, 697] on button "Update" at bounding box center [1489, 702] width 80 height 31
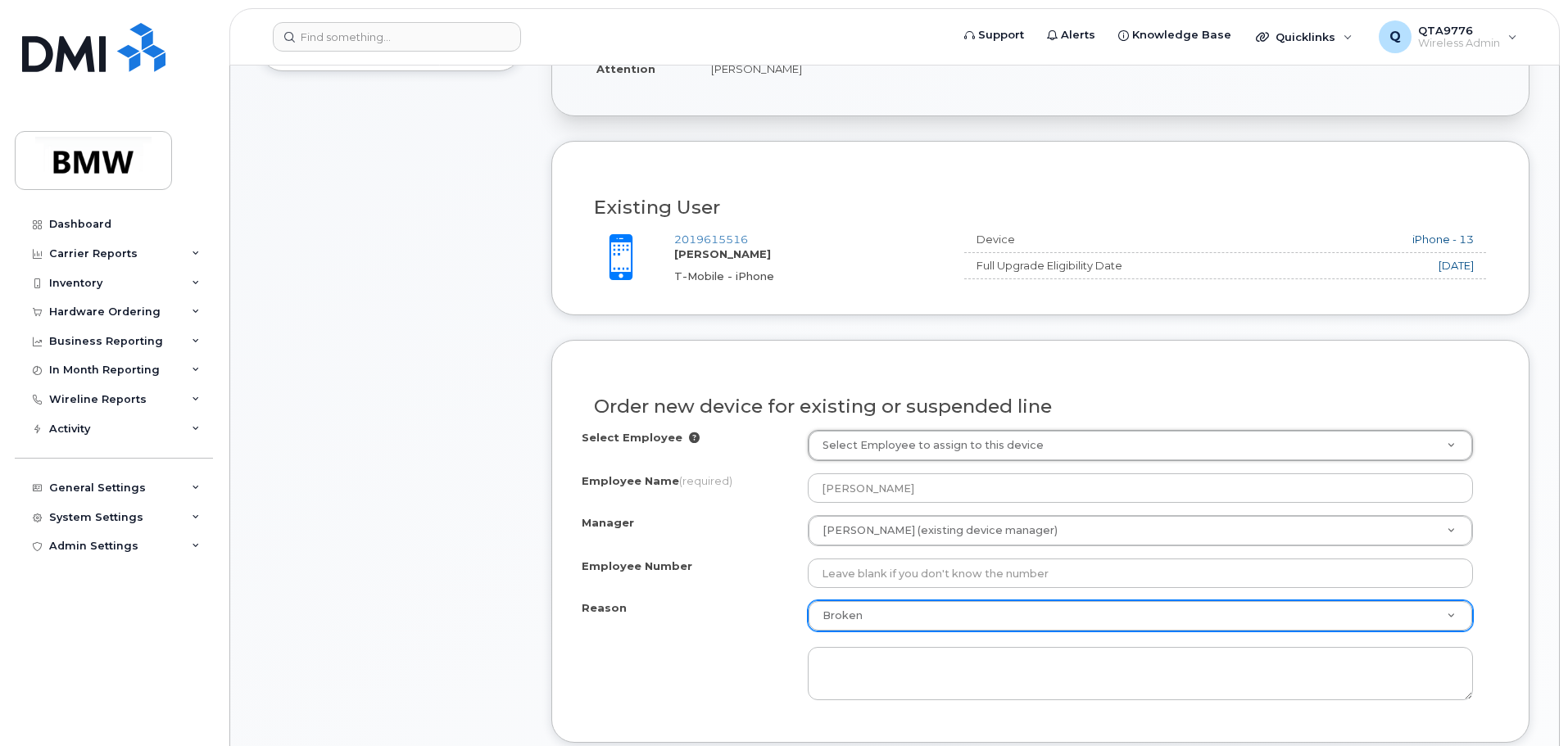
scroll to position [557, 0]
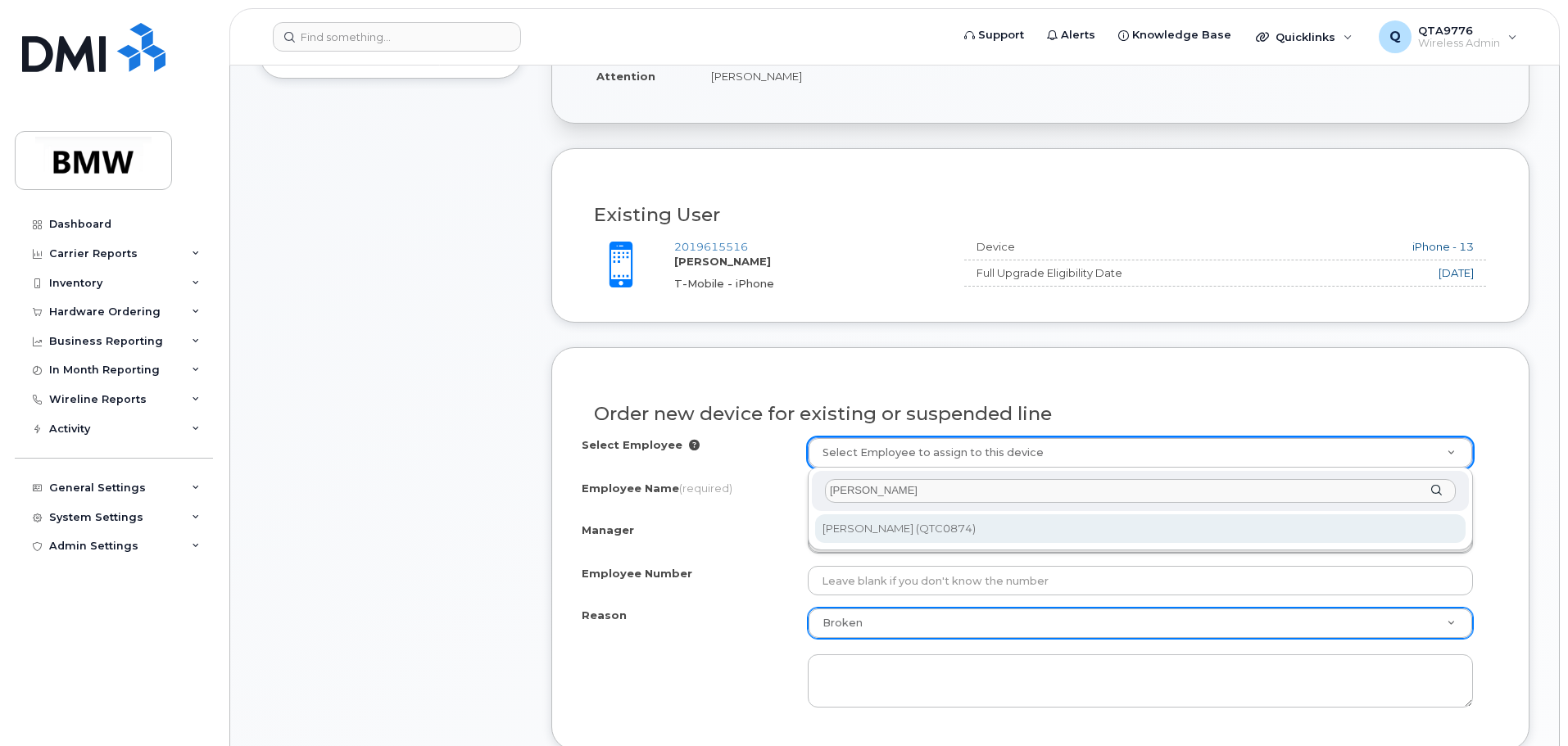
type input "michael peyton"
type input "1898218"
type input "QTC0874"
select select "1897024"
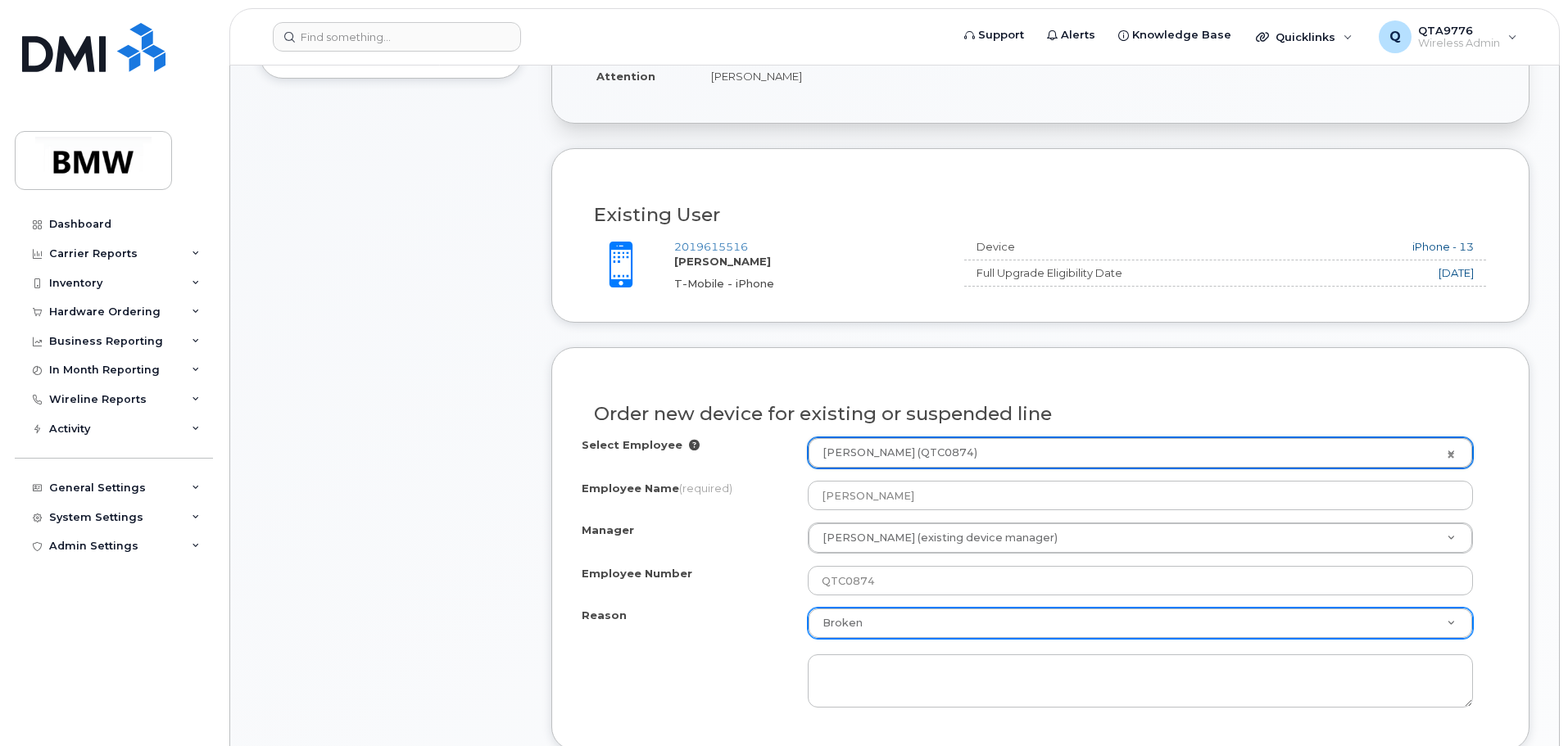
scroll to position [638, 0]
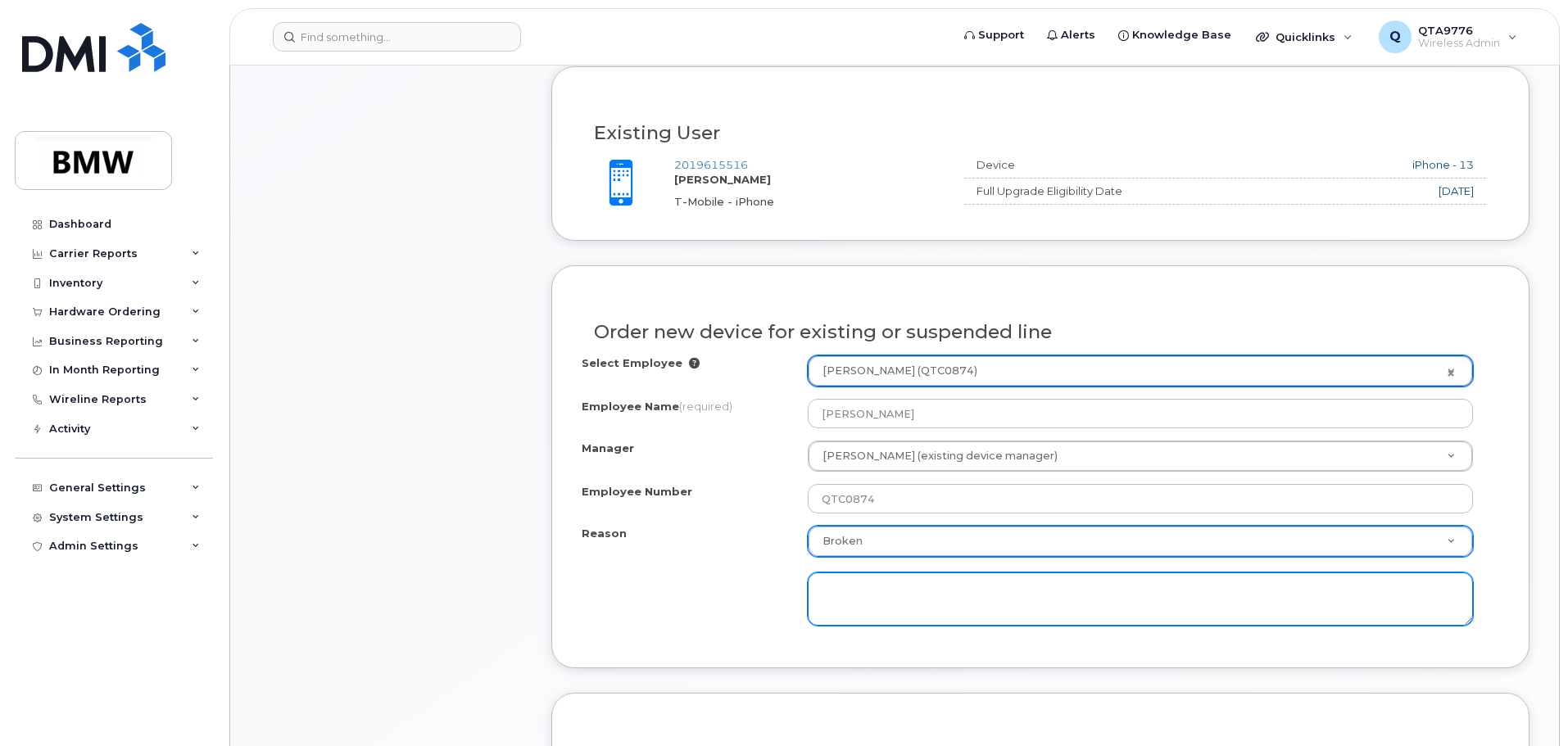
click at [1333, 601] on textarea at bounding box center [1140, 599] width 665 height 54
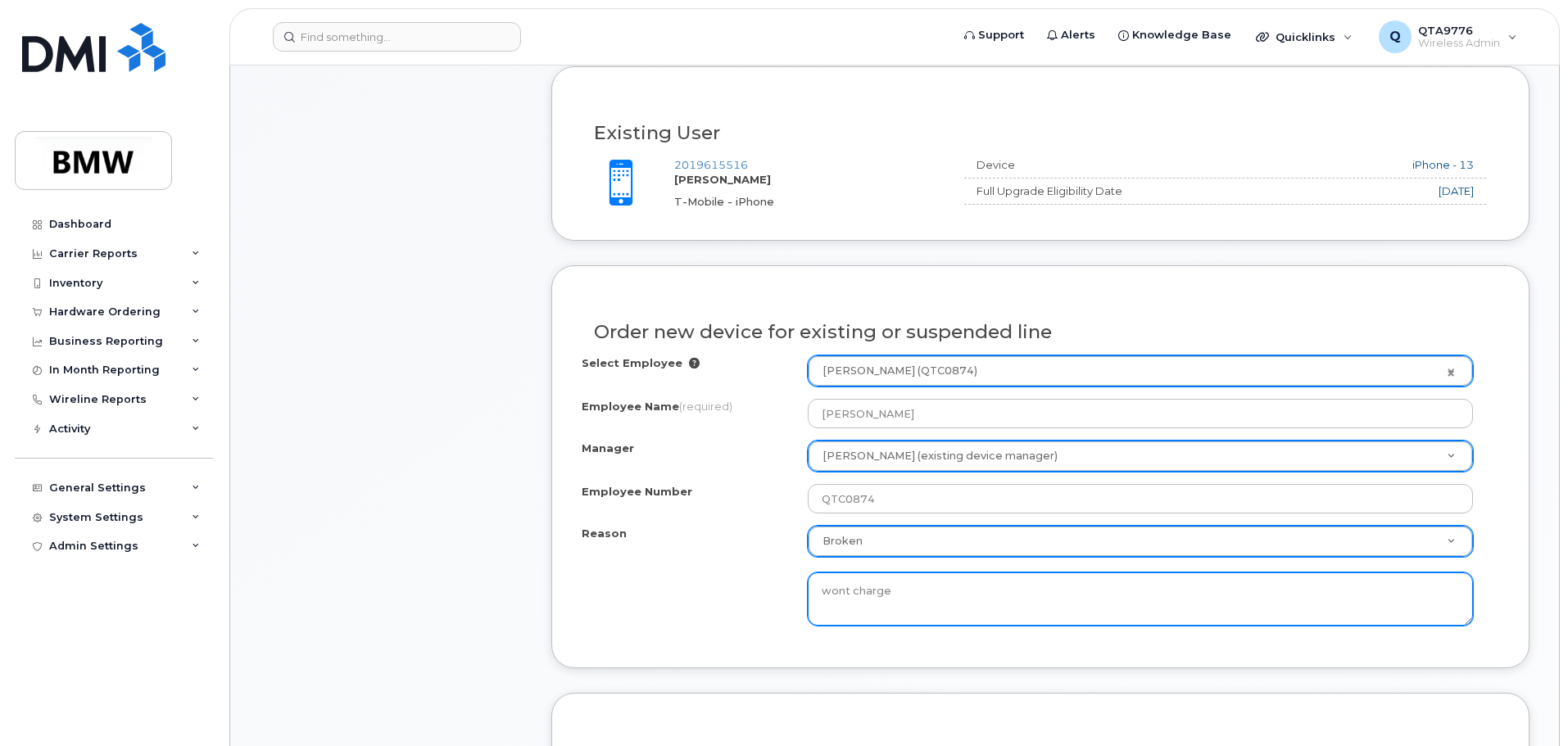
type textarea "wont charge"
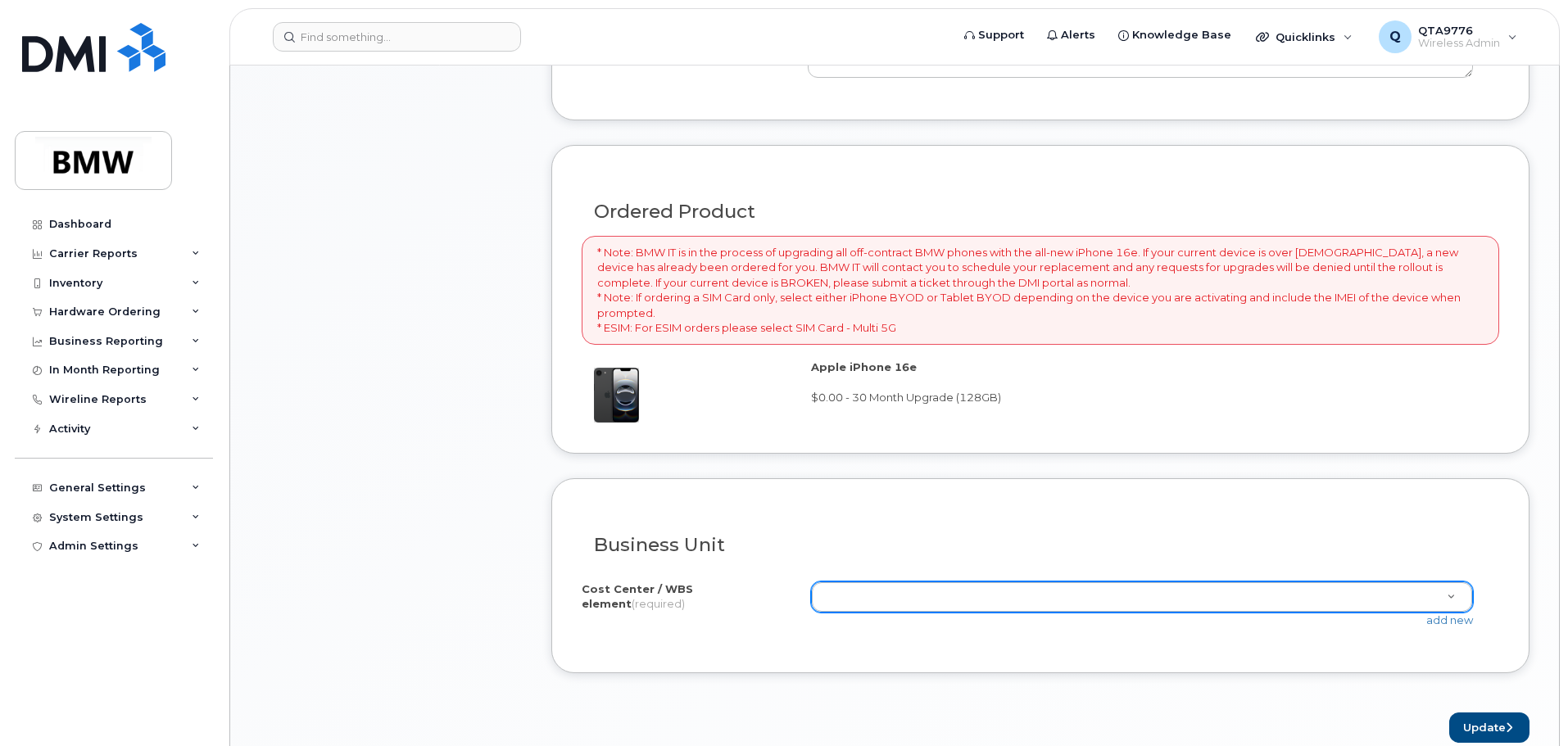
scroll to position [1294, 0]
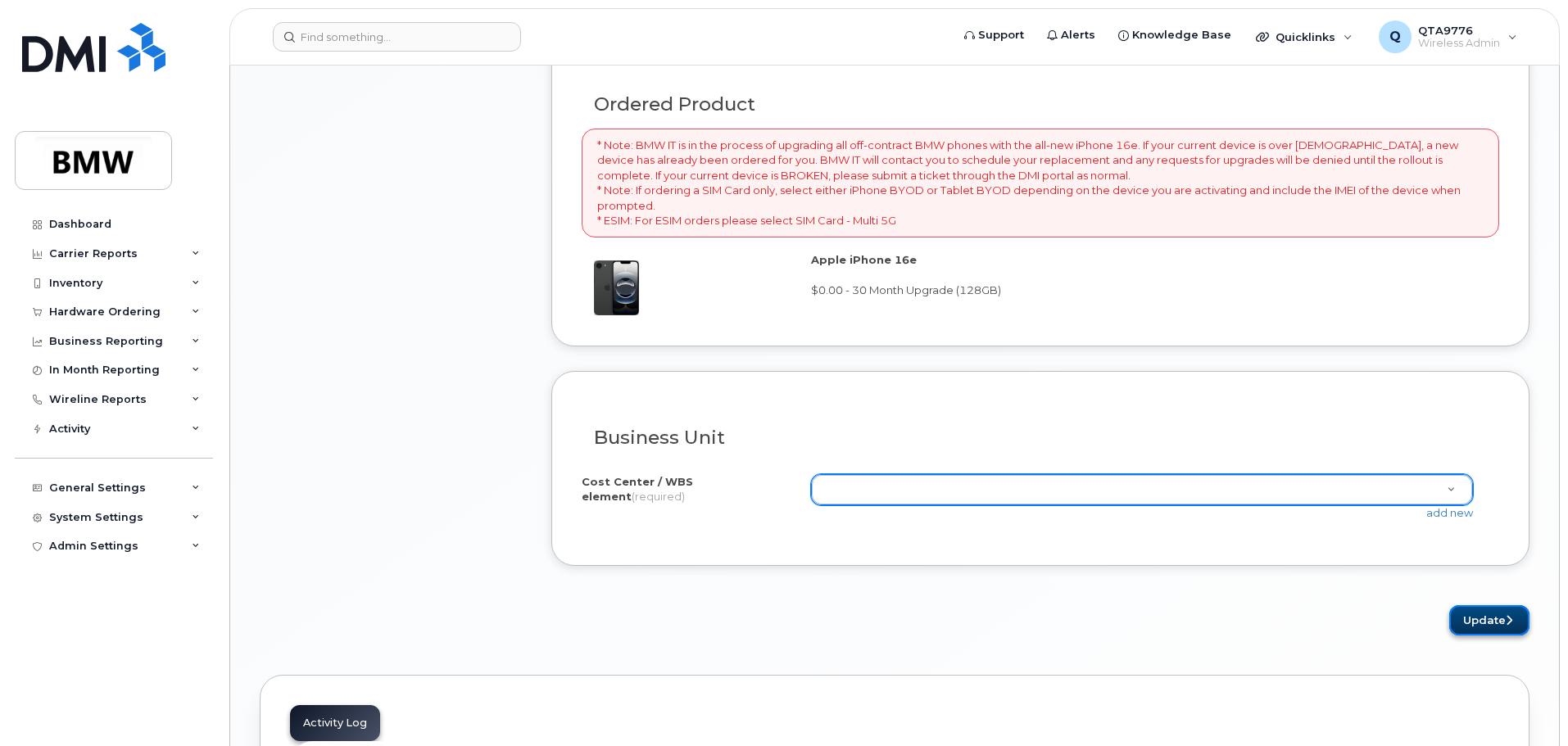
click at [1492, 620] on button "Update" at bounding box center [1489, 621] width 80 height 31
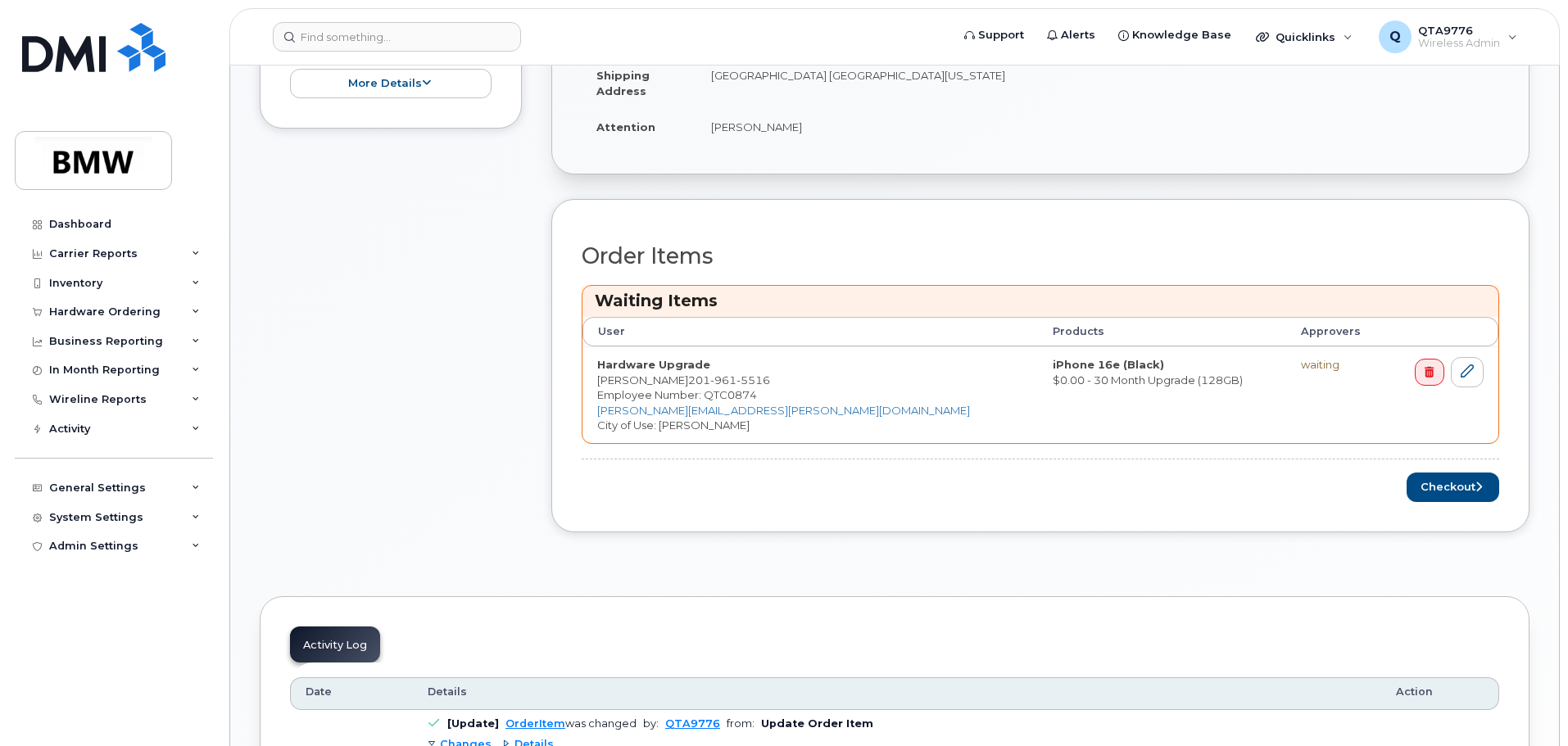
scroll to position [656, 0]
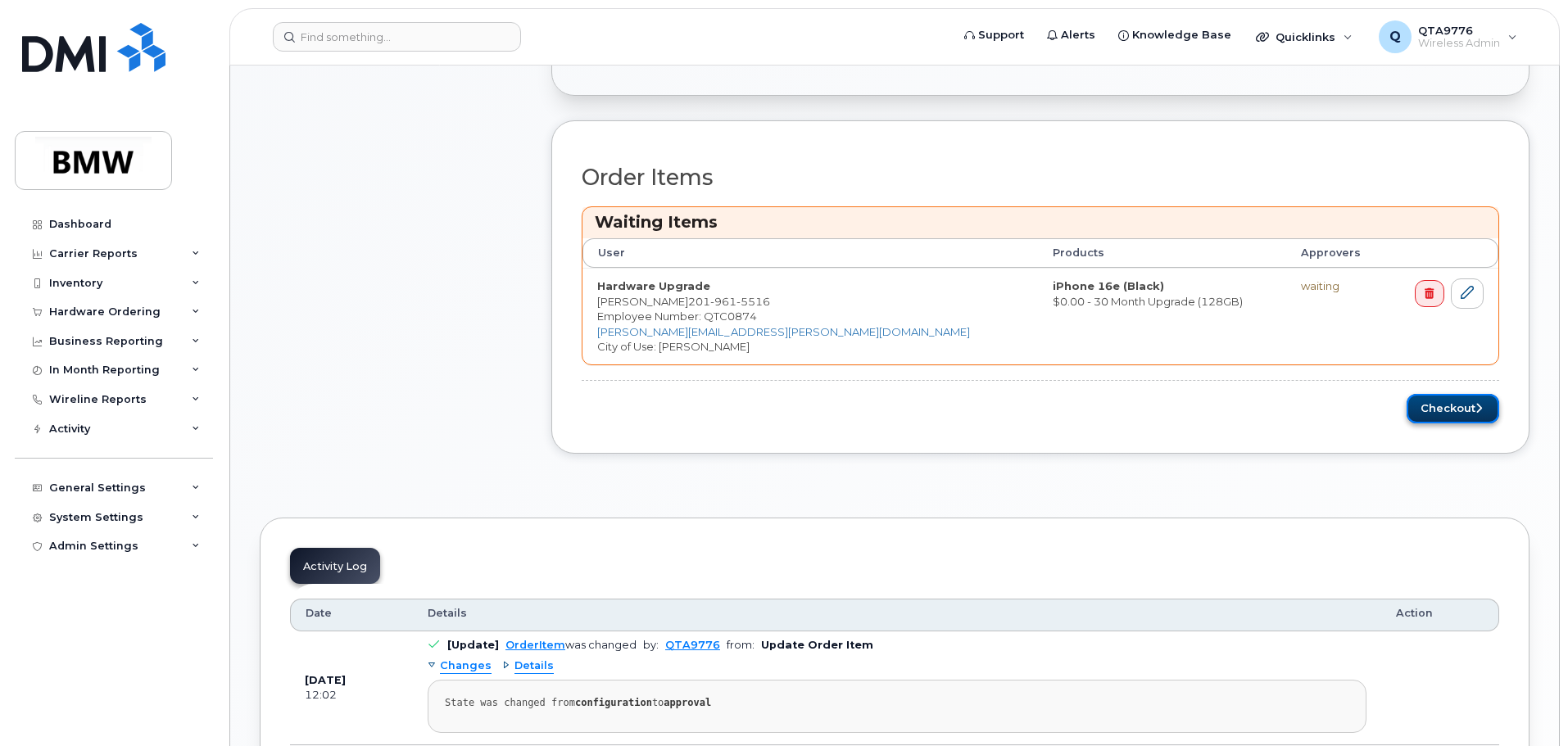
click at [1457, 403] on button "Checkout" at bounding box center [1453, 410] width 92 height 31
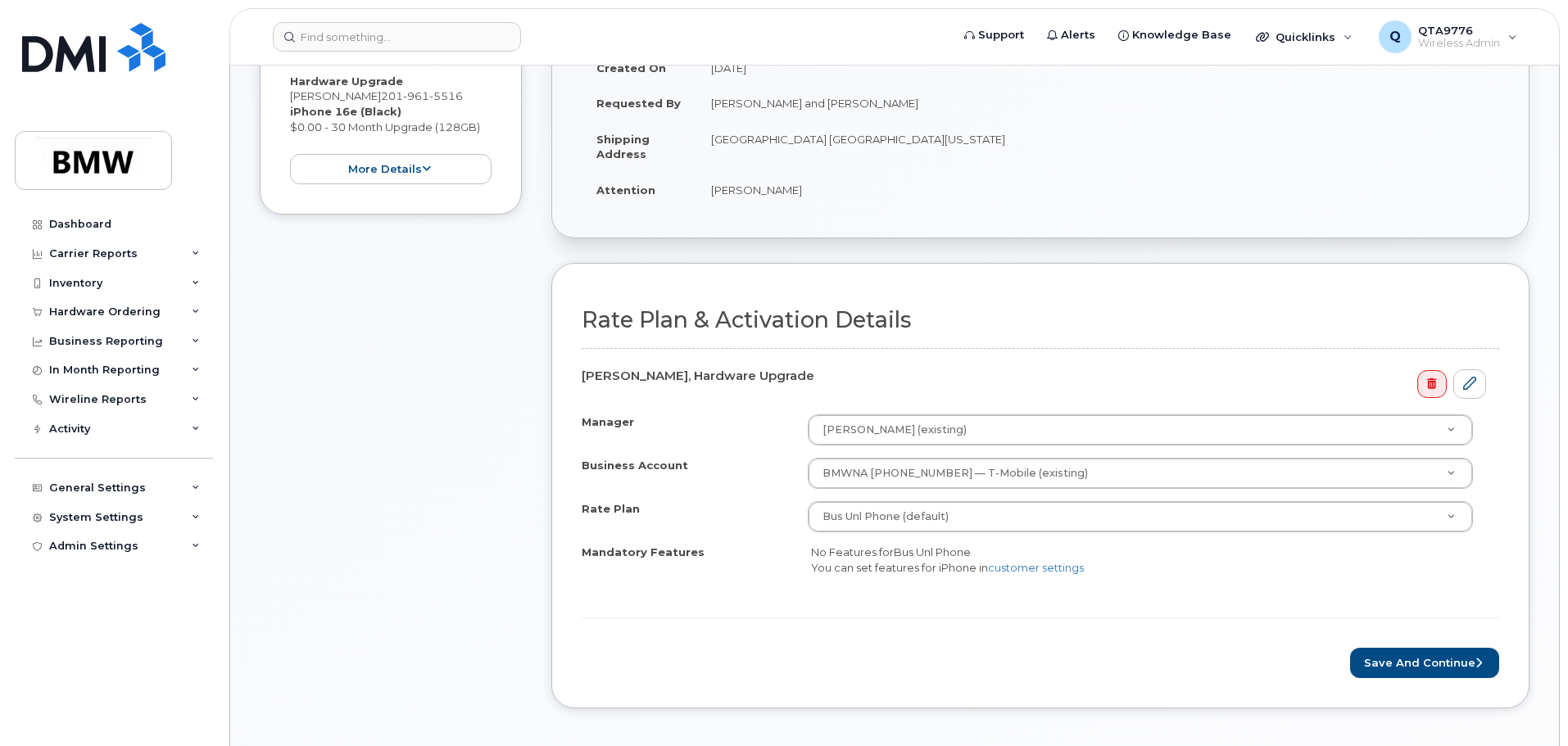
scroll to position [492, 0]
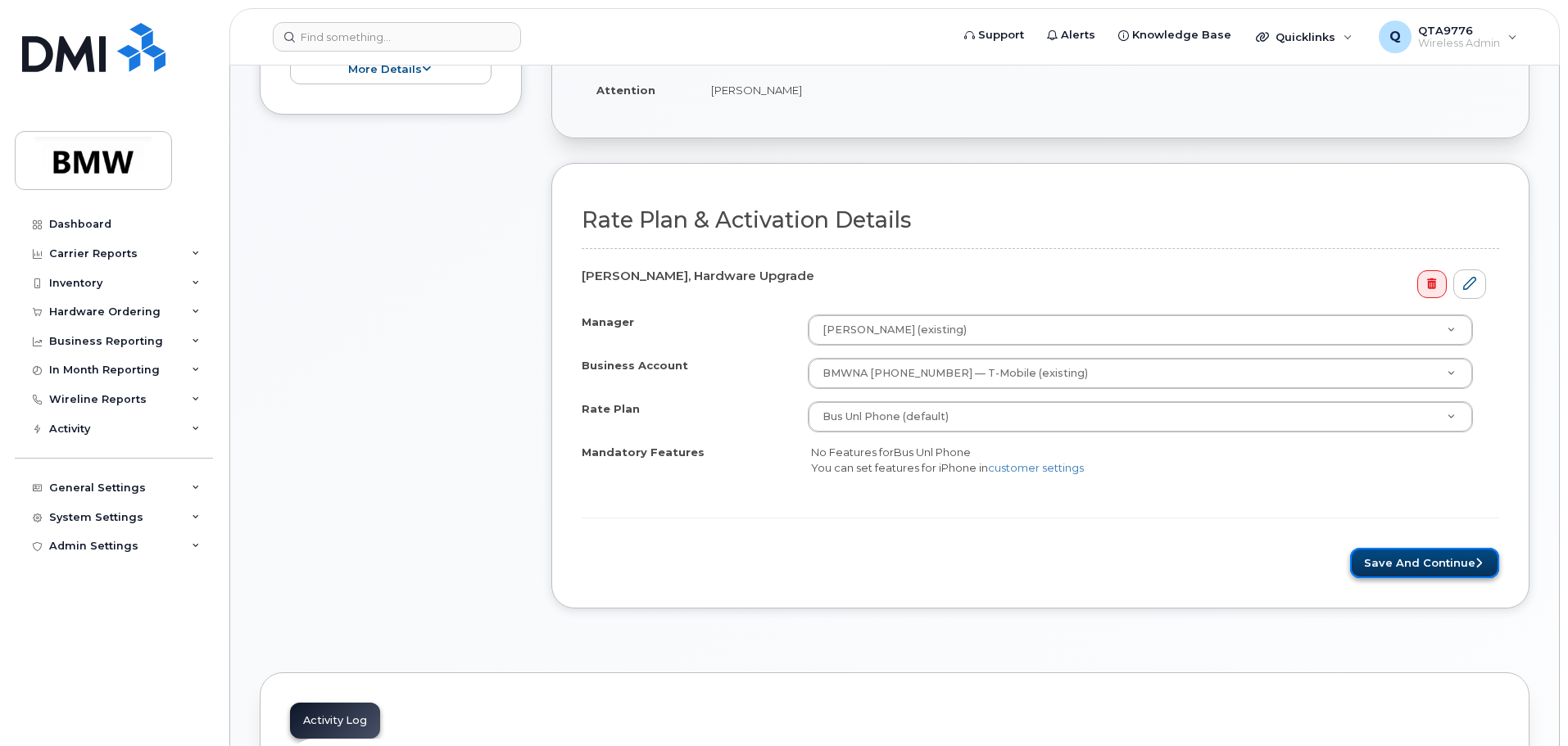
click at [1435, 562] on button "Save and Continue" at bounding box center [1425, 563] width 149 height 31
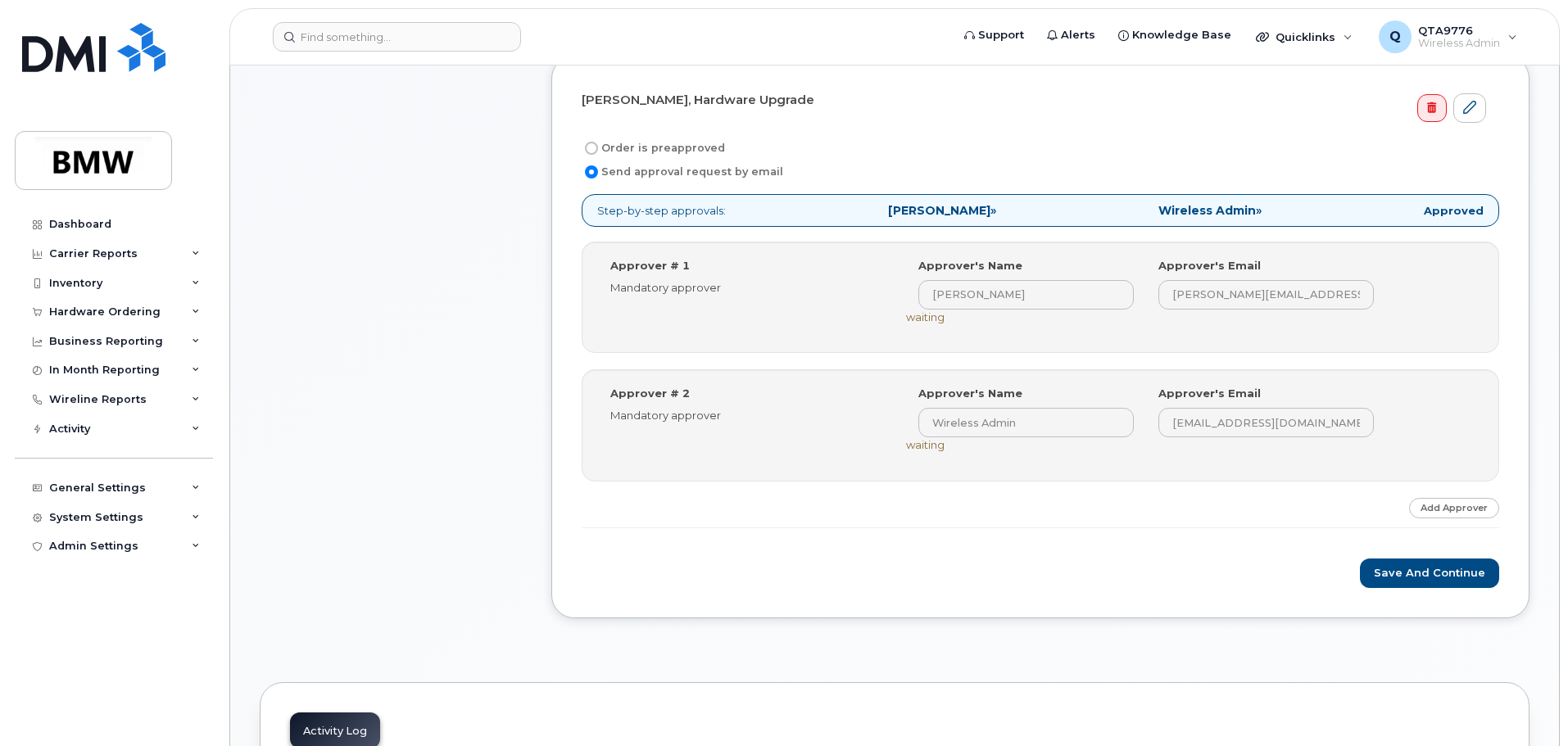
scroll to position [574, 0]
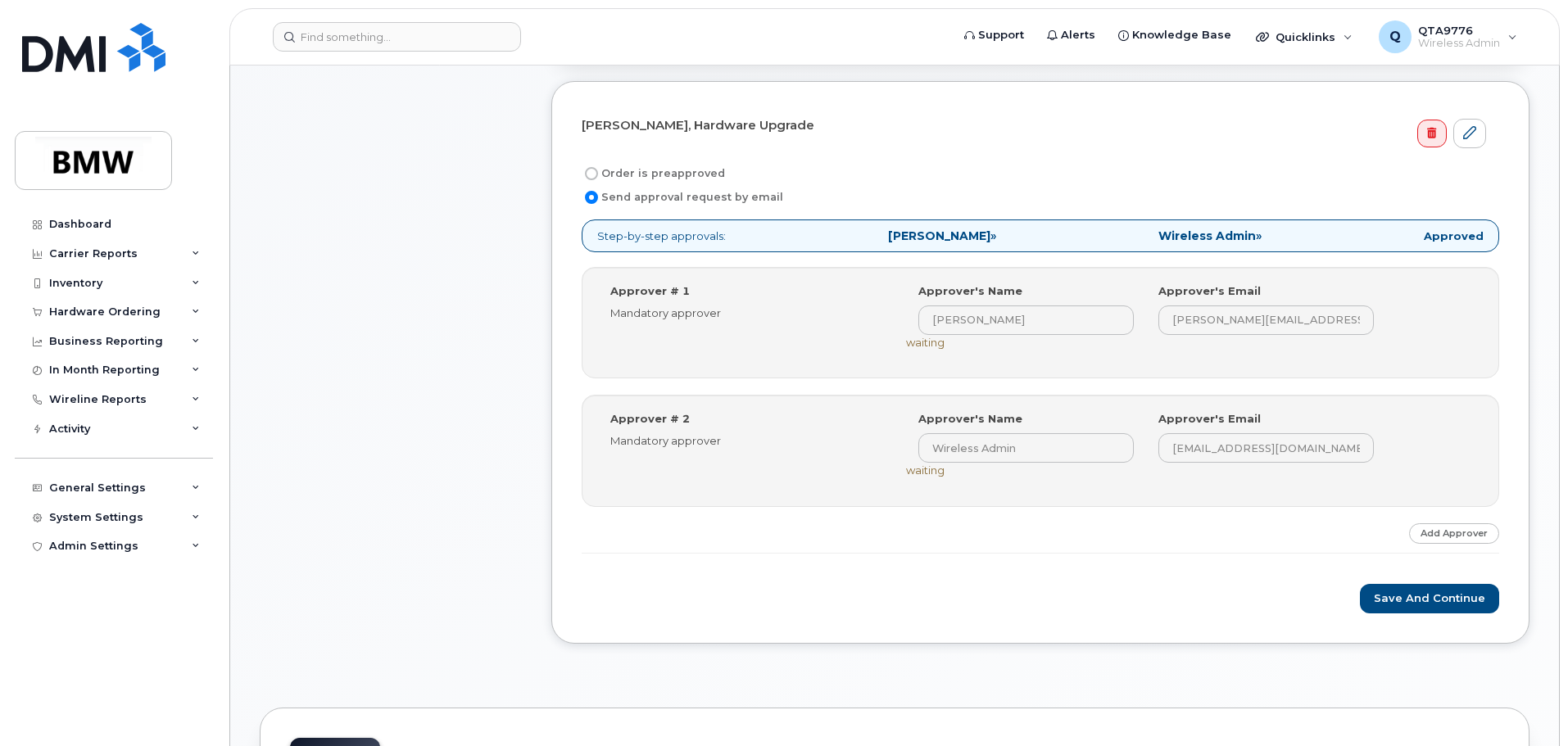
click at [592, 176] on input "Order is preapproved" at bounding box center [591, 173] width 13 height 13
radio input "true"
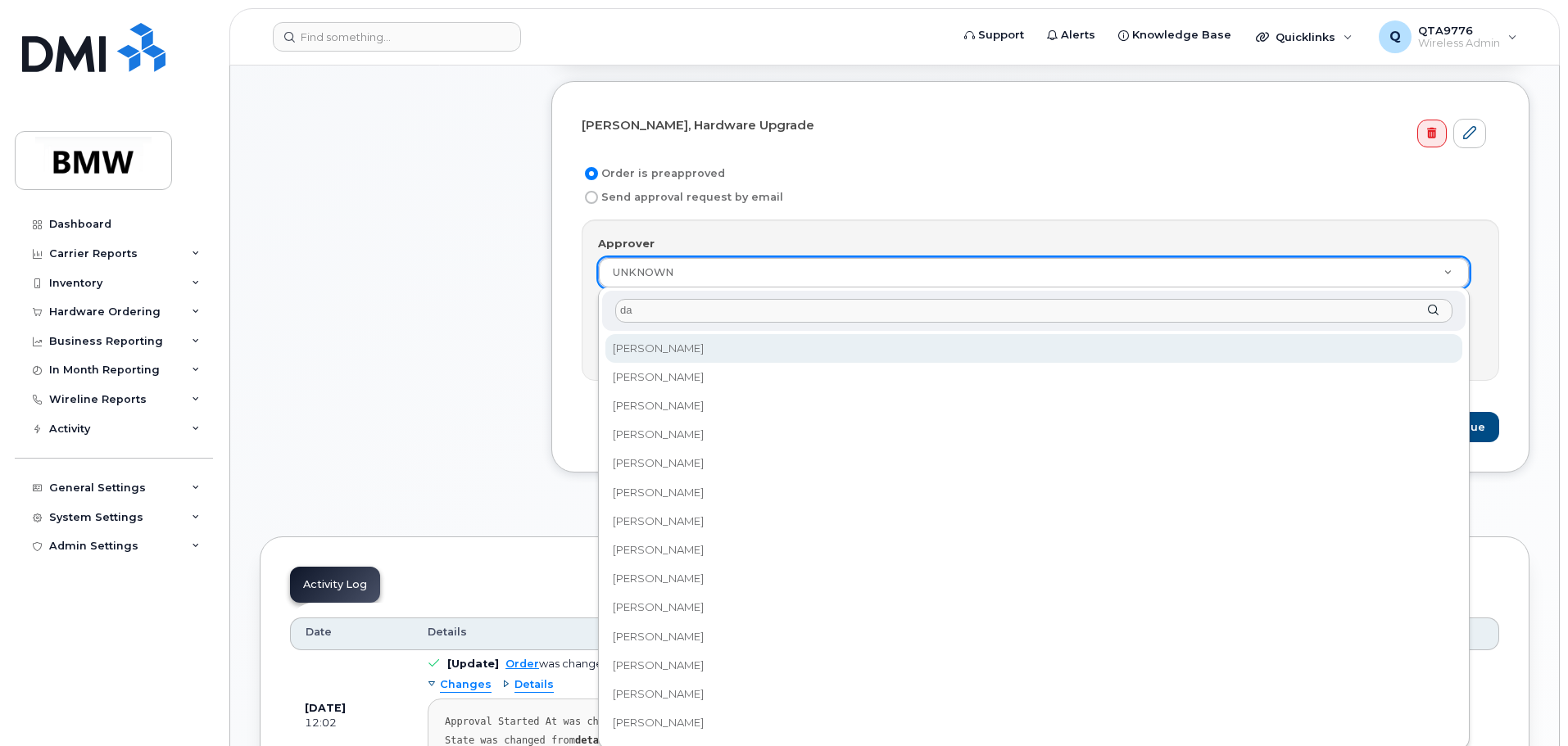
type input "d"
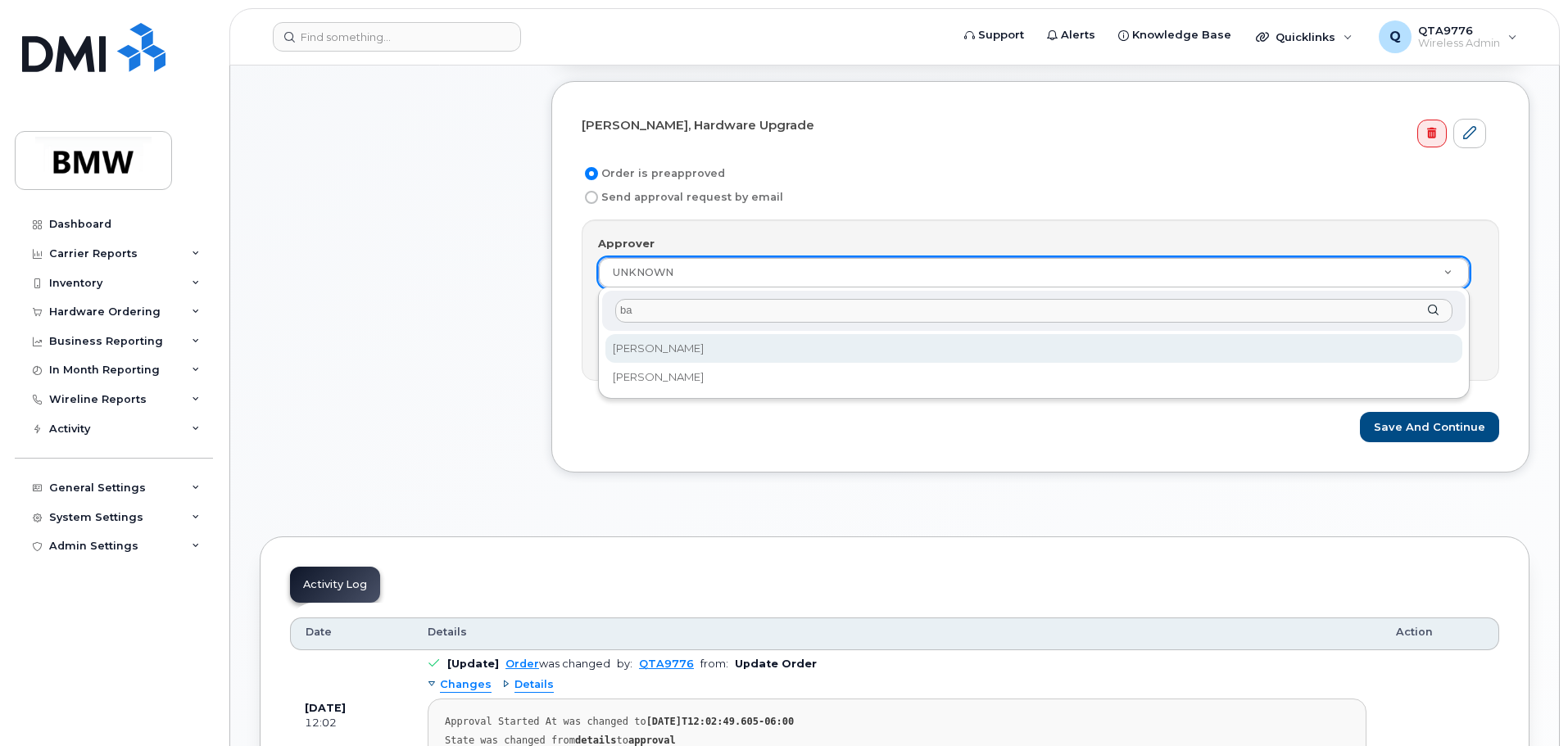
type input "b"
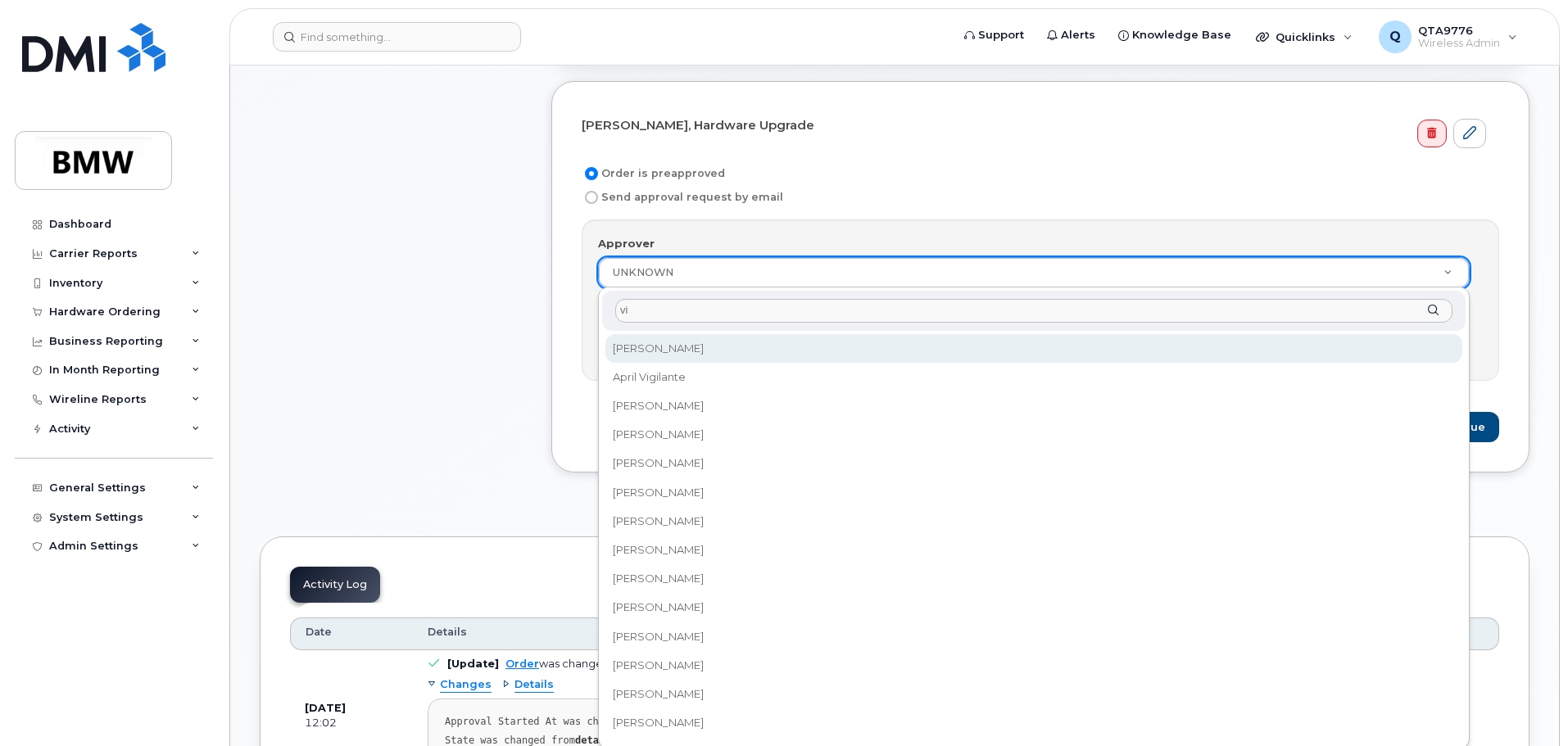
type input "v"
type input "l"
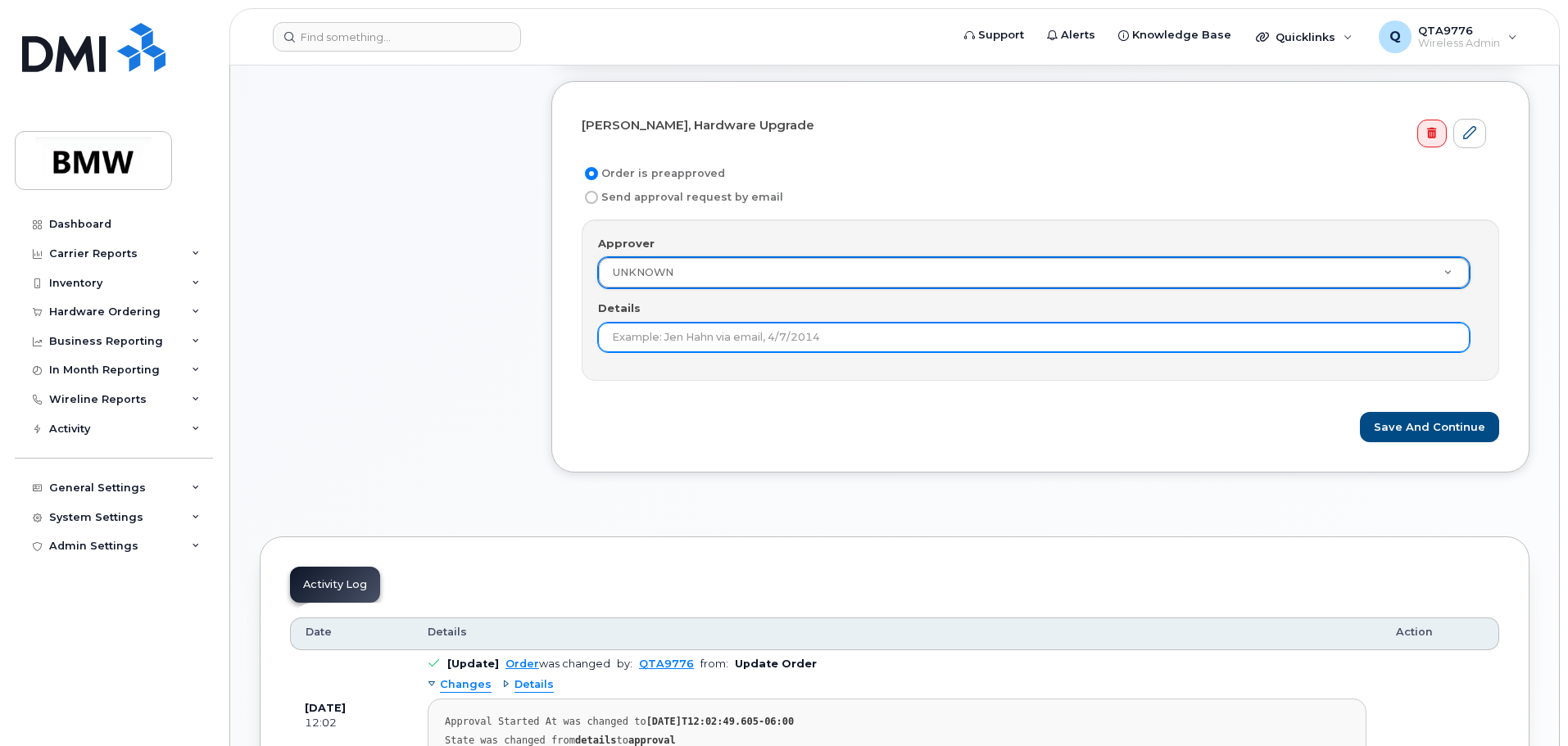
click at [733, 338] on input "Details" at bounding box center [1033, 337] width 872 height 30
type input "Darrin Approving for ramnath"
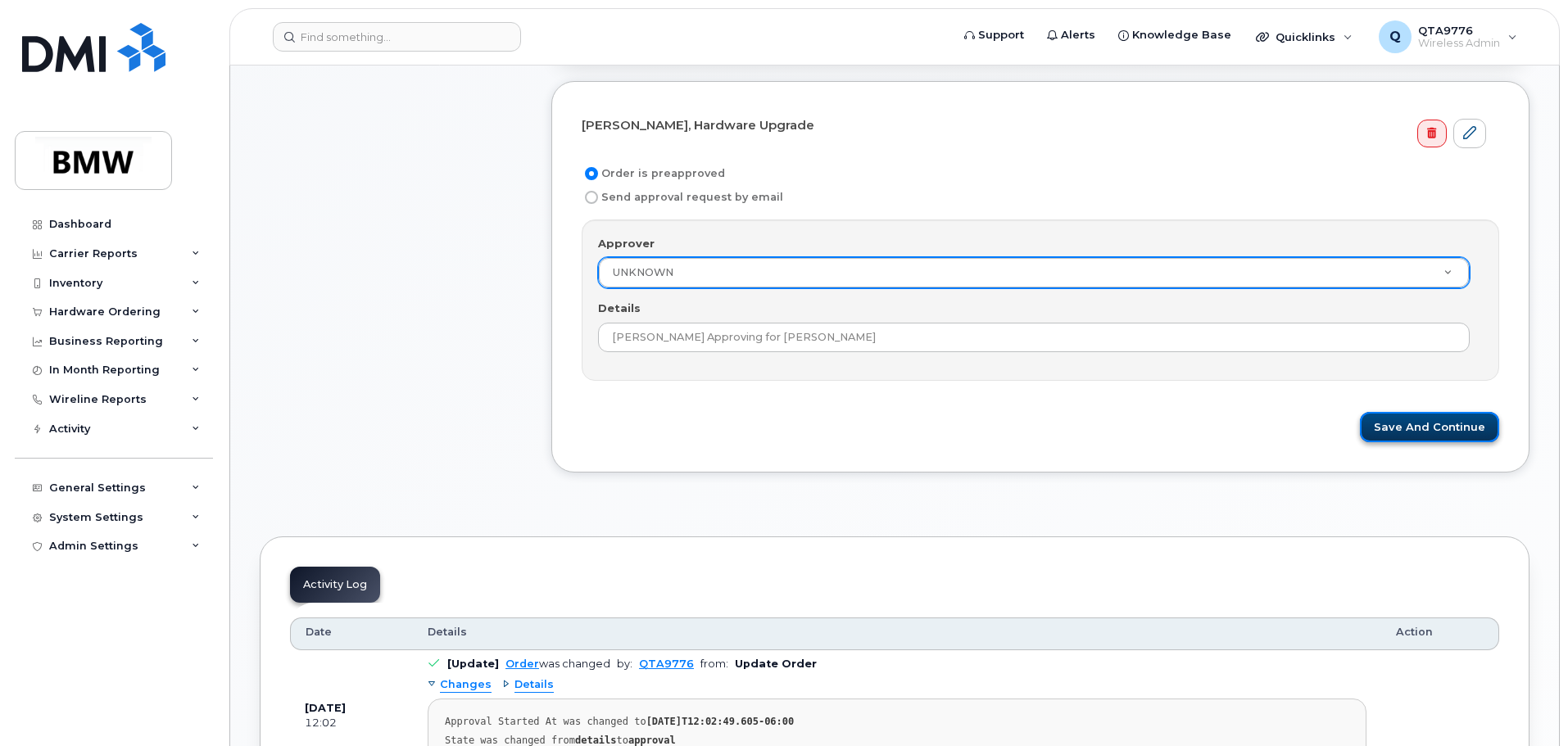
click at [1417, 430] on button "Save and Continue" at bounding box center [1430, 428] width 139 height 31
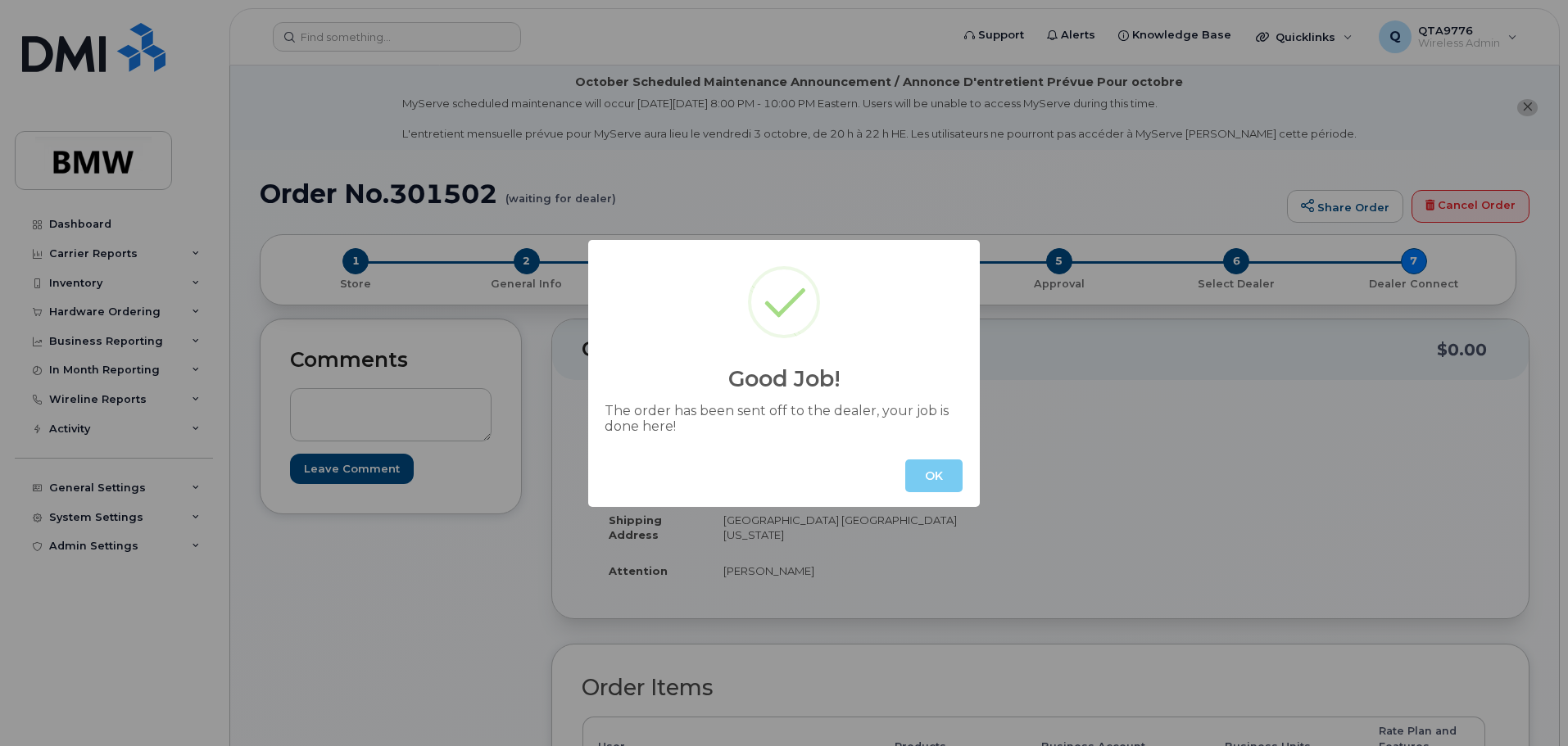
click at [936, 477] on button "OK" at bounding box center [933, 475] width 57 height 32
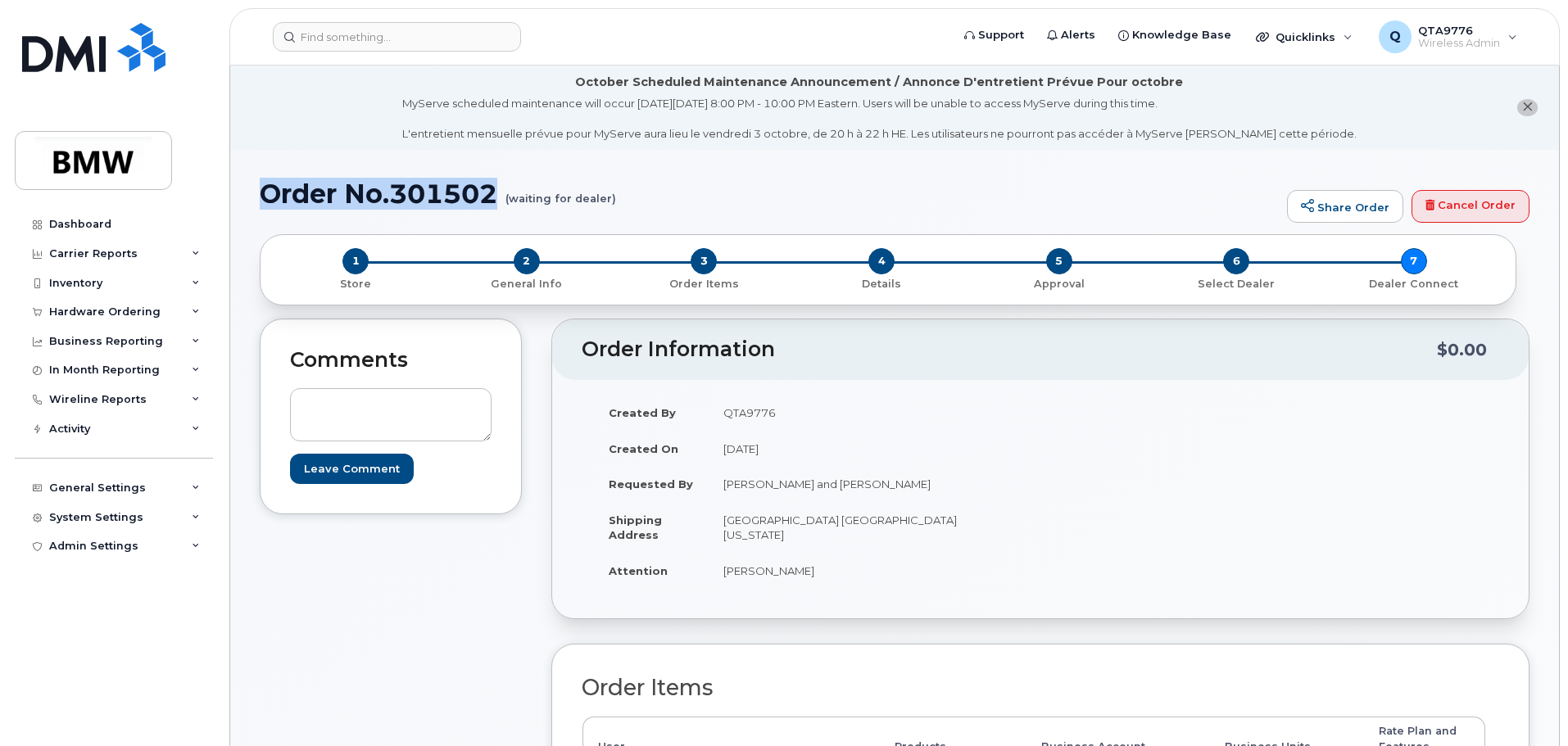
drag, startPoint x: 260, startPoint y: 192, endPoint x: 494, endPoint y: 185, distance: 234.1
click at [494, 185] on h1 "Order No.301502 (waiting for dealer)" at bounding box center [769, 194] width 1020 height 29
copy h1 "Order No.301502"
click at [200, 313] on div "Hardware Ordering" at bounding box center [114, 312] width 198 height 30
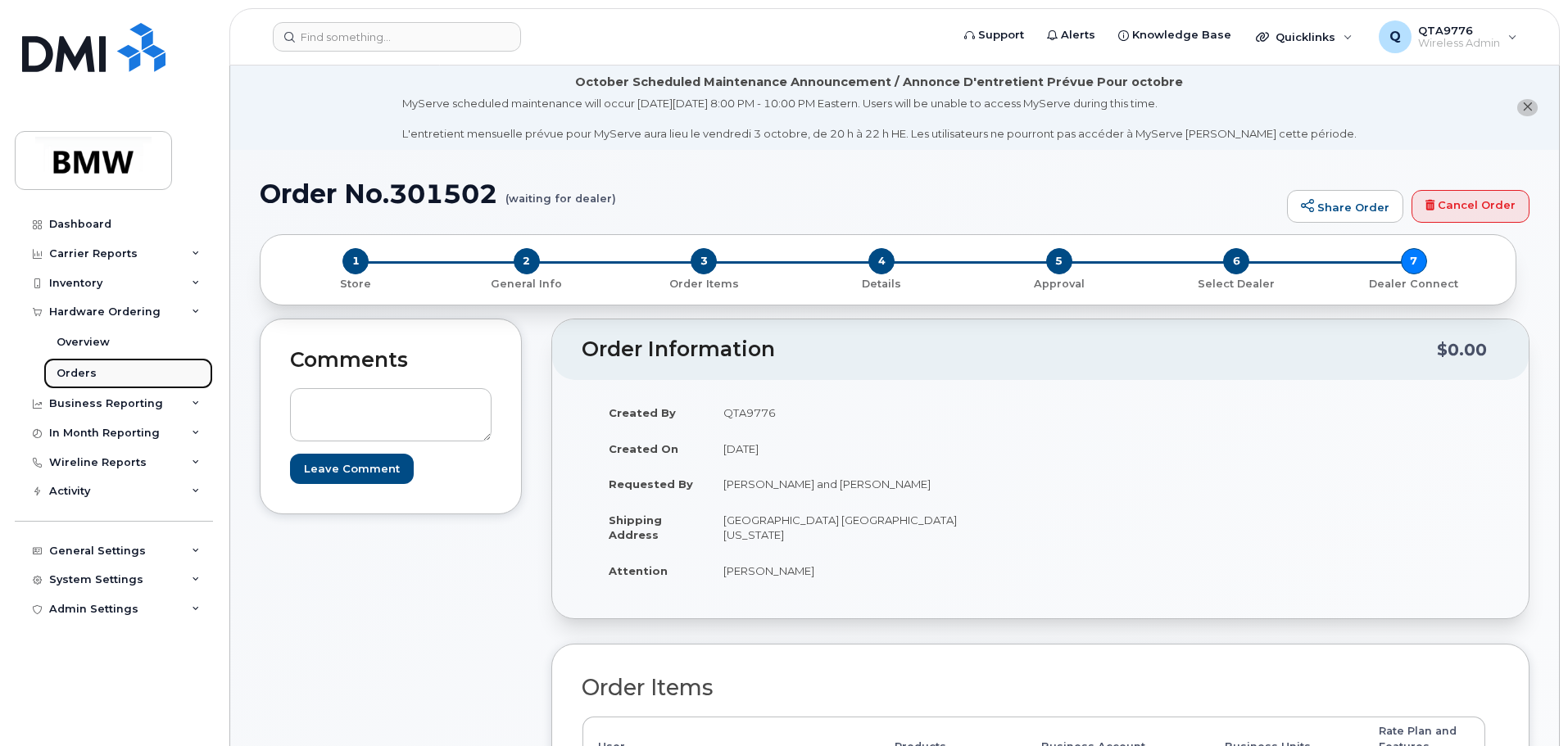
click at [90, 370] on div "Orders" at bounding box center [76, 373] width 40 height 15
